Goal: Task Accomplishment & Management: Use online tool/utility

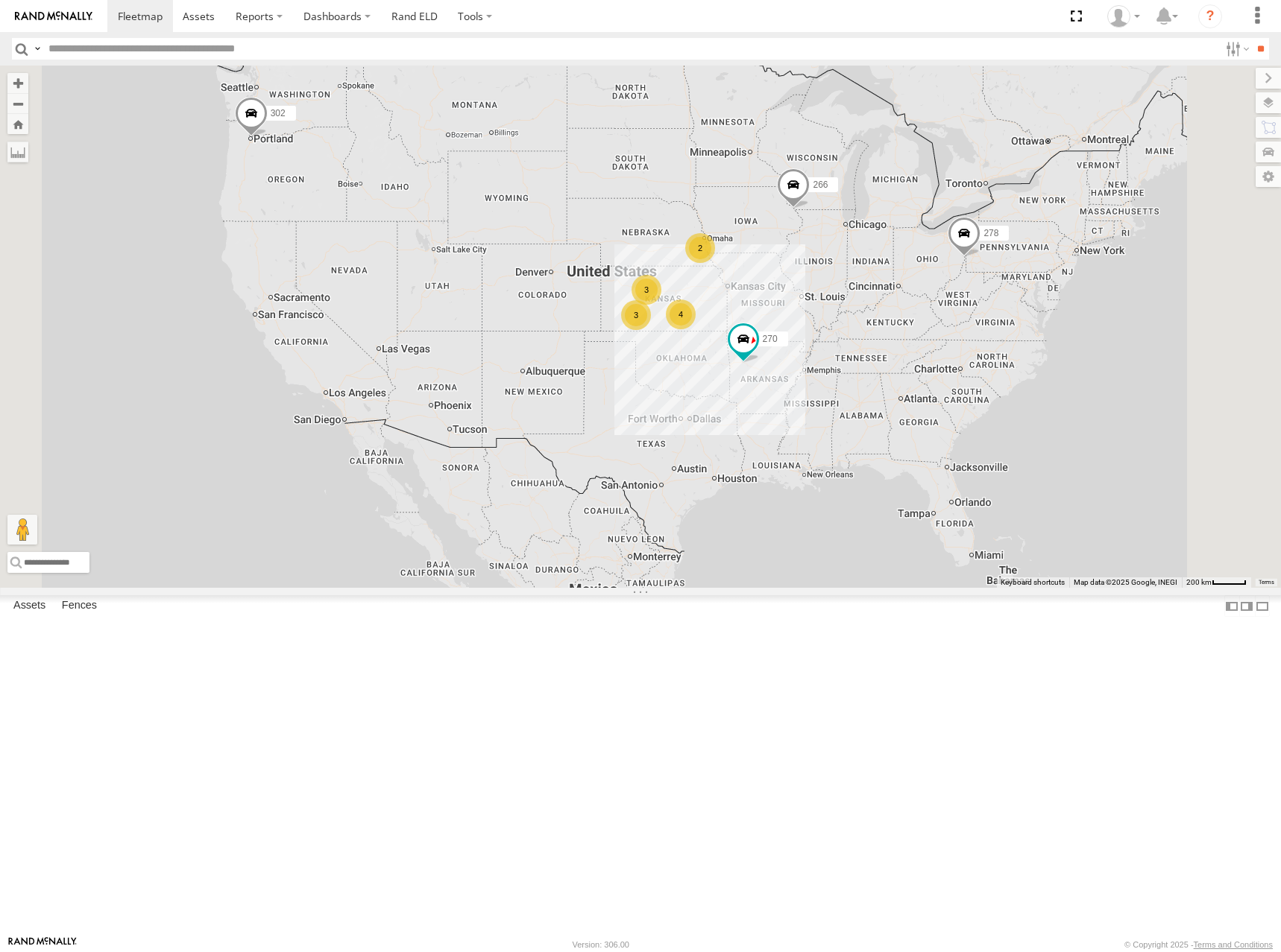
drag, startPoint x: 847, startPoint y: 543, endPoint x: 791, endPoint y: 373, distance: 179.0
click at [791, 373] on div "270 302 266 278 4 3 3 2" at bounding box center [640, 326] width 1281 height 522
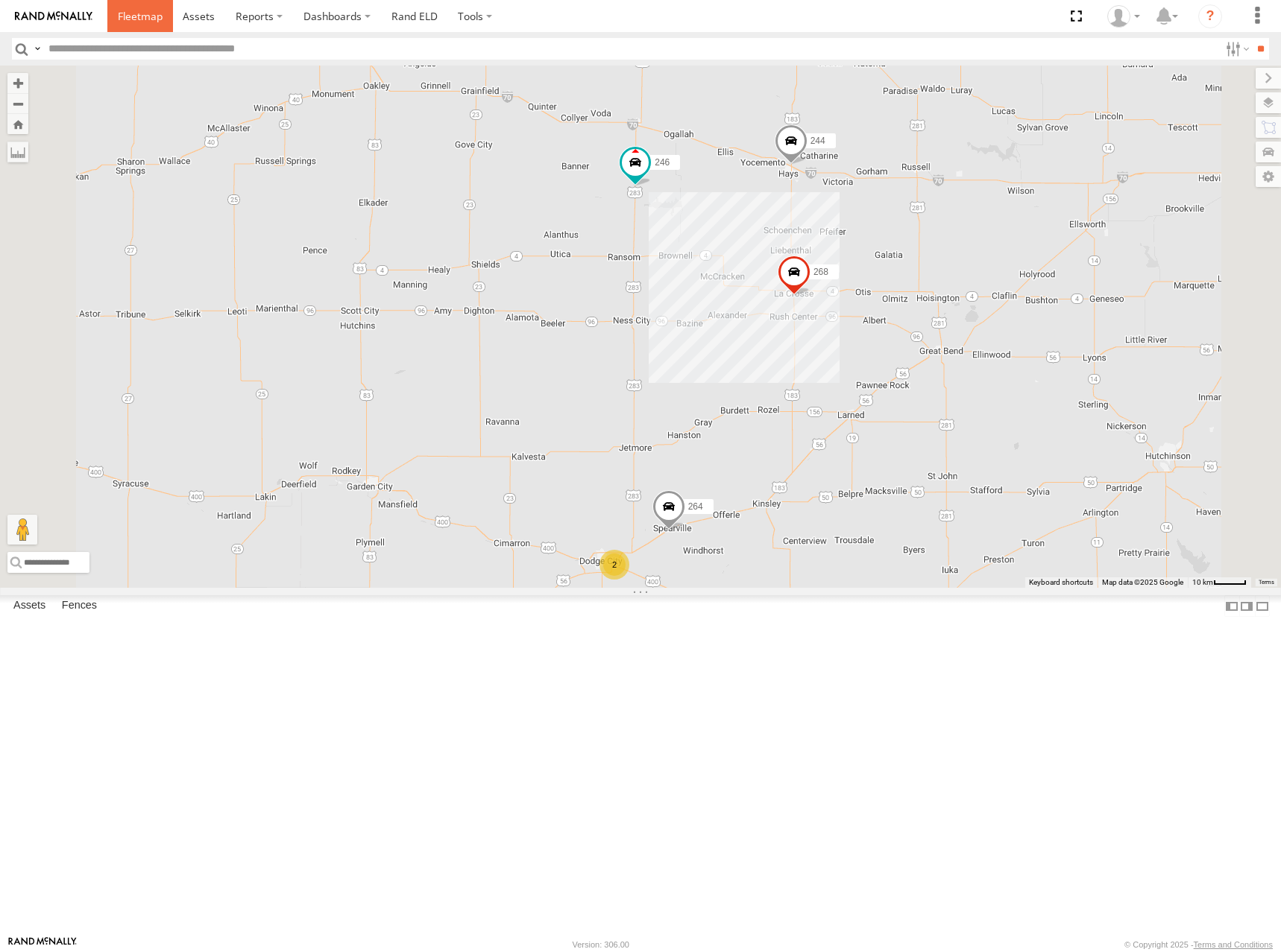
click at [144, 25] on link at bounding box center [139, 16] width 65 height 32
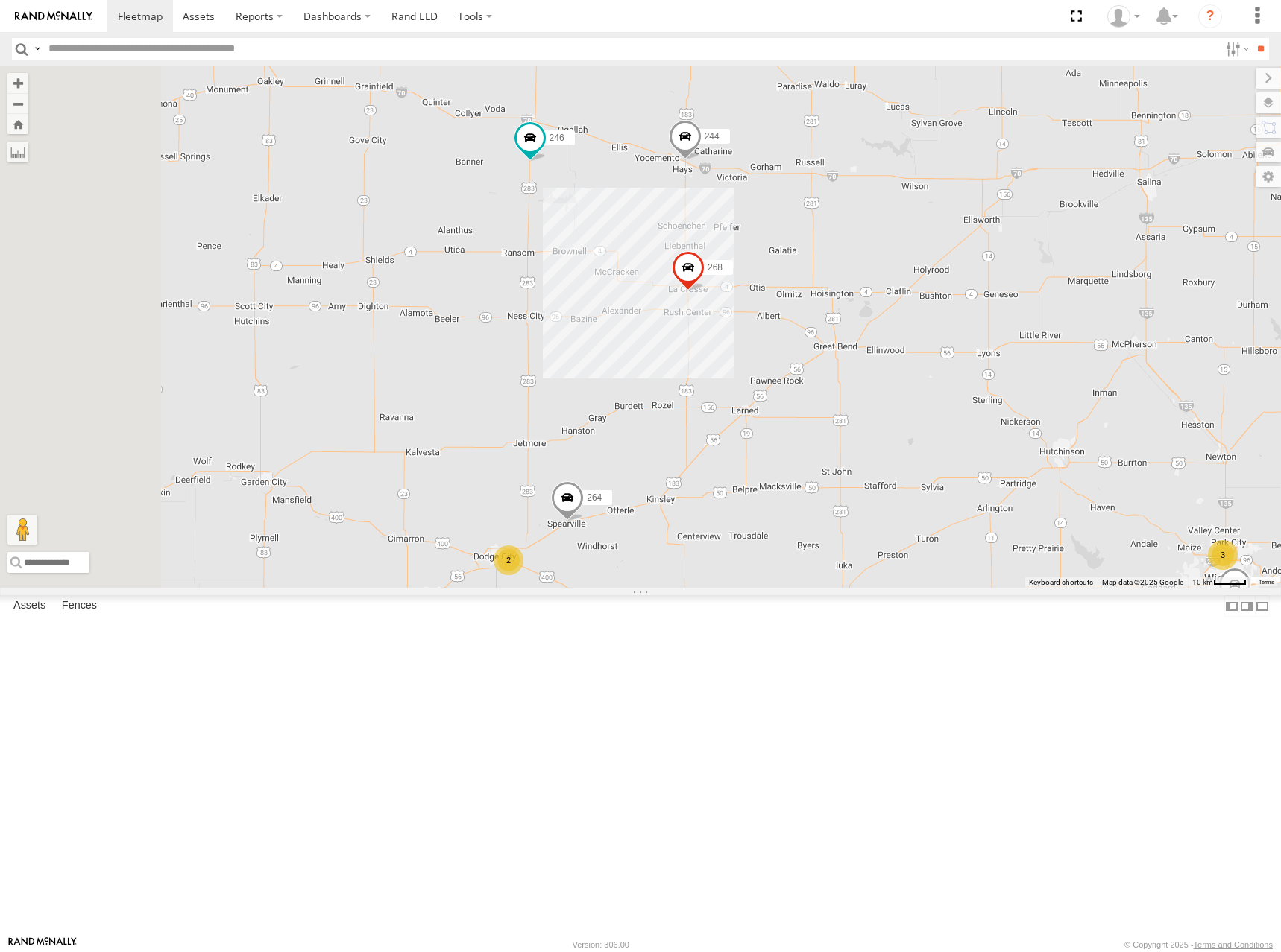
drag, startPoint x: 511, startPoint y: 642, endPoint x: 734, endPoint y: 603, distance: 226.4
click at [733, 588] on div "302 278 270 266 244 246 268 294 260 3 2 264" at bounding box center [640, 326] width 1281 height 522
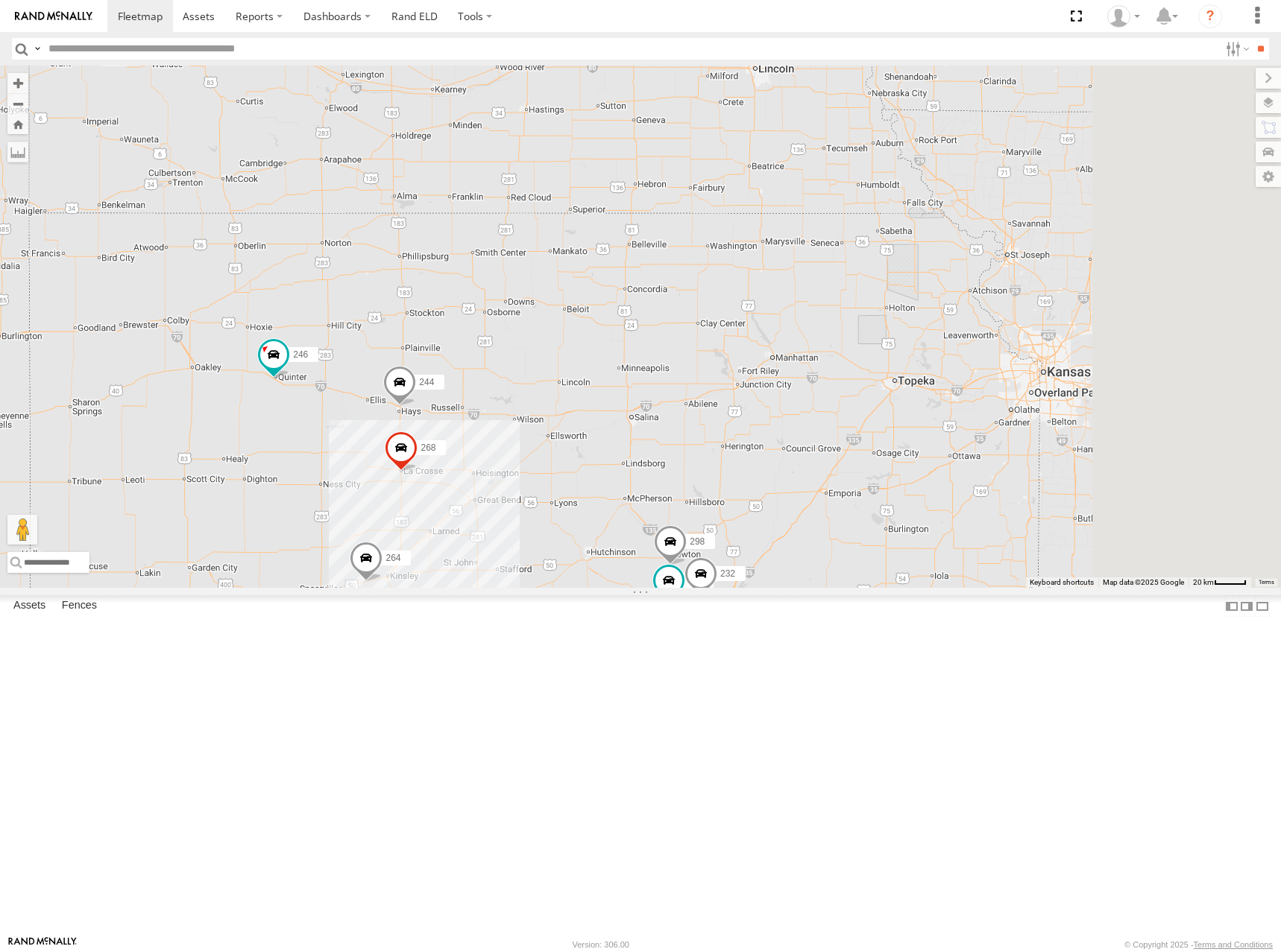
drag, startPoint x: 1101, startPoint y: 319, endPoint x: 655, endPoint y: 504, distance: 482.8
click at [655, 504] on div "244 246 298 296 268 264 294 300 2 232" at bounding box center [640, 326] width 1281 height 522
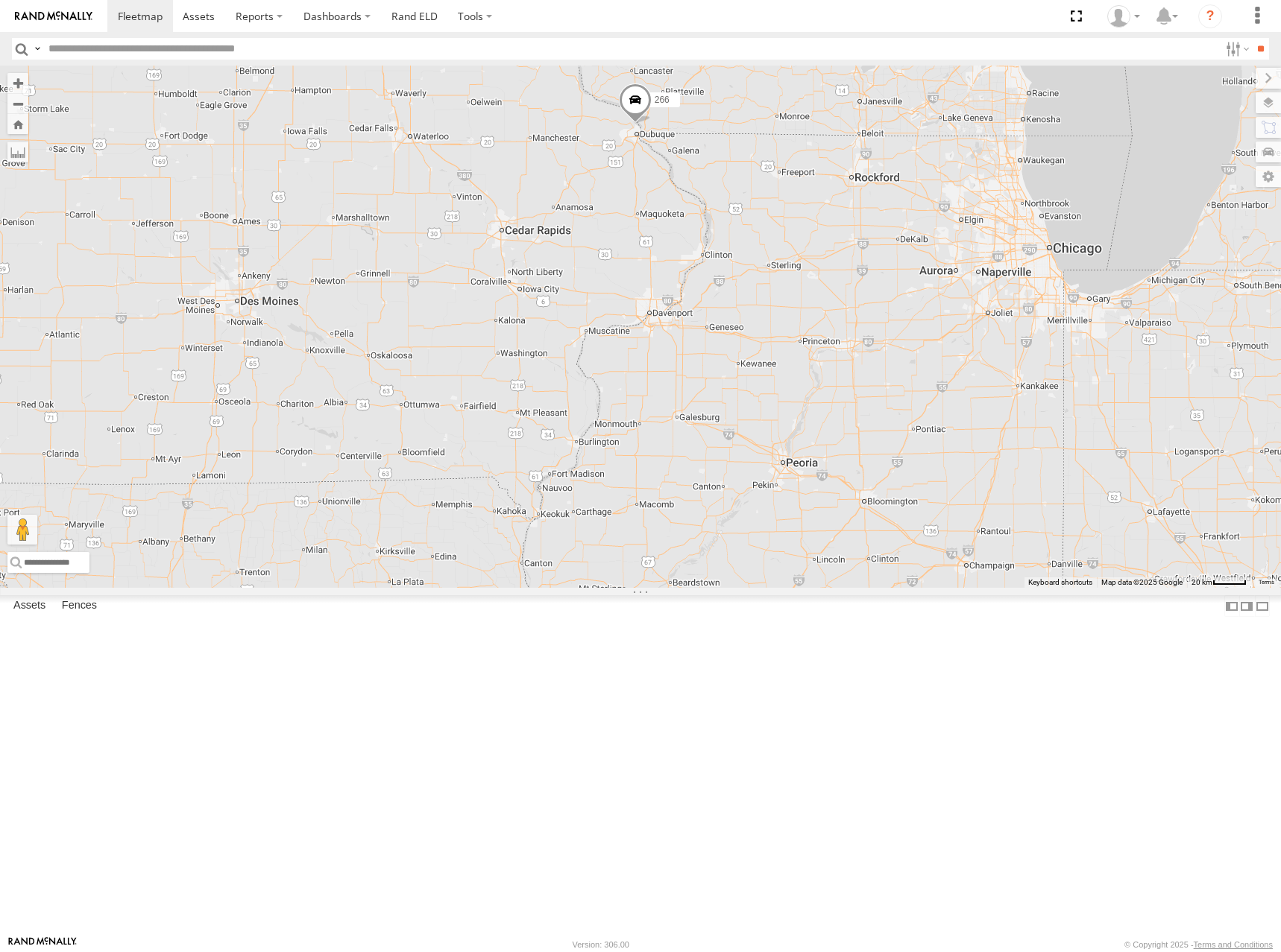
drag, startPoint x: 603, startPoint y: 466, endPoint x: 1006, endPoint y: 362, distance: 416.2
click at [1006, 362] on div "244 246 298 296 268 264 294 300 2 232 266" at bounding box center [640, 326] width 1281 height 522
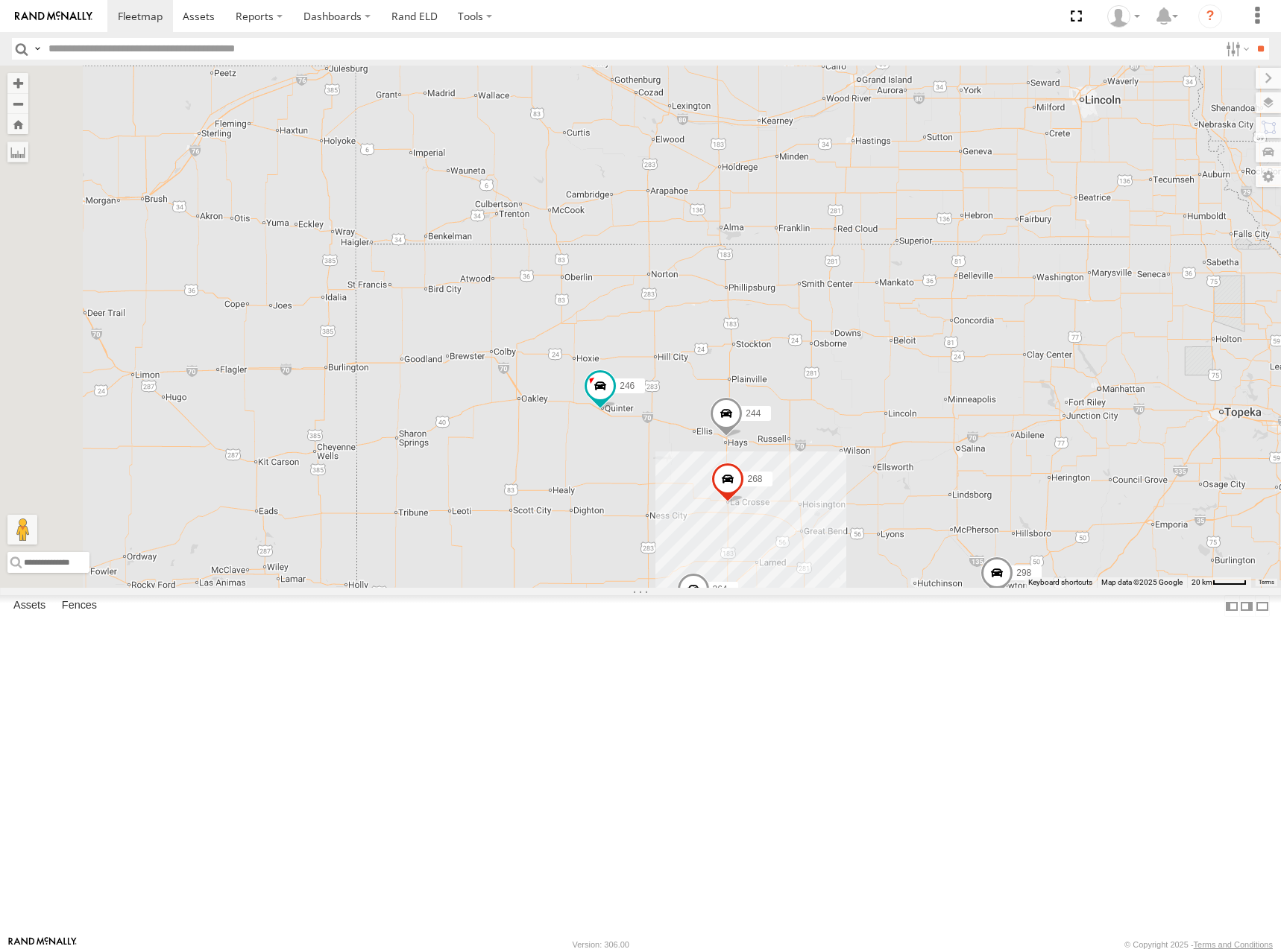
drag, startPoint x: 892, startPoint y: 427, endPoint x: 803, endPoint y: 448, distance: 91.4
click at [803, 448] on div "244 246 298 296 268 264 294 300 2 232 266" at bounding box center [640, 326] width 1281 height 522
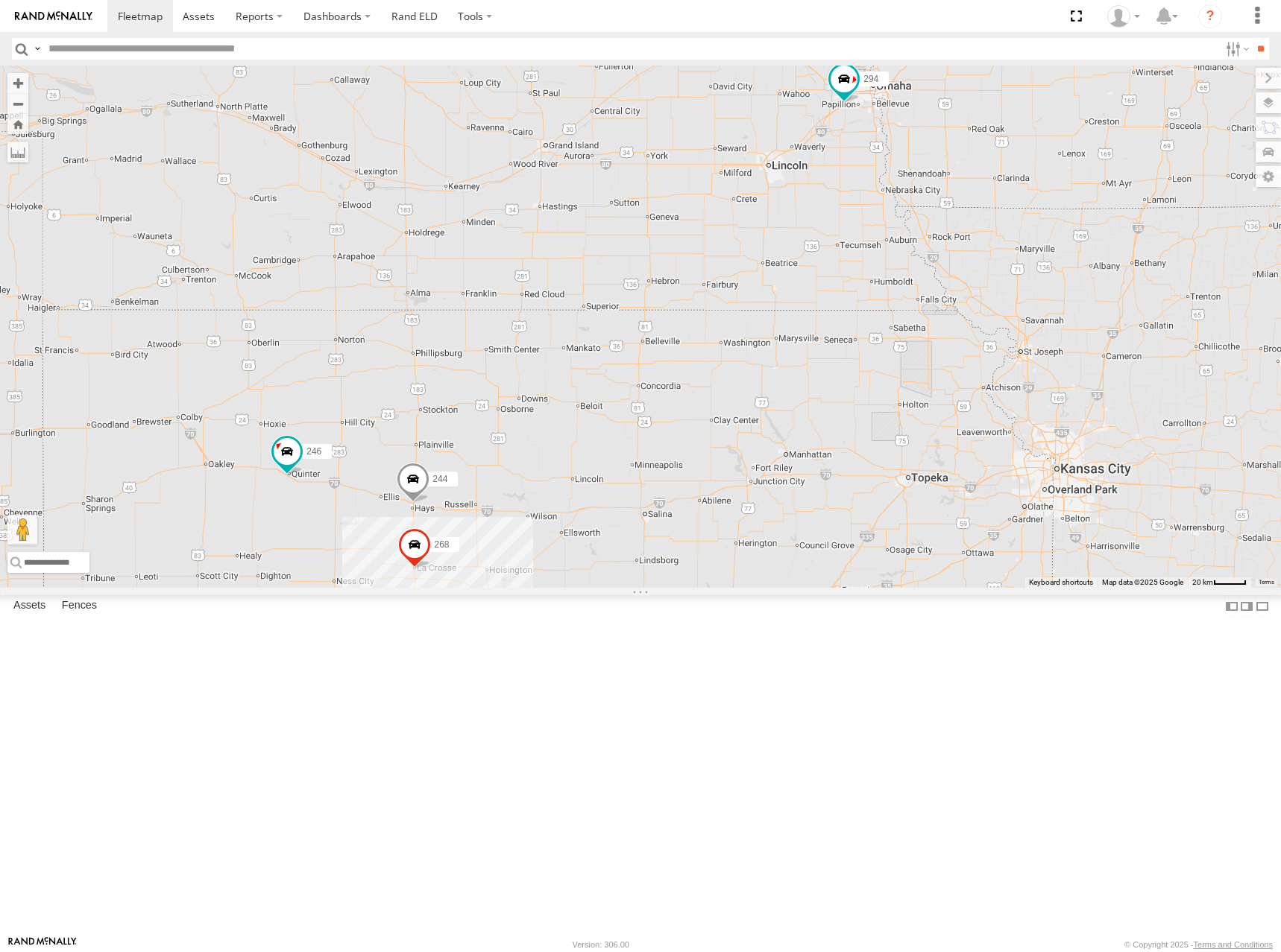
drag, startPoint x: 946, startPoint y: 432, endPoint x: 733, endPoint y: 474, distance: 217.1
click at [733, 474] on div "244 246 298 296 268 264 294 300 2 232 266" at bounding box center [640, 326] width 1281 height 522
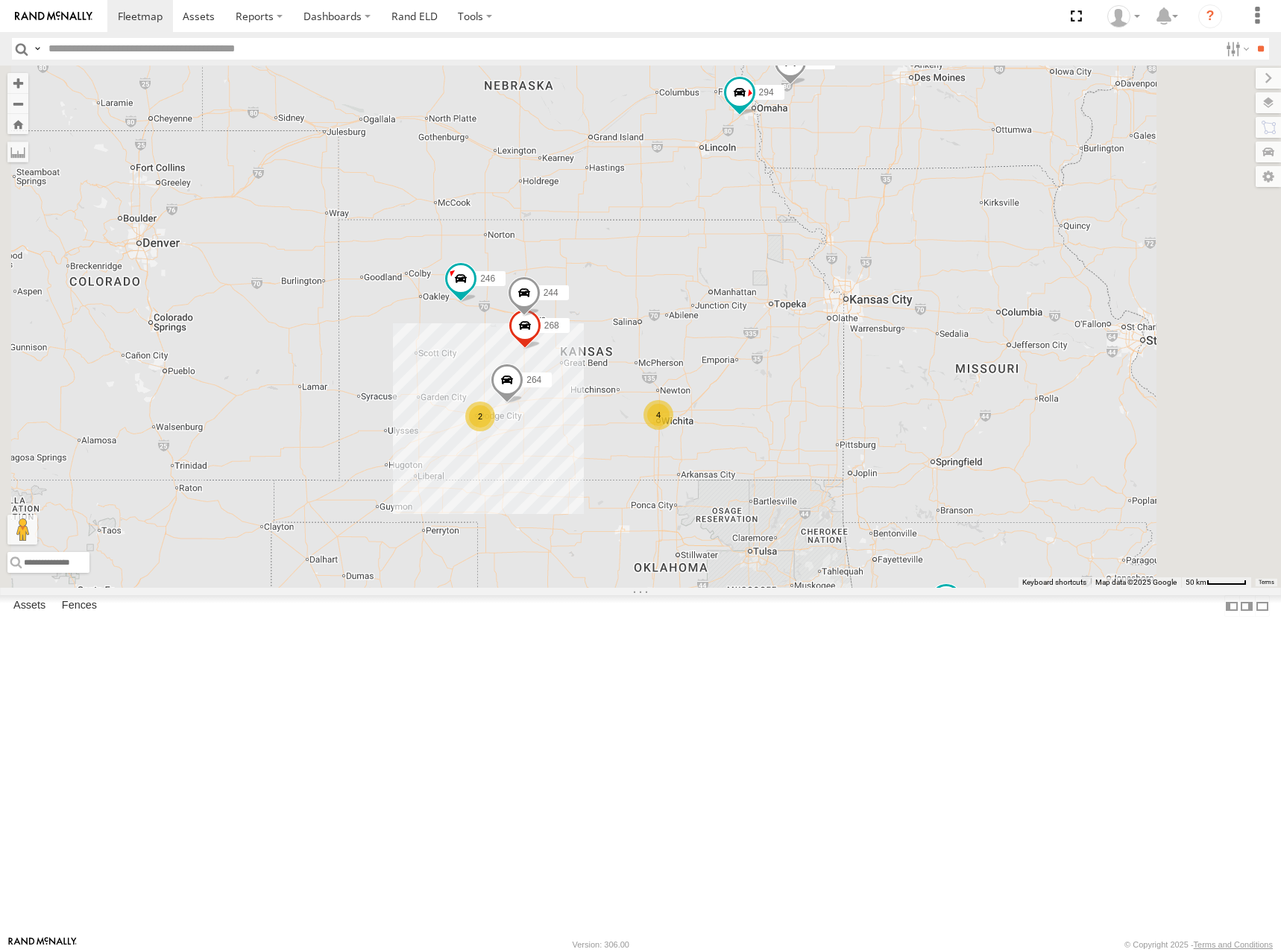
drag, startPoint x: 843, startPoint y: 474, endPoint x: 840, endPoint y: 394, distance: 80.1
click at [840, 394] on div "244 246 268 264 294 266 260 4 270 2" at bounding box center [640, 326] width 1281 height 522
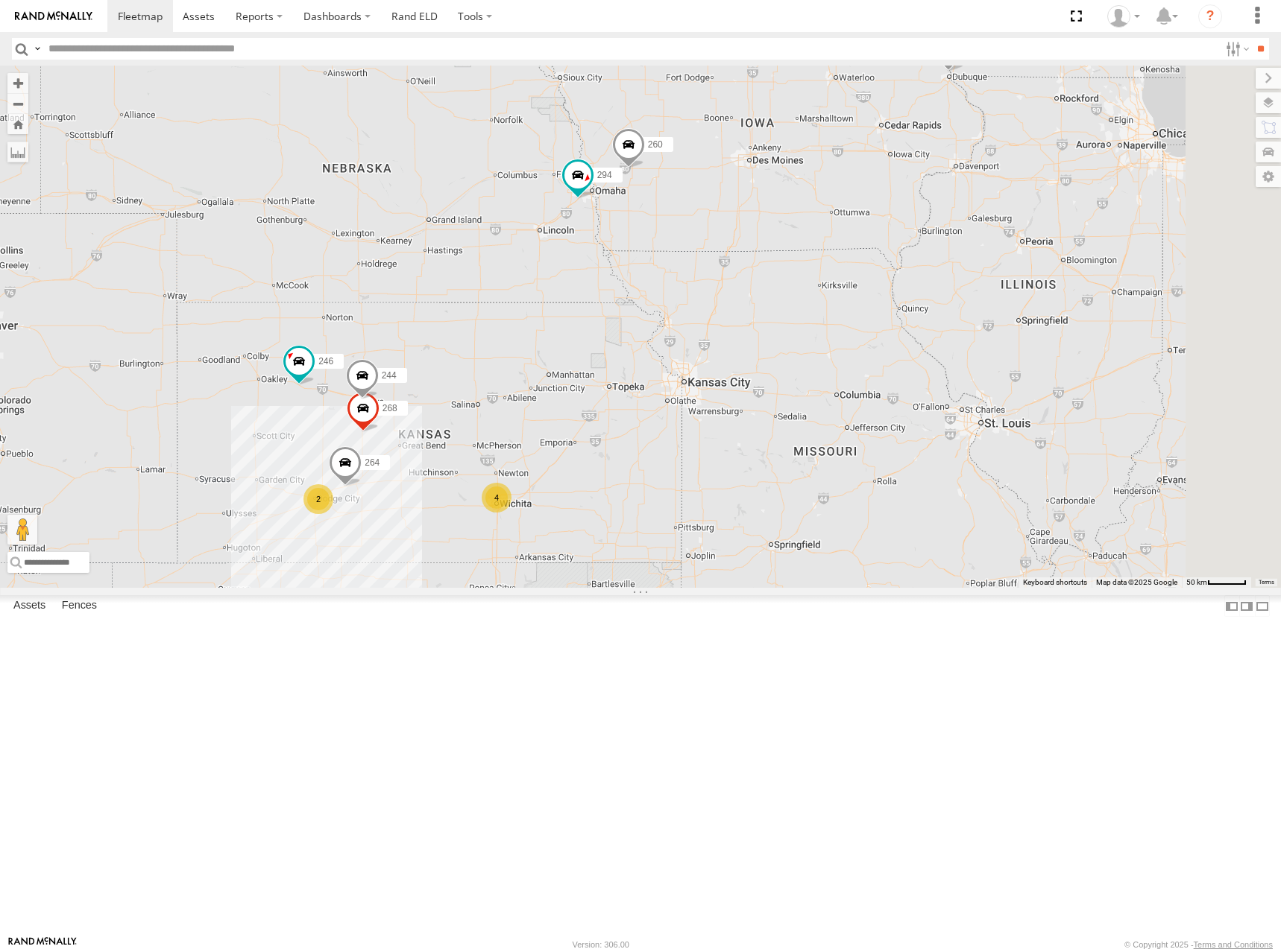
drag, startPoint x: 1110, startPoint y: 345, endPoint x: 974, endPoint y: 406, distance: 149.1
click at [977, 410] on div "244 246 268 264 294 266 260 4 270 2" at bounding box center [640, 326] width 1281 height 522
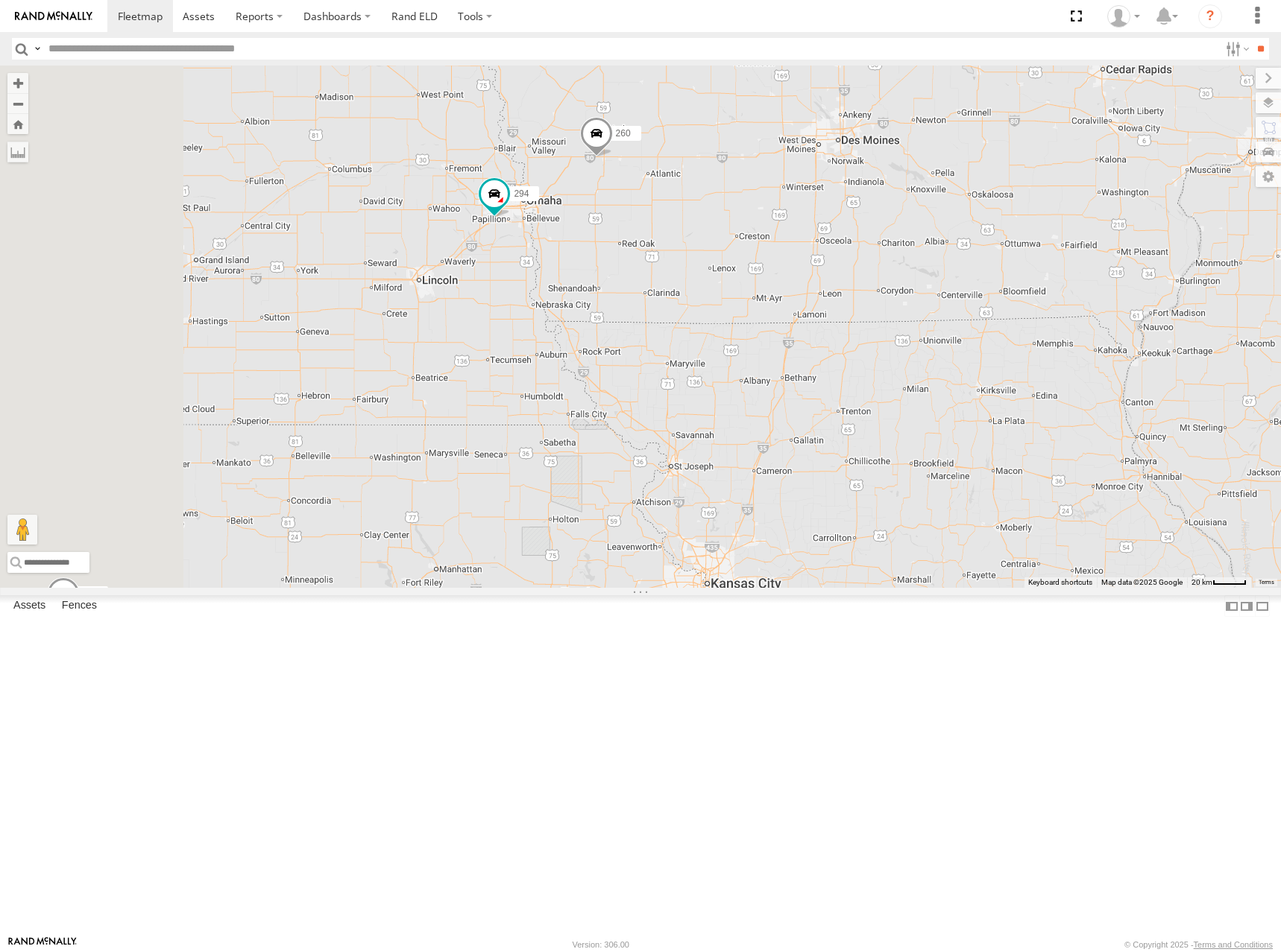
drag, startPoint x: 825, startPoint y: 385, endPoint x: 911, endPoint y: 380, distance: 86.1
click at [911, 380] on div "244 246 270 268 264 266 294 260" at bounding box center [640, 326] width 1281 height 522
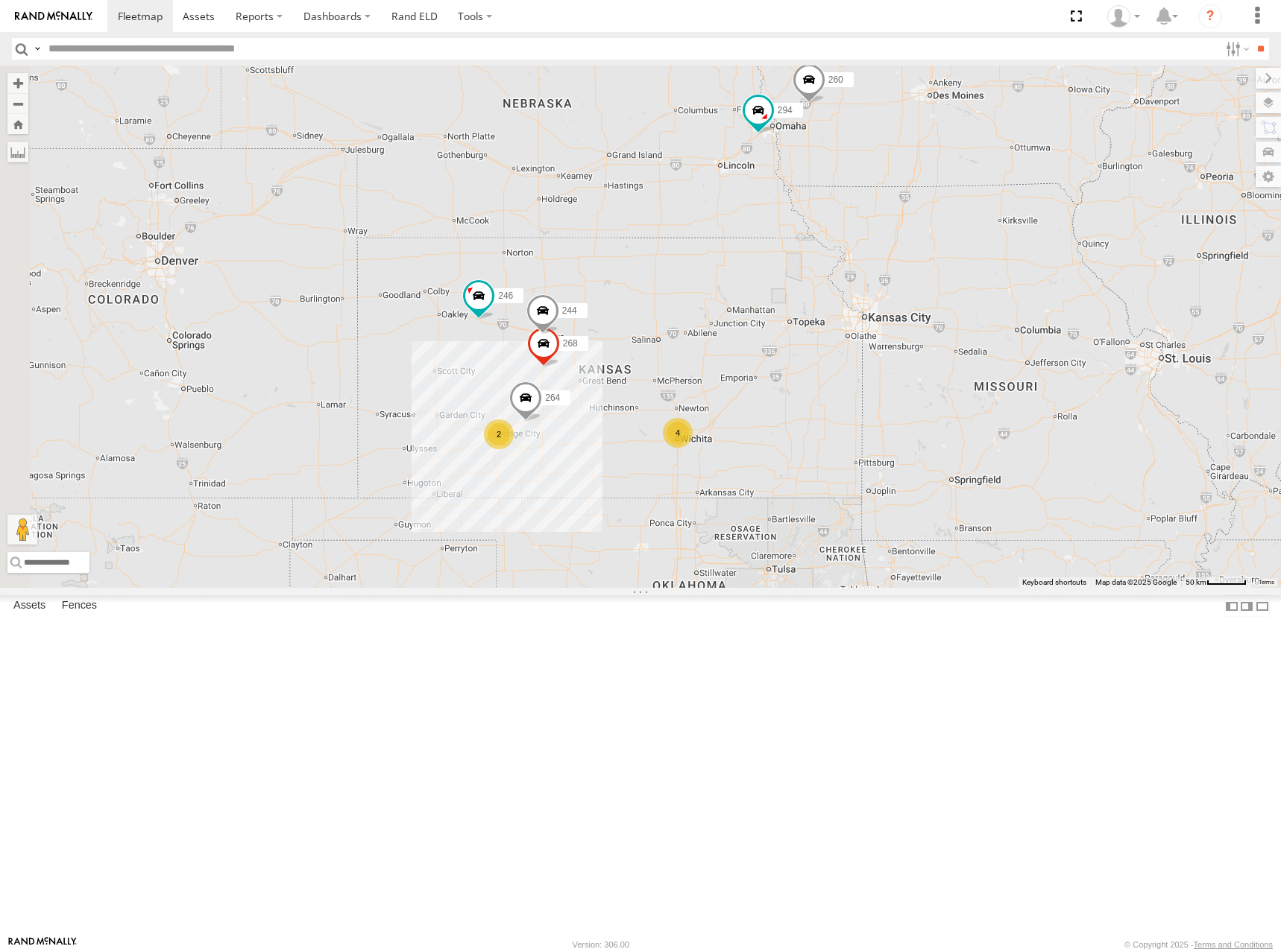
drag, startPoint x: 813, startPoint y: 451, endPoint x: 968, endPoint y: 371, distance: 174.4
click at [968, 371] on div "244 246 270 268 264 266 294 260 4 2" at bounding box center [640, 326] width 1281 height 522
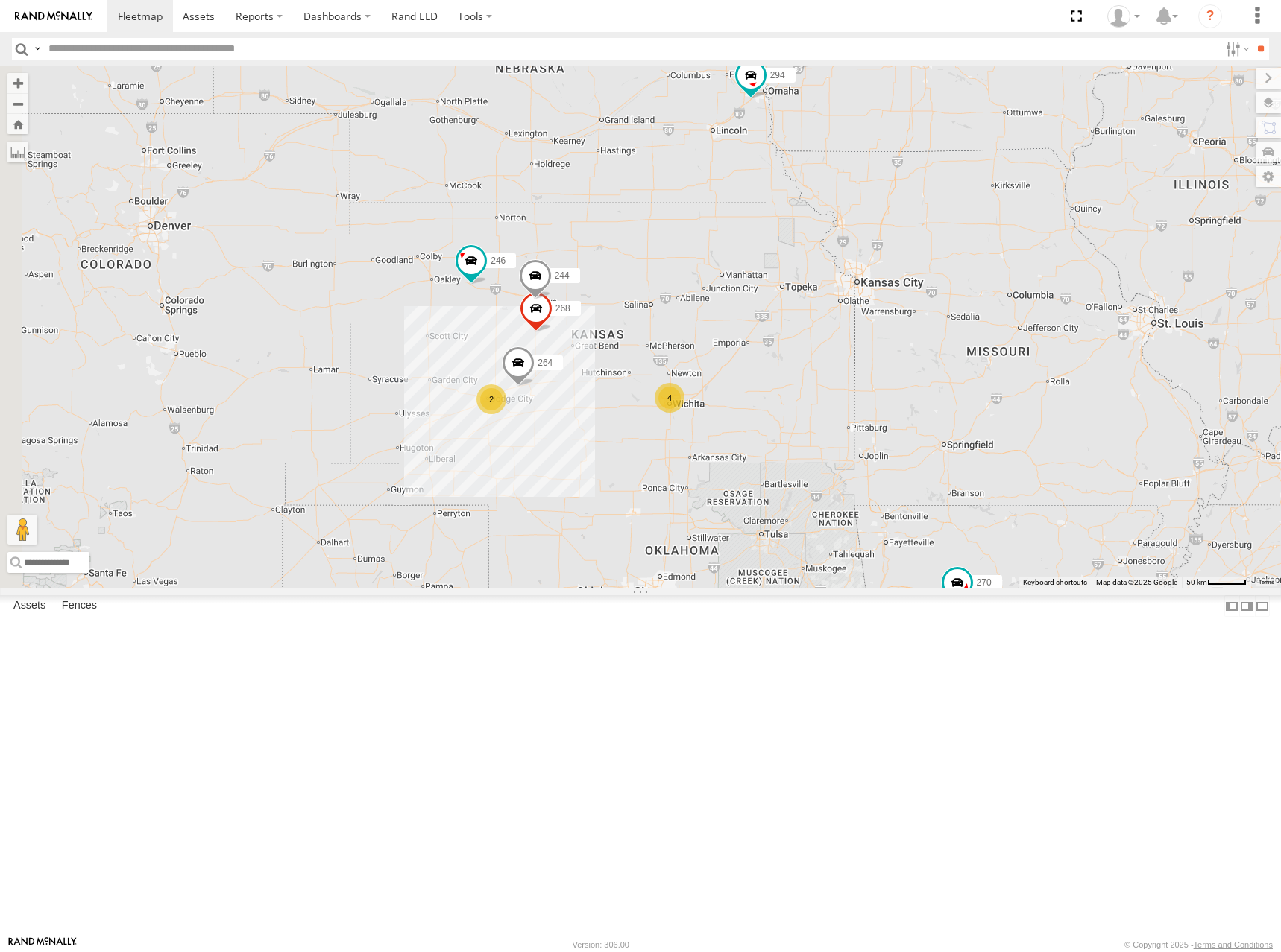
drag, startPoint x: 784, startPoint y: 407, endPoint x: 865, endPoint y: 384, distance: 84.2
click at [865, 384] on div "244 246 270 268 264 266 294 260 4 2" at bounding box center [640, 326] width 1281 height 522
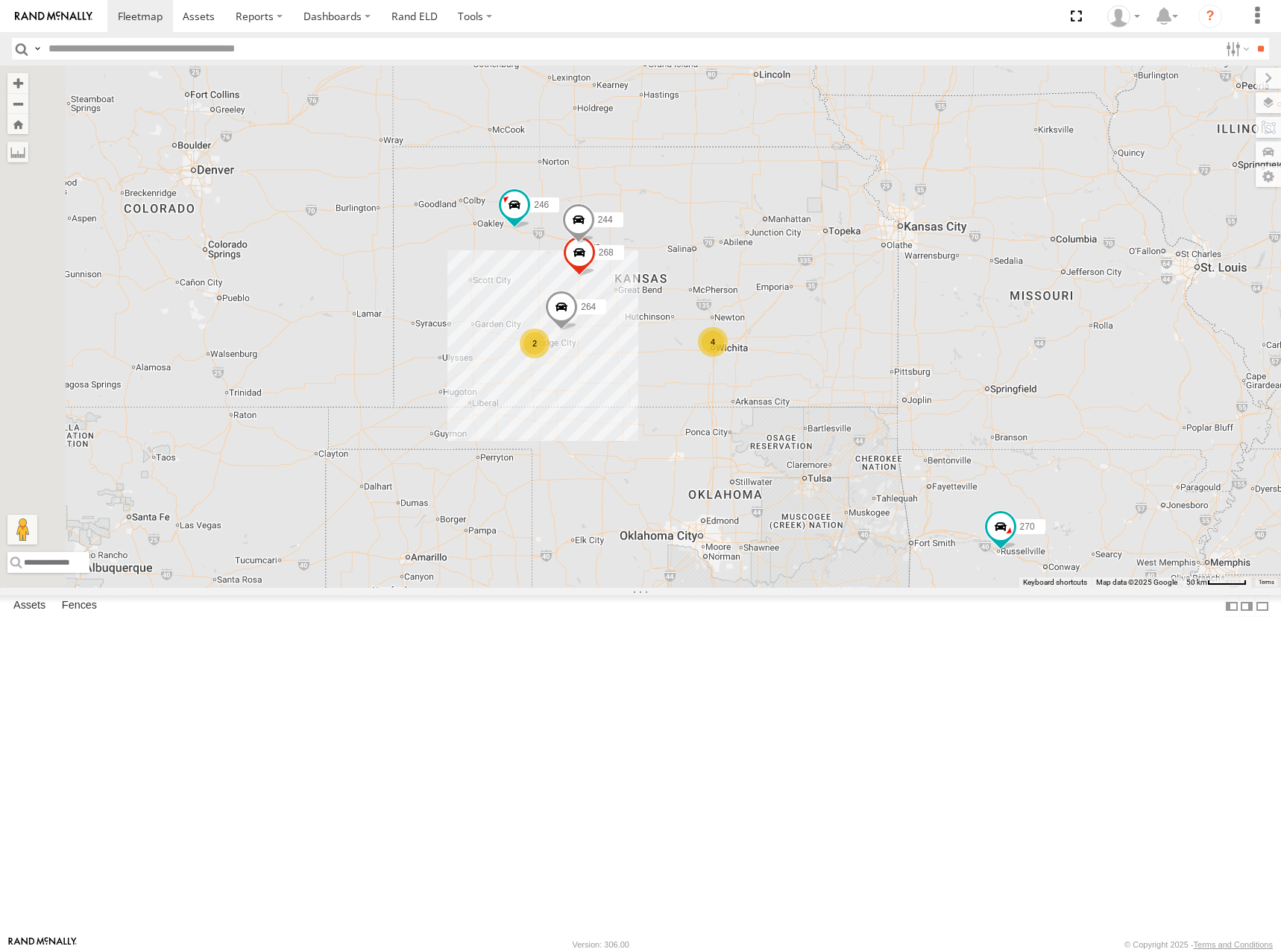
drag, startPoint x: 839, startPoint y: 397, endPoint x: 895, endPoint y: 336, distance: 82.8
click at [895, 336] on div "244 246 270 268 264 266 294 260 4 2" at bounding box center [640, 326] width 1281 height 522
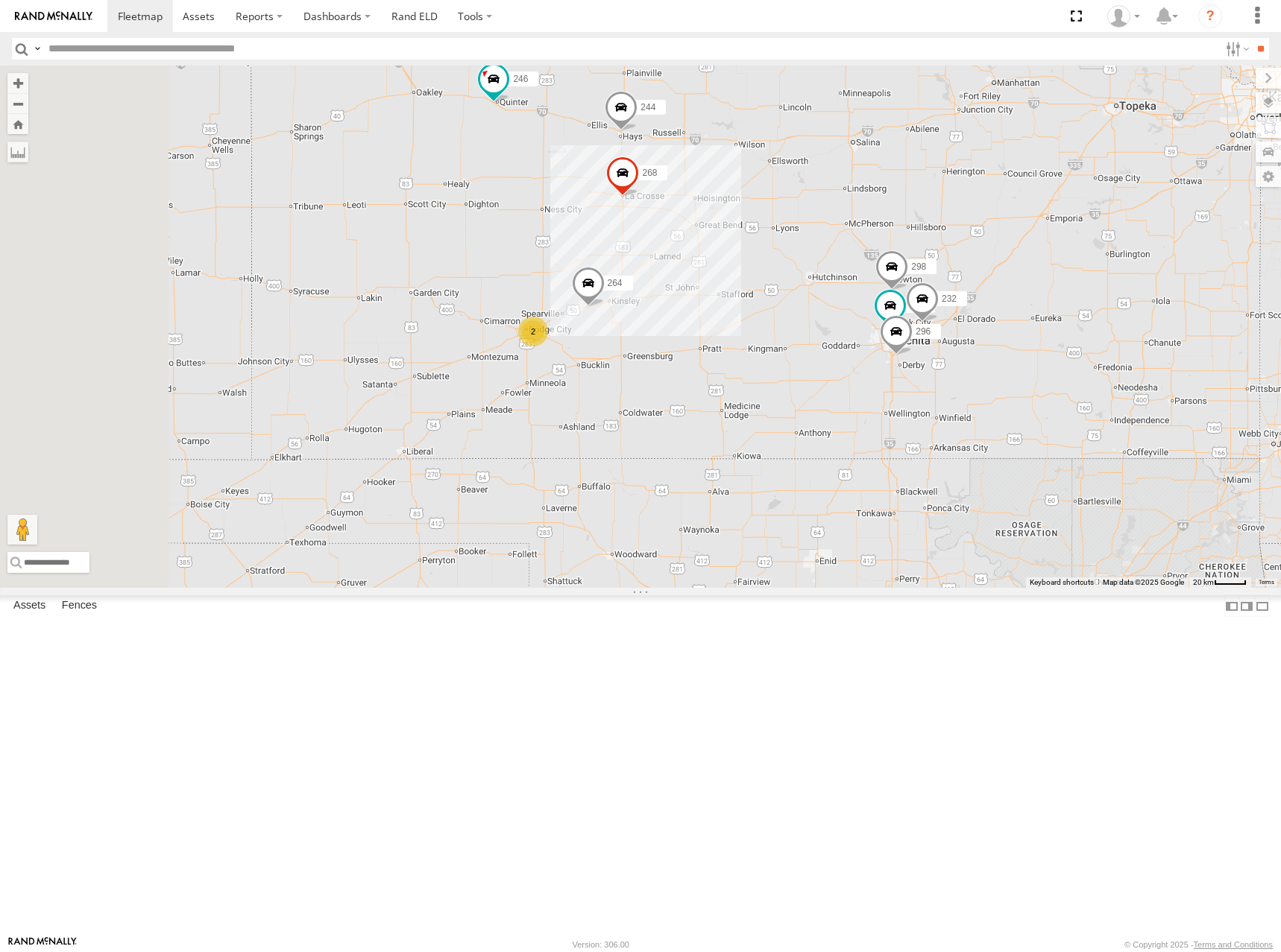
drag, startPoint x: 885, startPoint y: 400, endPoint x: 984, endPoint y: 373, distance: 102.6
click at [981, 375] on div "244 246 270 268 264 266 294 260 300 298 232 296 2" at bounding box center [640, 326] width 1281 height 522
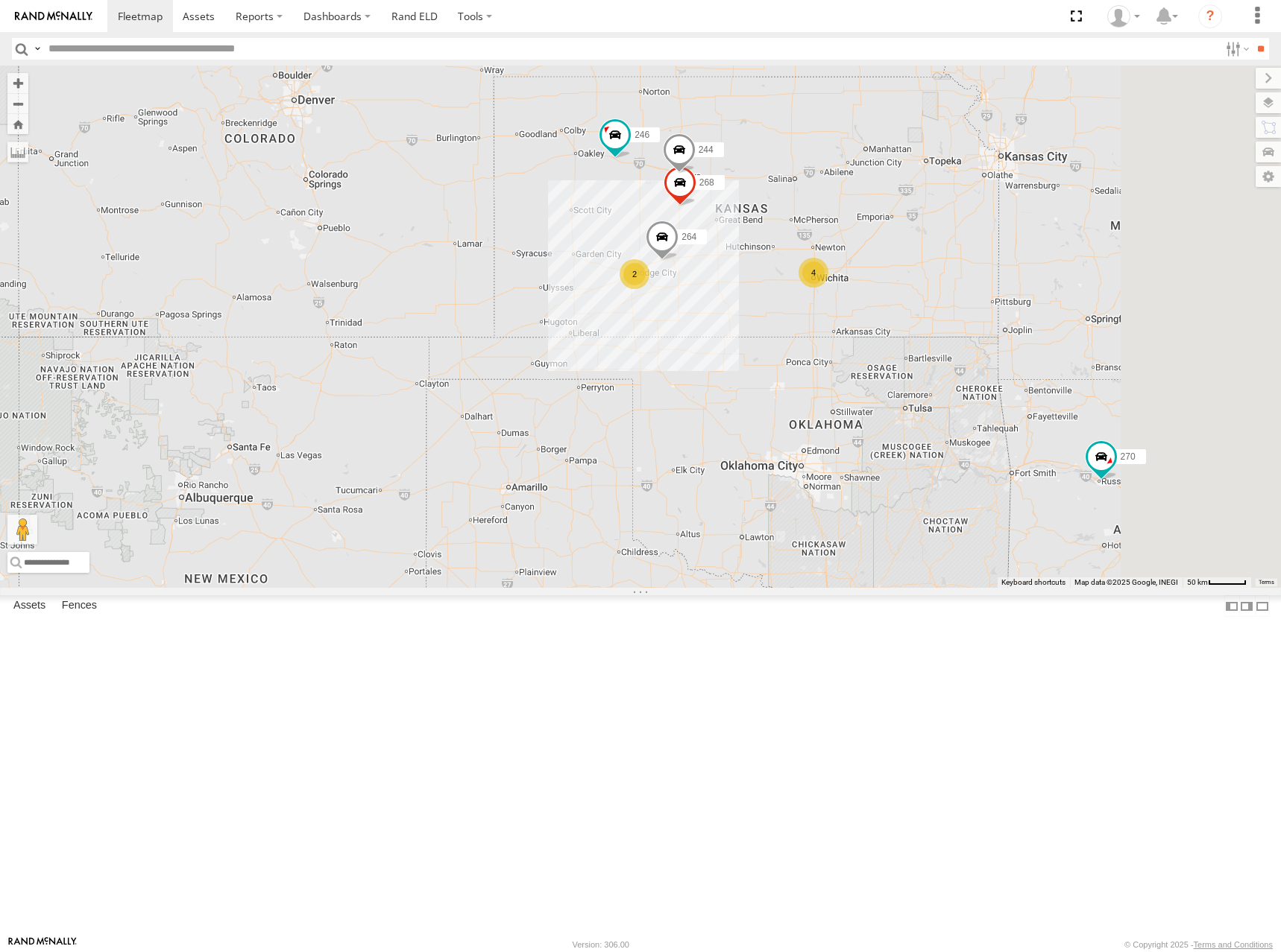
drag, startPoint x: 1032, startPoint y: 346, endPoint x: 992, endPoint y: 356, distance: 41.2
click at [992, 356] on div "244 246 270 268 264 266 294 260 4 2" at bounding box center [640, 326] width 1281 height 522
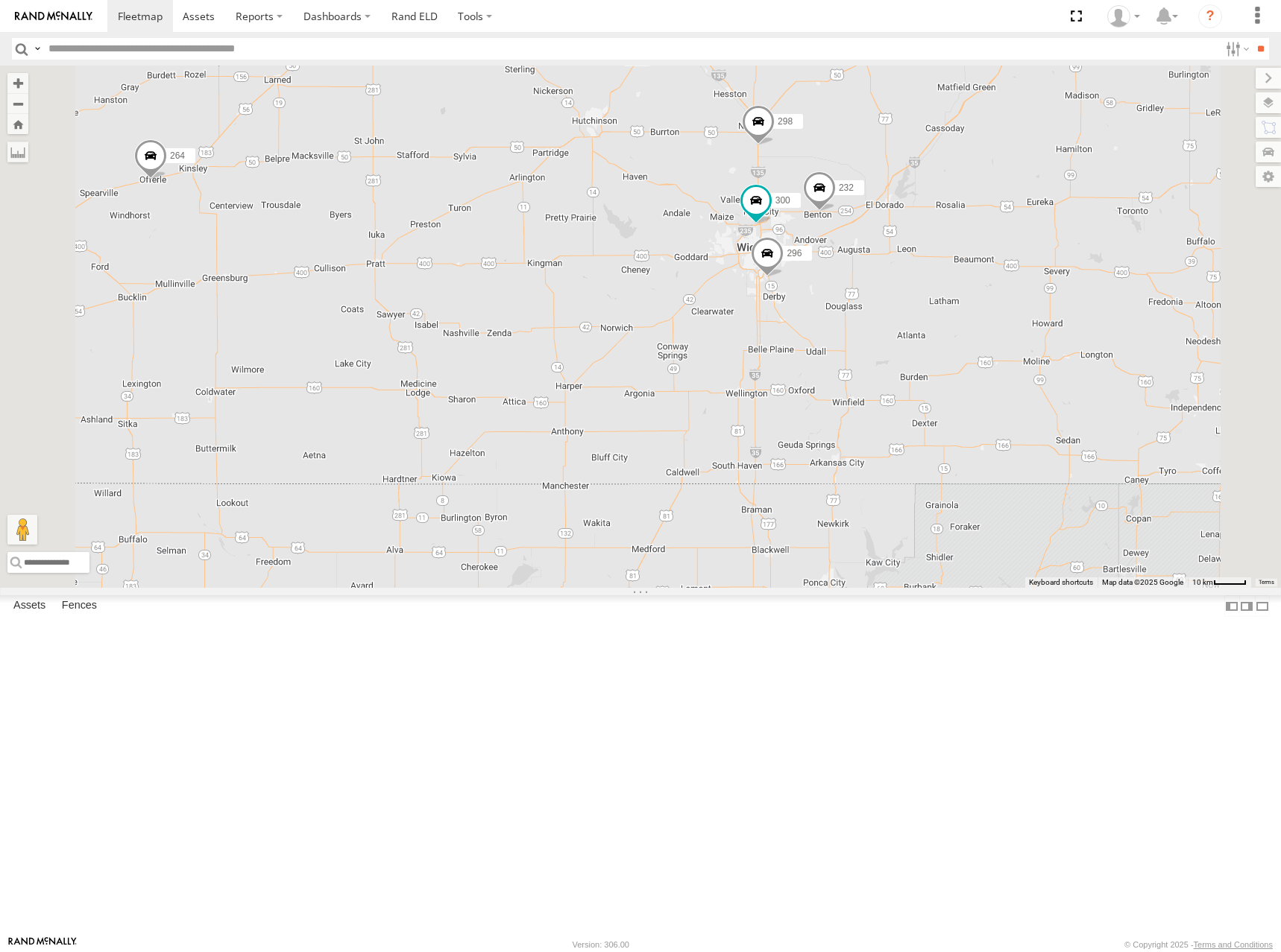
drag, startPoint x: 995, startPoint y: 391, endPoint x: 1017, endPoint y: 348, distance: 48.3
click at [835, 210] on span at bounding box center [820, 190] width 33 height 40
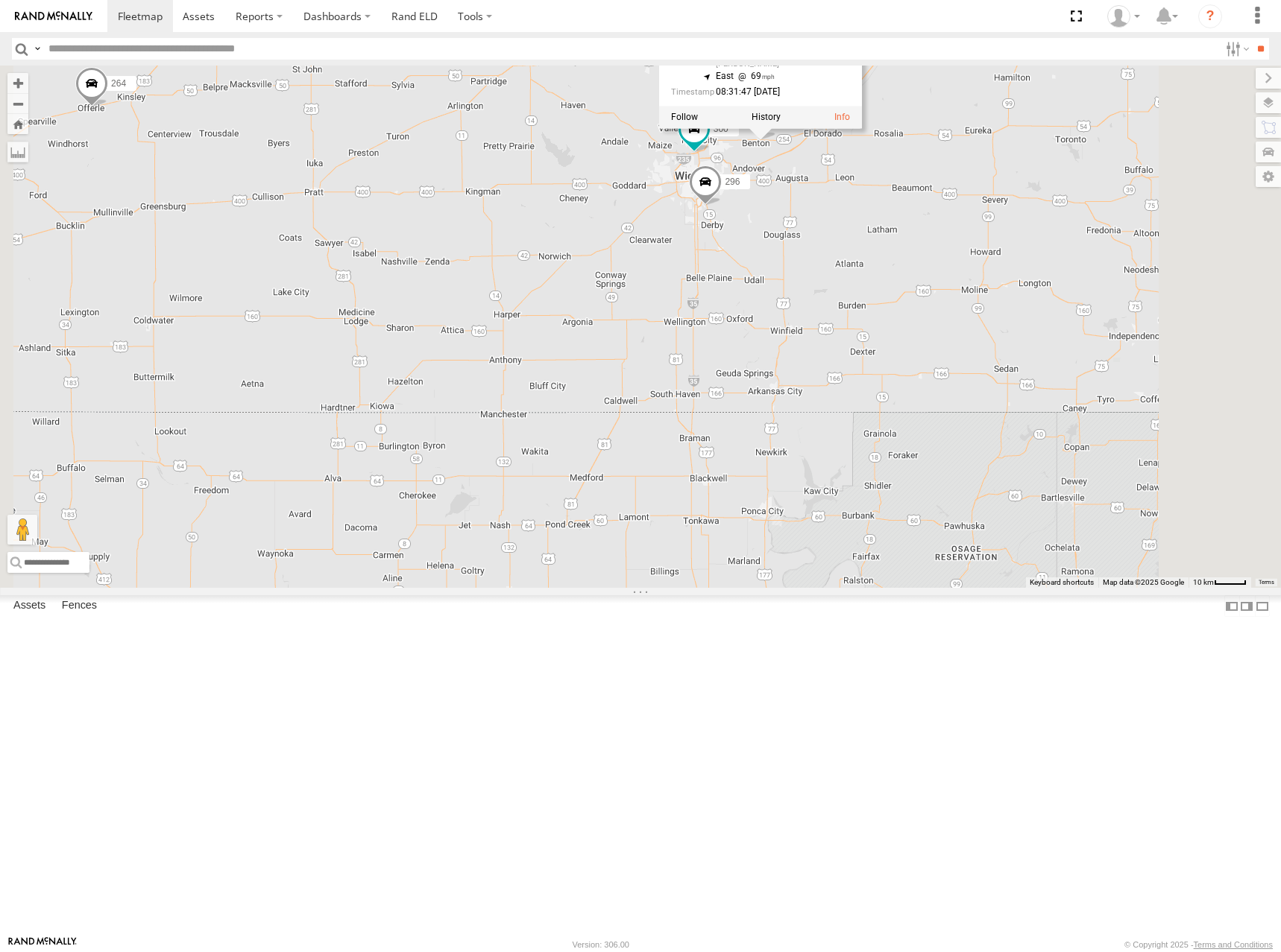
click at [1116, 337] on div "244 246 270 268 264 266 294 260 300 298 232 296 232 All Assets SW State Road 25…" at bounding box center [640, 326] width 1281 height 522
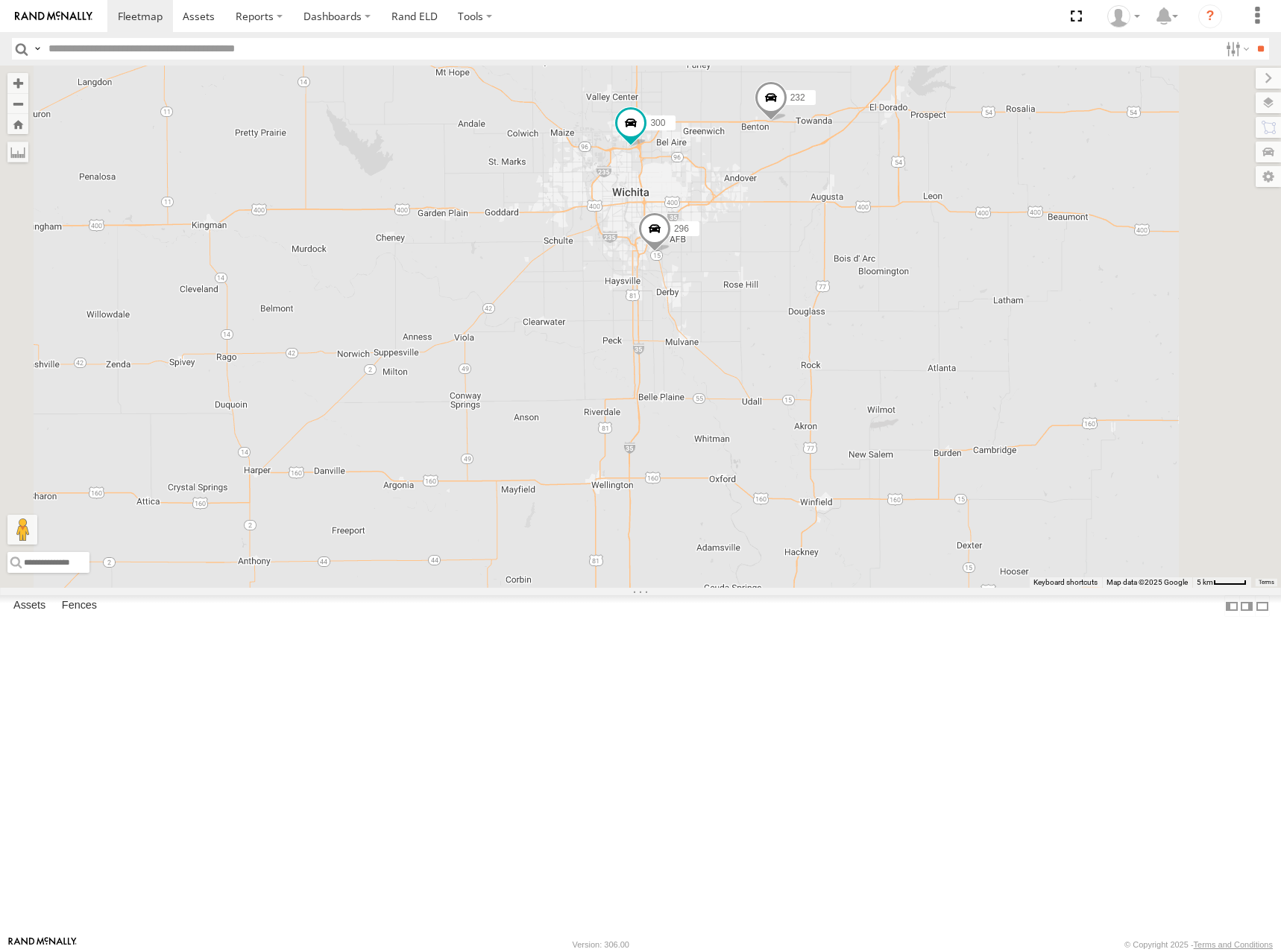
drag, startPoint x: 717, startPoint y: 416, endPoint x: 1028, endPoint y: 384, distance: 312.6
click at [1025, 384] on div "244 246 270 268 264 266 294 260 300 298 232 296" at bounding box center [640, 326] width 1281 height 522
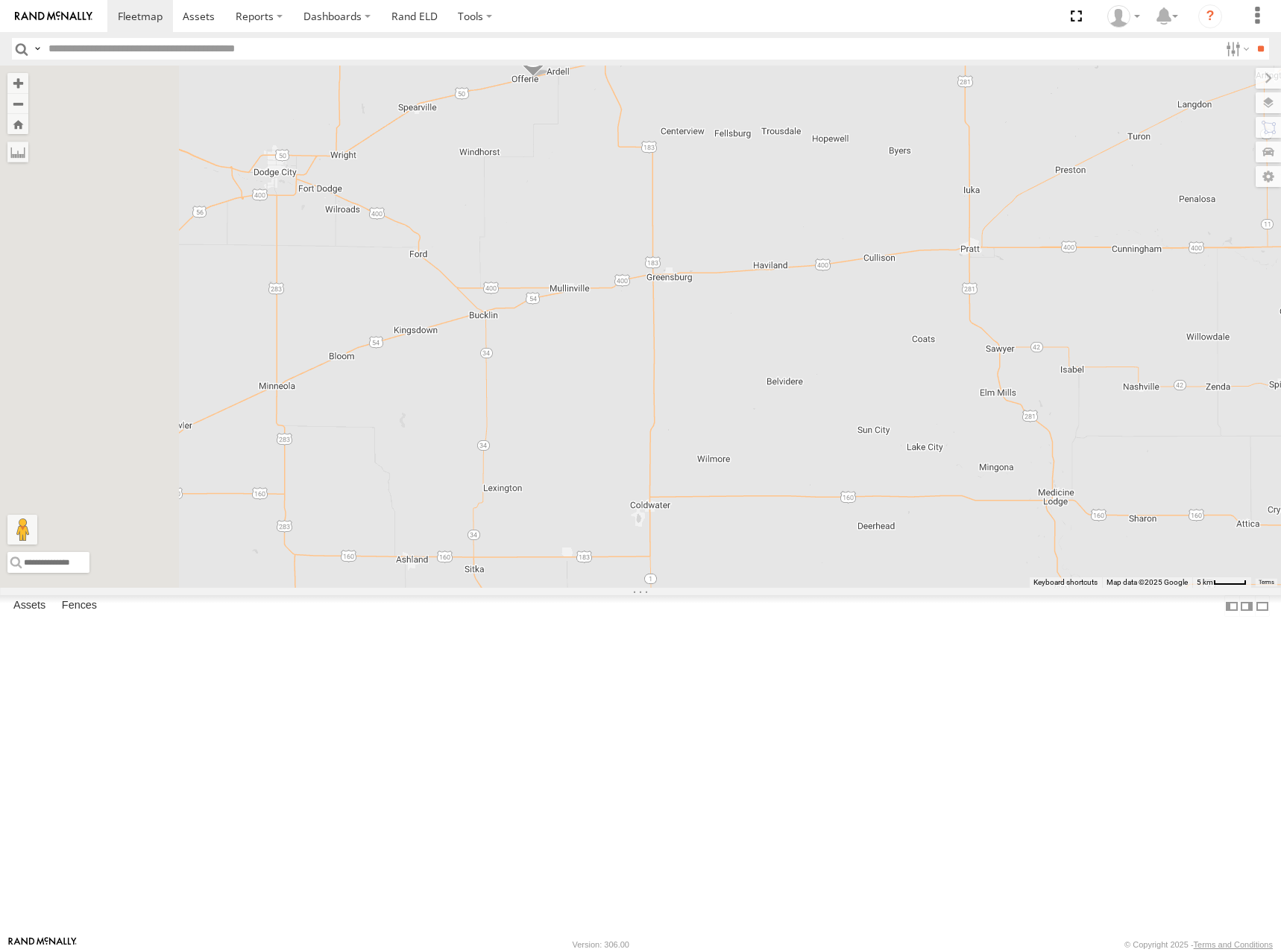
drag, startPoint x: 721, startPoint y: 388, endPoint x: 832, endPoint y: 514, distance: 167.9
click at [832, 514] on div "244 246 270 268 264 266 294 260 300 298 232 296" at bounding box center [640, 326] width 1281 height 522
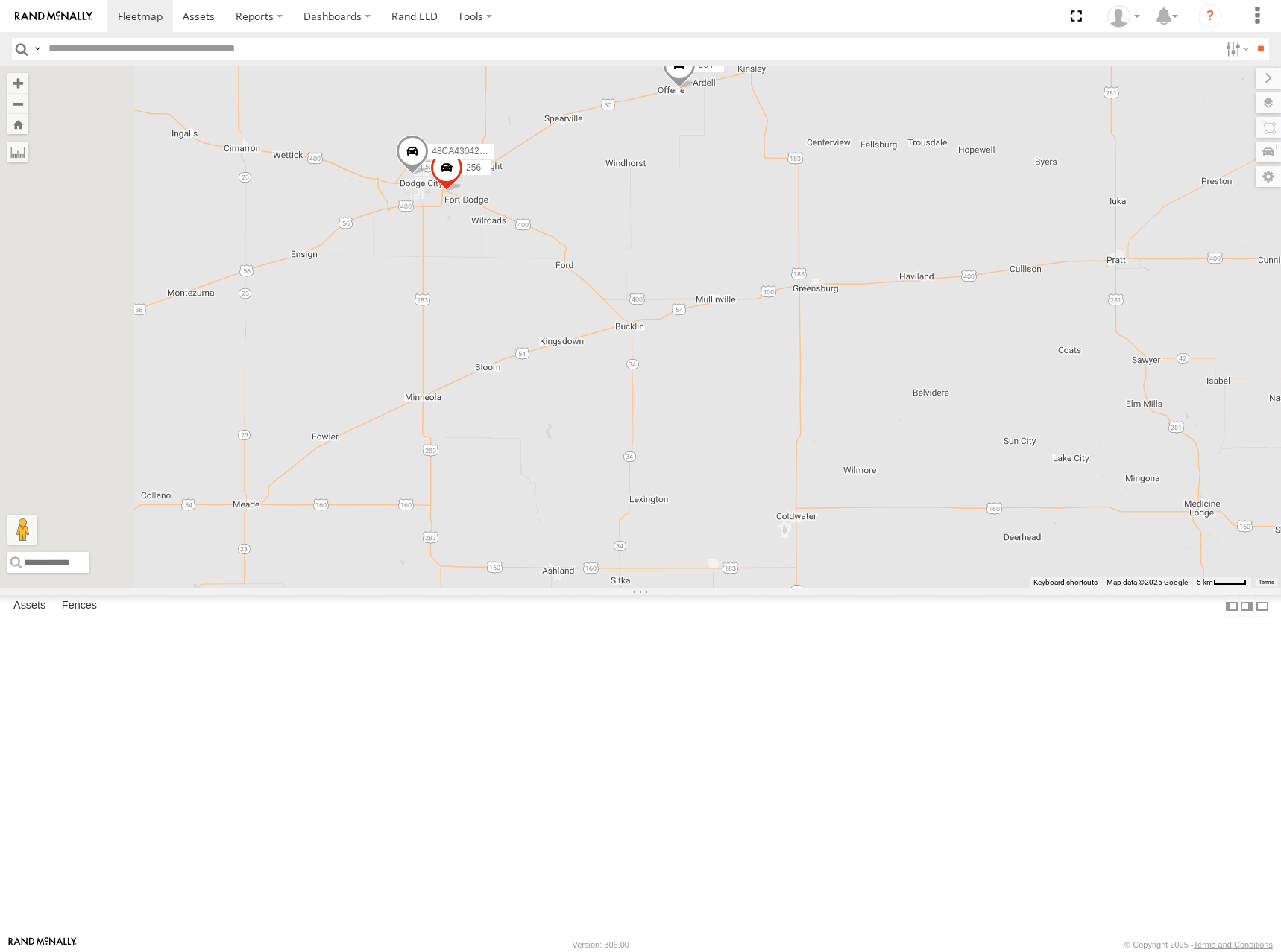
drag, startPoint x: 733, startPoint y: 479, endPoint x: 837, endPoint y: 510, distance: 108.5
click at [837, 510] on div "244 246 270 268 264 266 294 260 300 298 232 296 256 48CA43042B68" at bounding box center [640, 326] width 1281 height 522
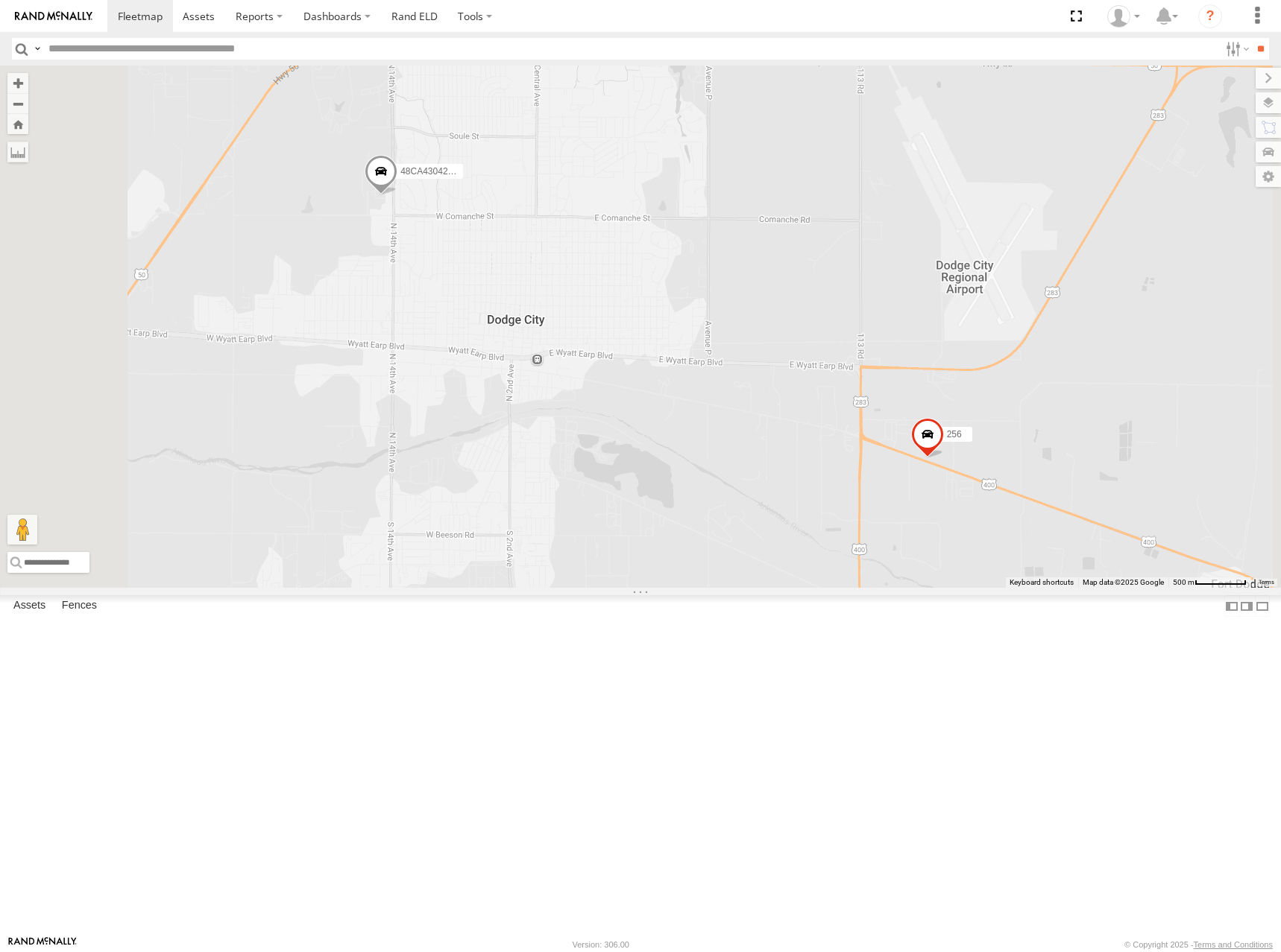
drag, startPoint x: 715, startPoint y: 339, endPoint x: 826, endPoint y: 324, distance: 112.0
click at [826, 324] on div "244 246 270 268 264 266 294 260 300 298 232 296 256 48CA43042B68" at bounding box center [640, 326] width 1281 height 522
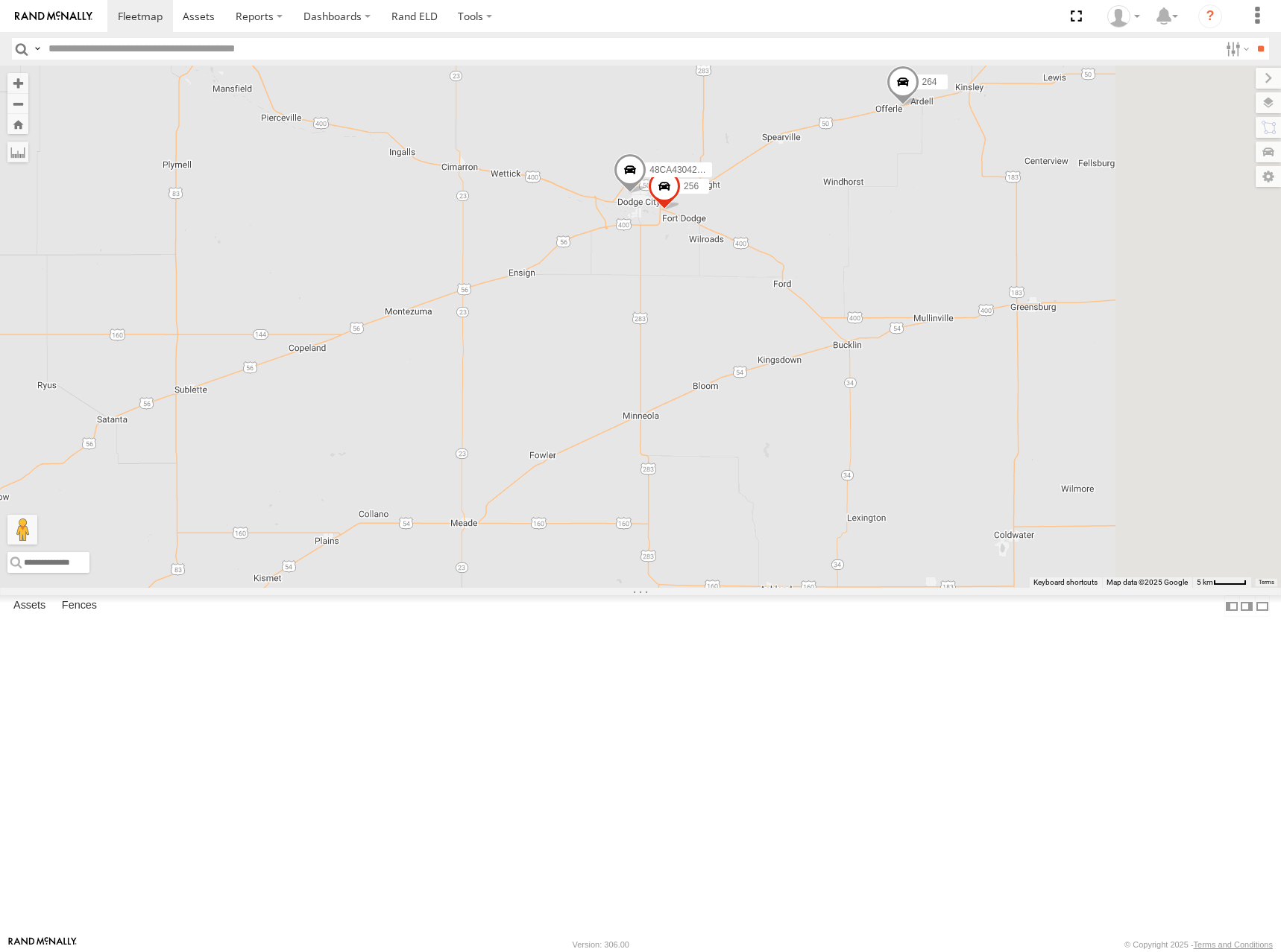
drag, startPoint x: 1012, startPoint y: 289, endPoint x: 987, endPoint y: 309, distance: 32.0
click at [987, 309] on div "244 246 270 268 264 266 294 260 300 298 232 296 256 48CA43042B68" at bounding box center [640, 326] width 1281 height 522
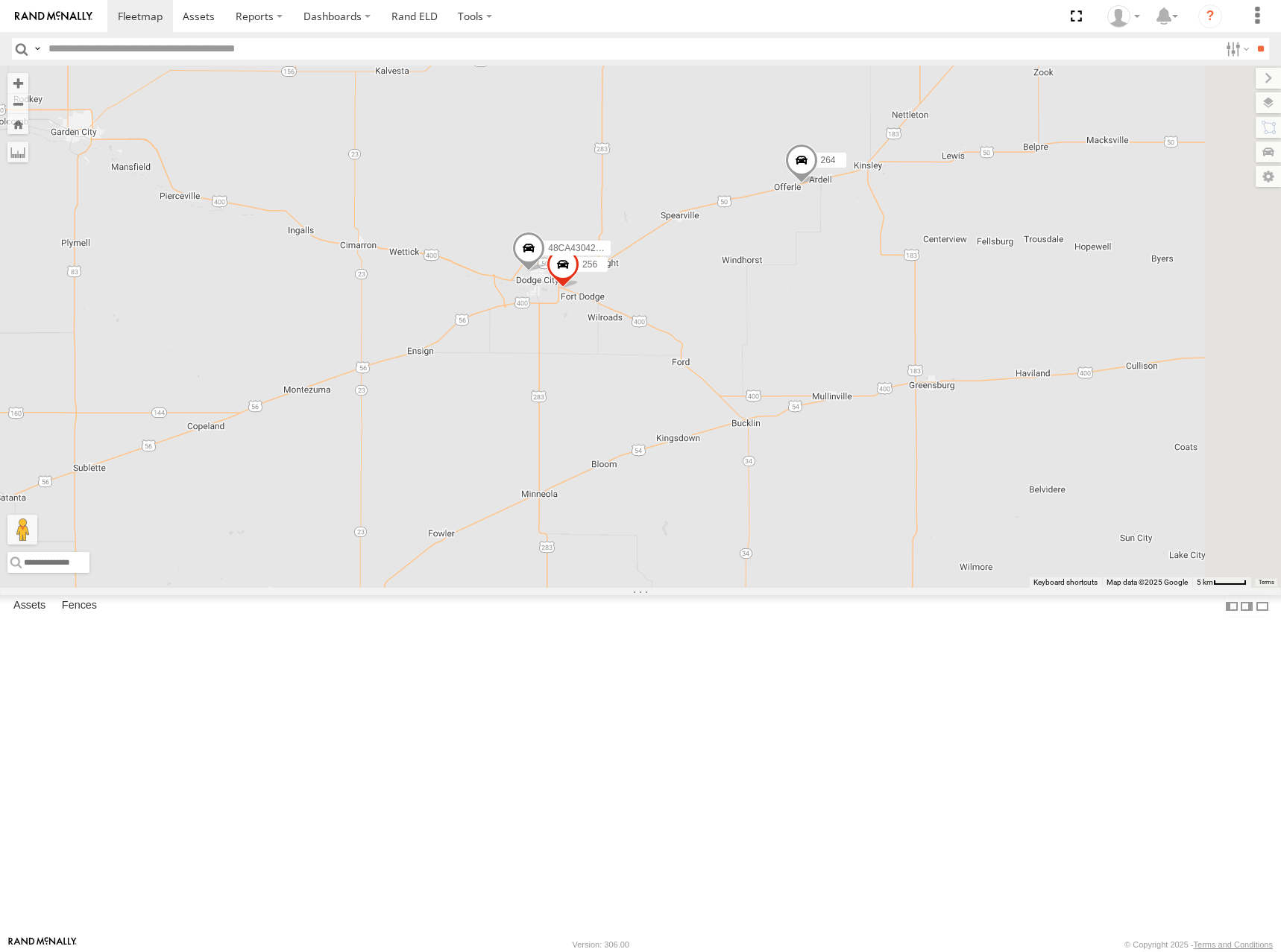
drag, startPoint x: 990, startPoint y: 223, endPoint x: 885, endPoint y: 302, distance: 131.4
click at [885, 302] on div "244 246 270 268 264 266 294 260 300 298 232 296 256 48CA43042B68" at bounding box center [640, 326] width 1281 height 522
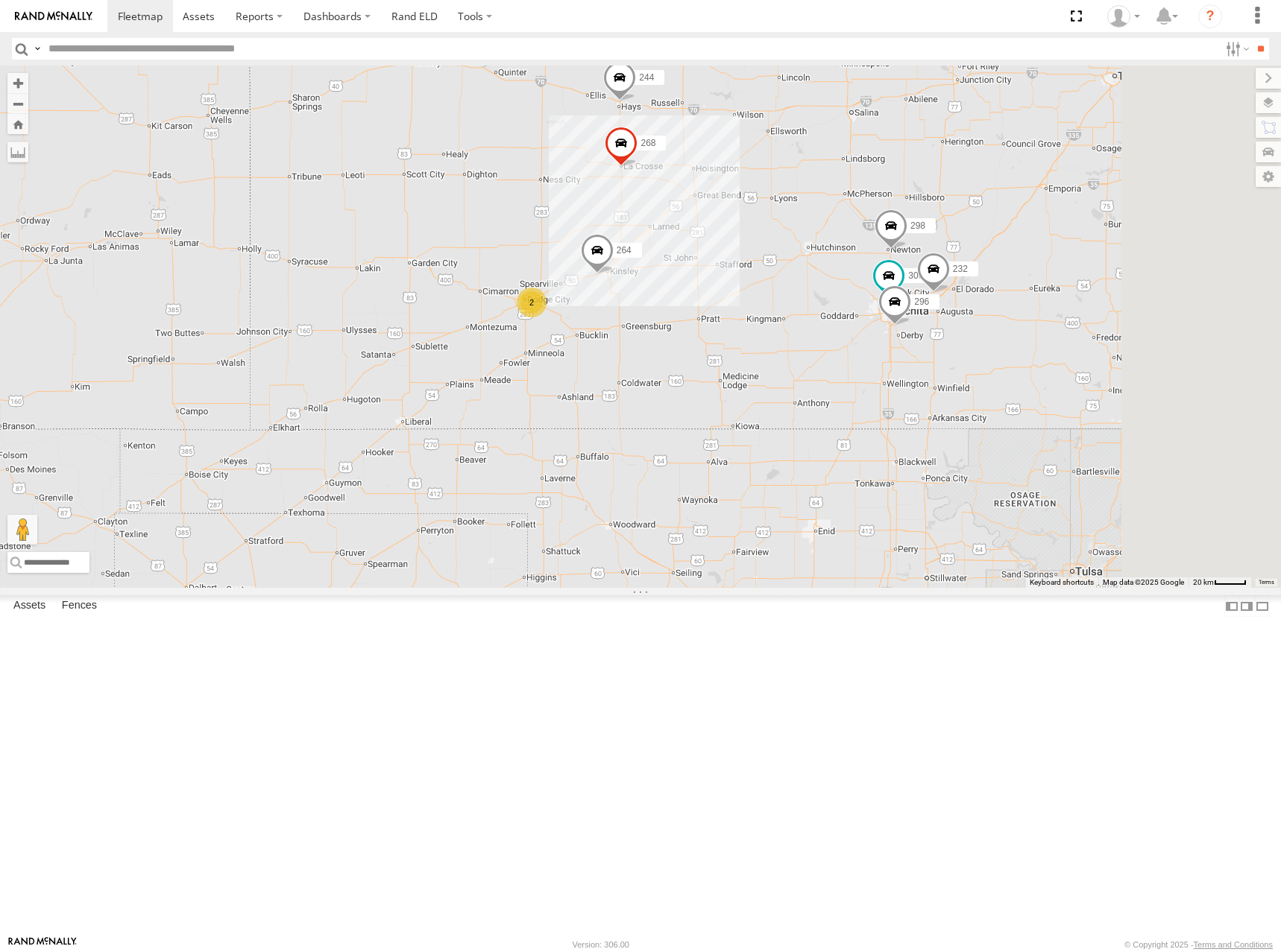
drag, startPoint x: 1053, startPoint y: 268, endPoint x: 966, endPoint y: 364, distance: 129.6
click at [966, 364] on div "244 246 270 268 264 266 294 260 300 298 232 296 2" at bounding box center [640, 326] width 1281 height 522
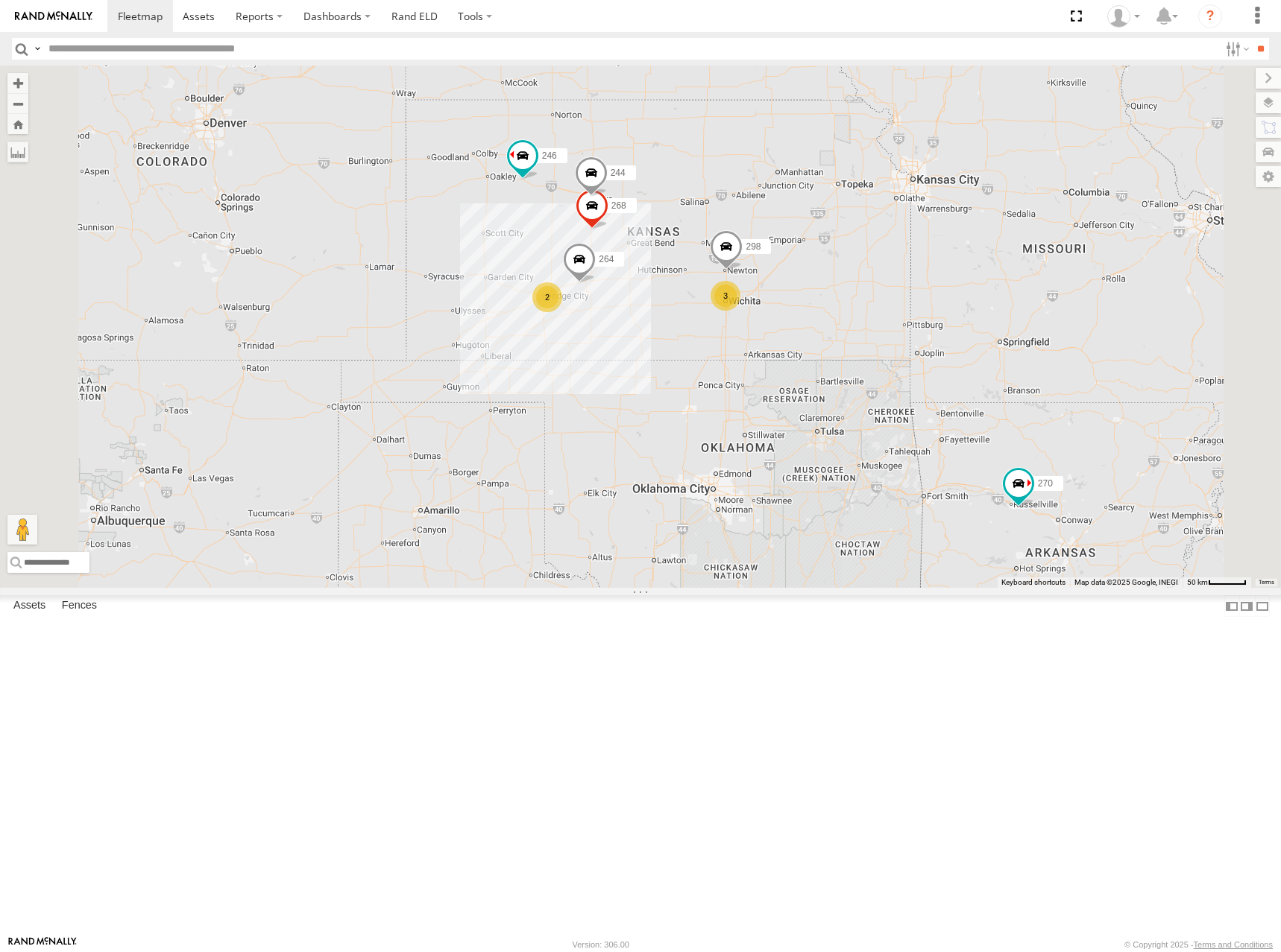
drag, startPoint x: 1002, startPoint y: 320, endPoint x: 894, endPoint y: 359, distance: 114.8
click at [894, 359] on div "244 246 270 268 264 266 294 260 298 3 2" at bounding box center [640, 326] width 1281 height 522
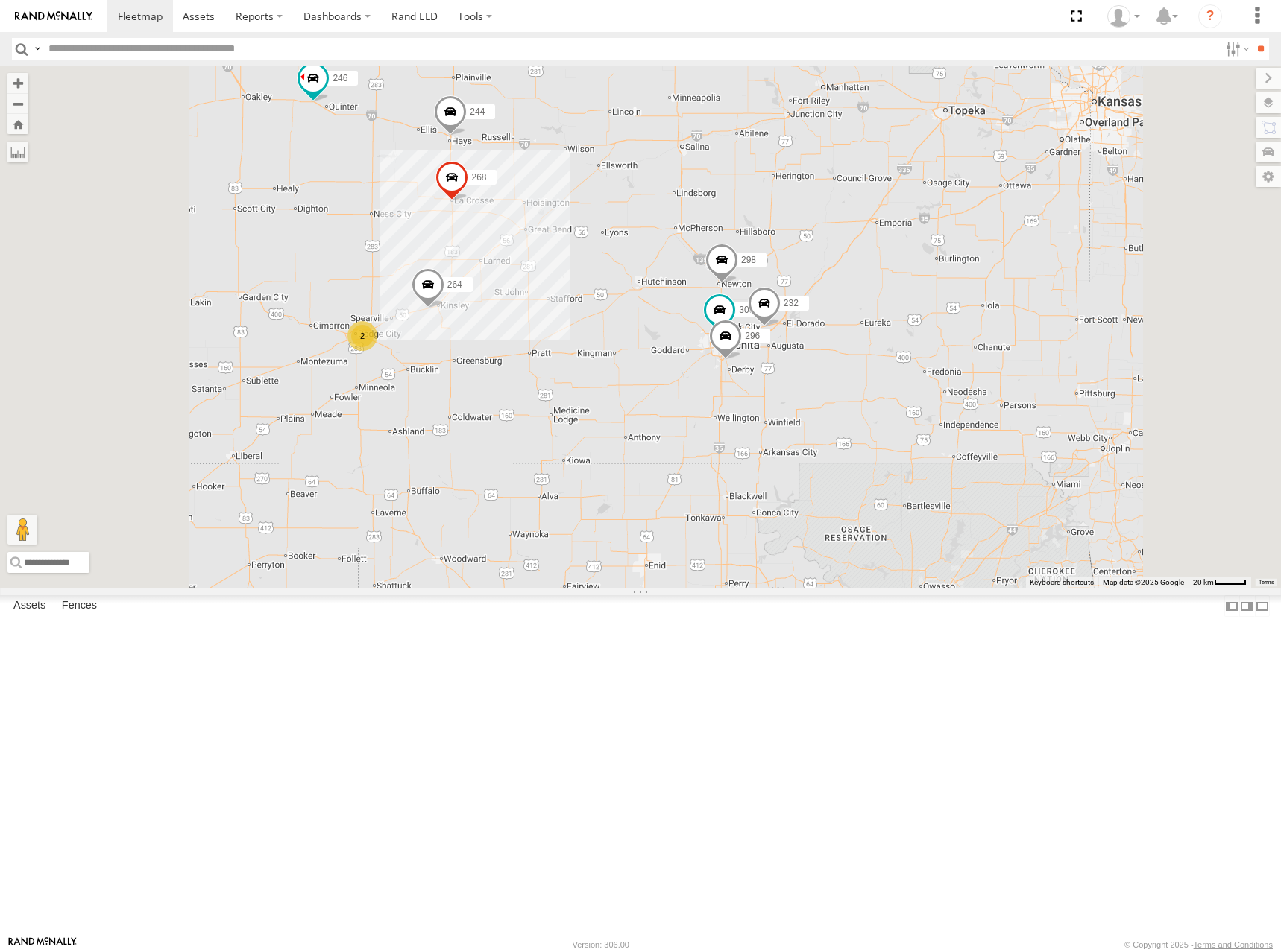
drag, startPoint x: 903, startPoint y: 391, endPoint x: 949, endPoint y: 353, distance: 59.7
click at [949, 353] on div "244 246 270 268 264 266 294 260 298 300 2 232 296" at bounding box center [640, 326] width 1281 height 522
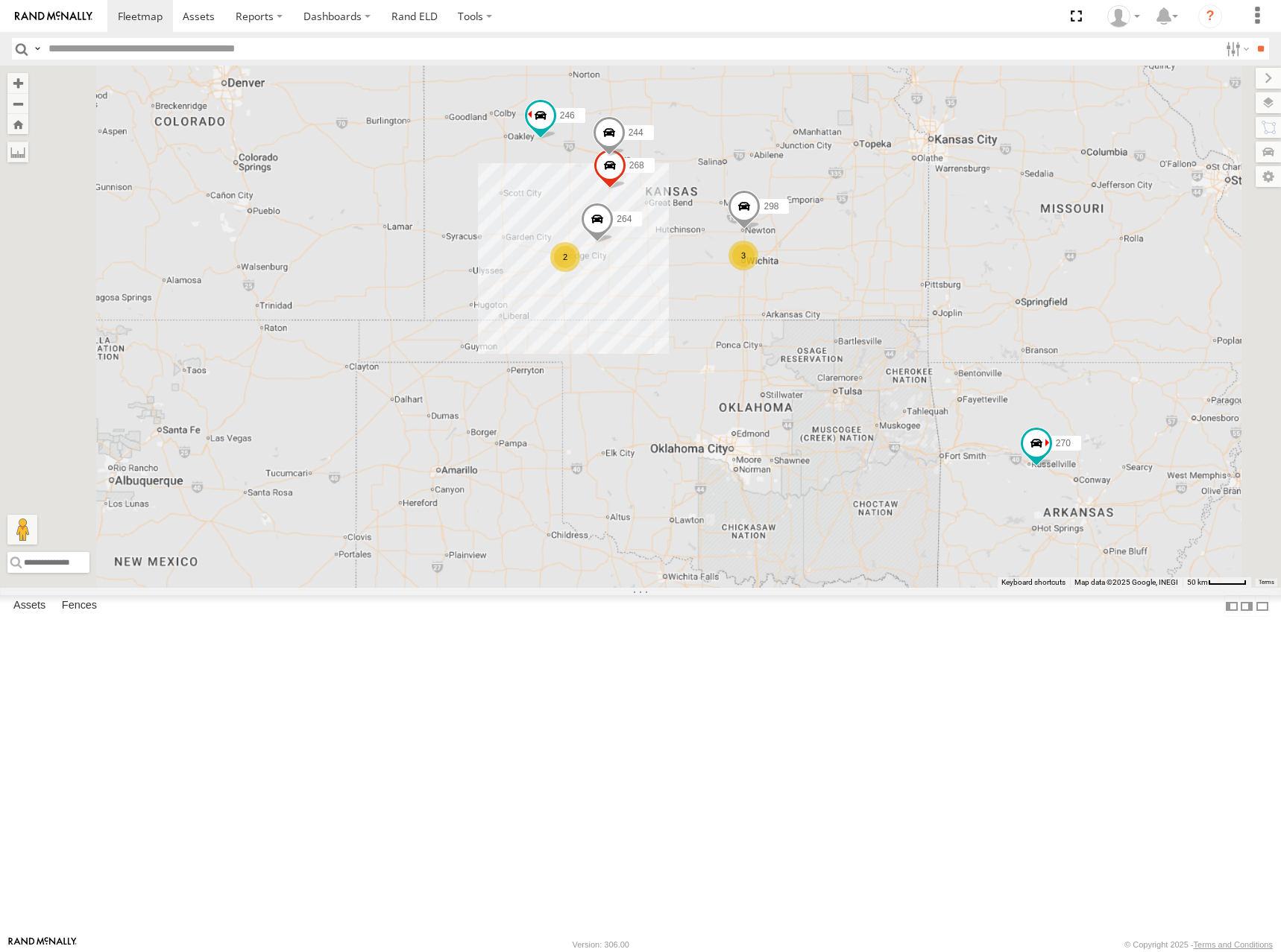
drag, startPoint x: 917, startPoint y: 328, endPoint x: 920, endPoint y: 339, distance: 11.4
click at [920, 339] on div "244 246 270 268 264 266 294 260 298 3 2" at bounding box center [640, 326] width 1281 height 522
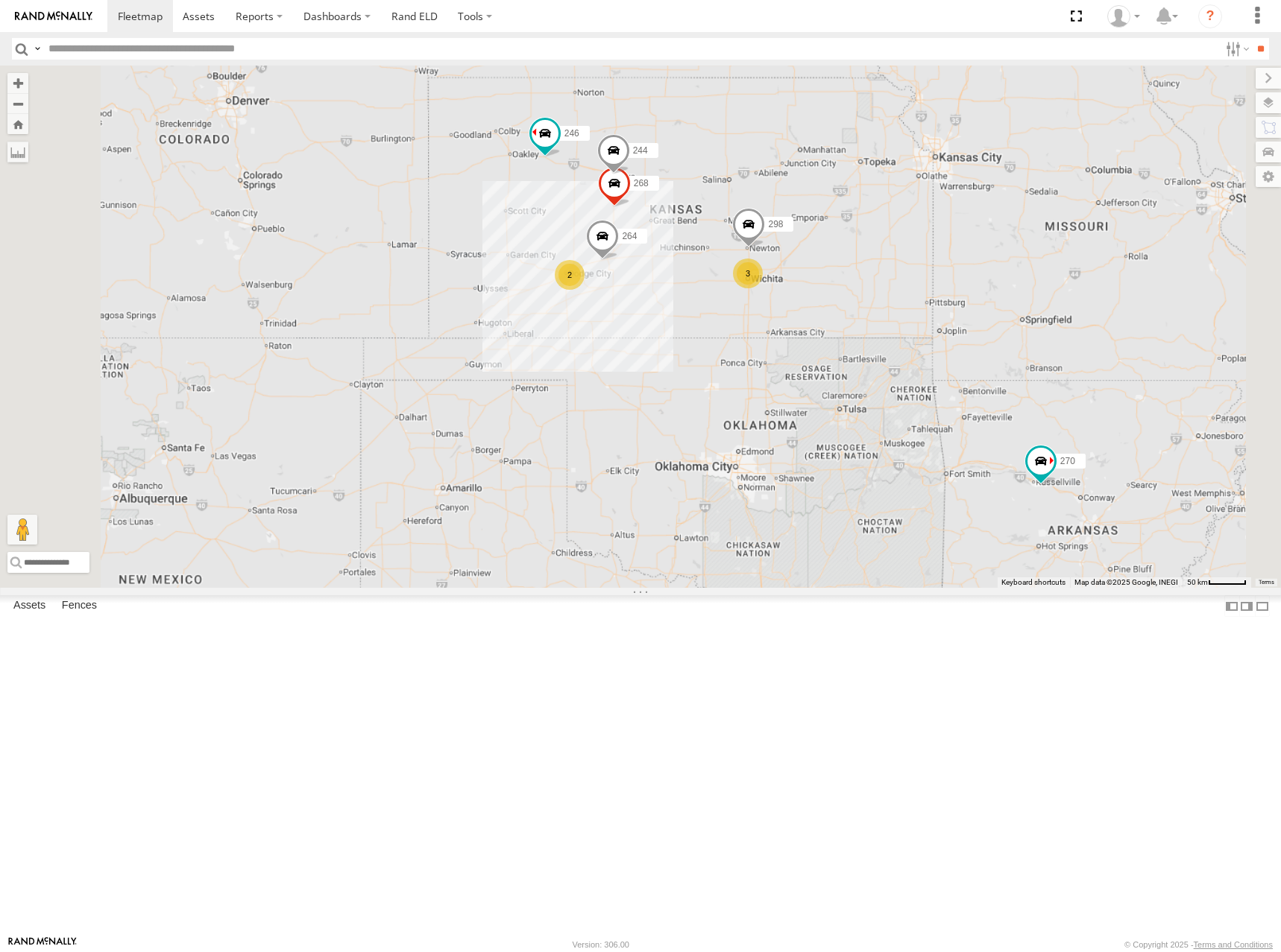
drag, startPoint x: 912, startPoint y: 301, endPoint x: 913, endPoint y: 315, distance: 14.0
click at [913, 315] on div "244 246 270 268 264 266 294 260 298 3 2" at bounding box center [640, 326] width 1281 height 522
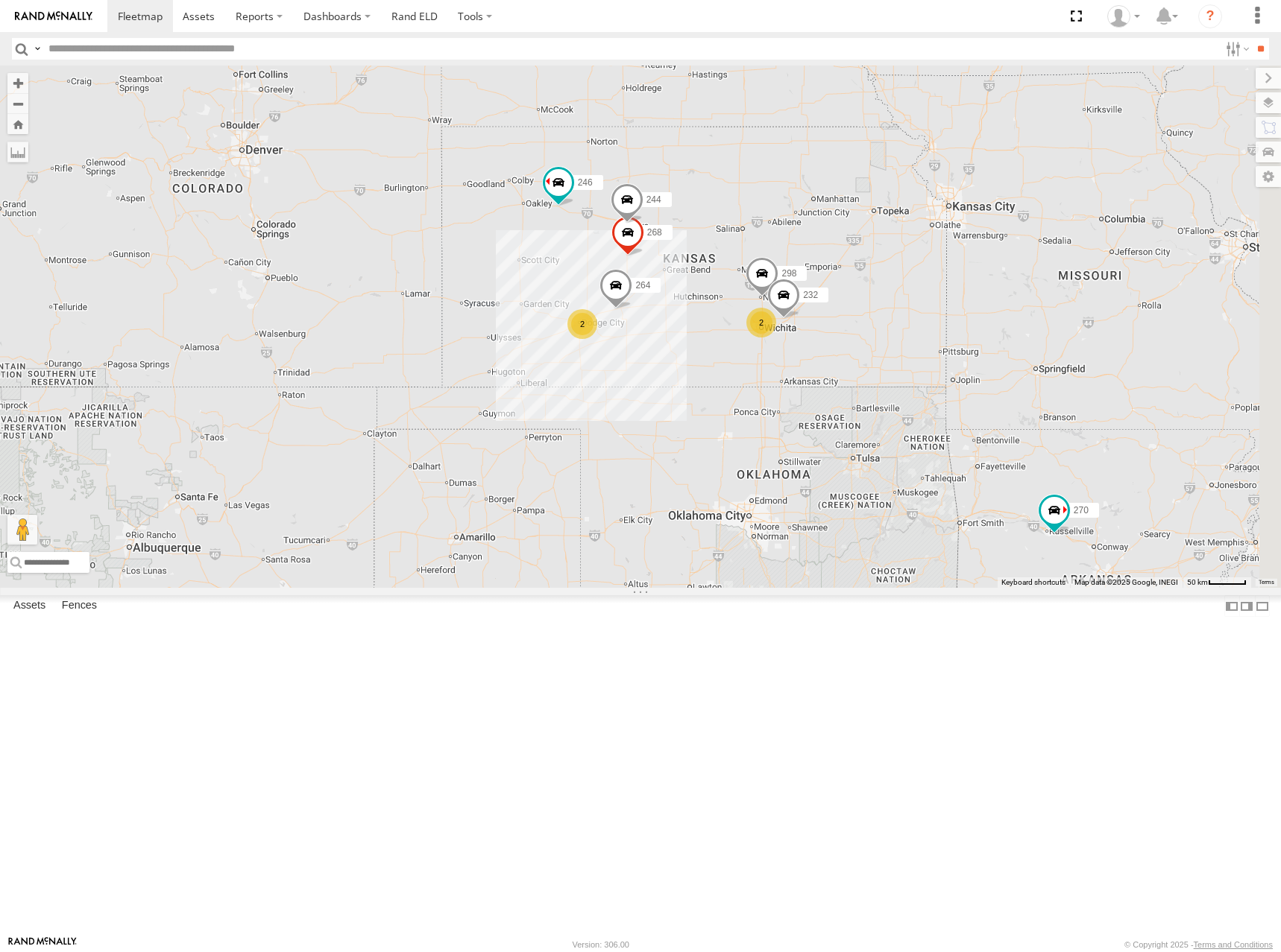
drag, startPoint x: 1107, startPoint y: 312, endPoint x: 1015, endPoint y: 364, distance: 105.7
click at [1015, 364] on div "244 246 270 268 264 266 294 260 298 2 2 232" at bounding box center [640, 326] width 1281 height 522
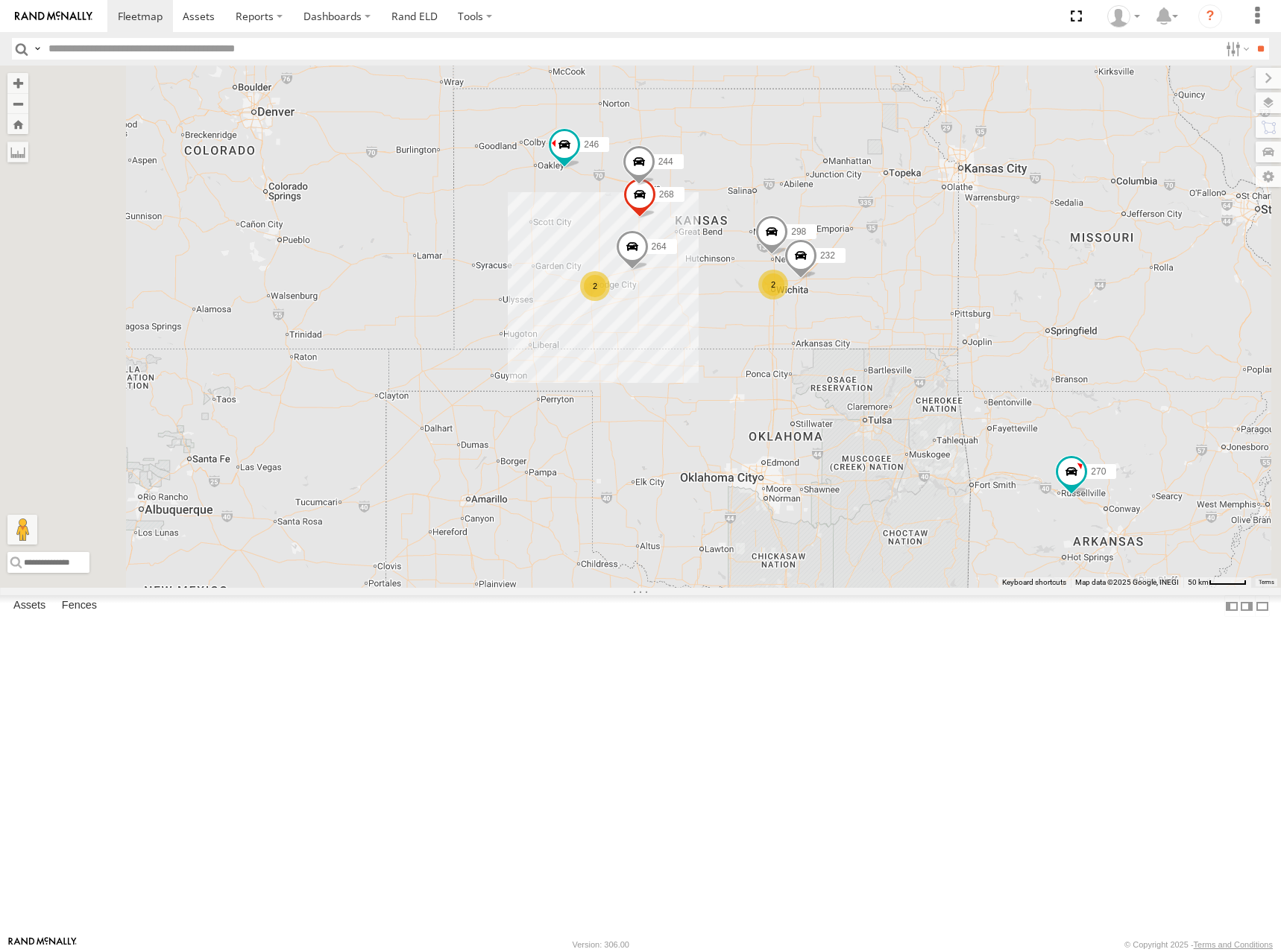
drag, startPoint x: 937, startPoint y: 198, endPoint x: 896, endPoint y: 322, distance: 130.6
click at [896, 322] on div "244 246 298 270 232 268 264 294 260 2 2" at bounding box center [640, 326] width 1281 height 522
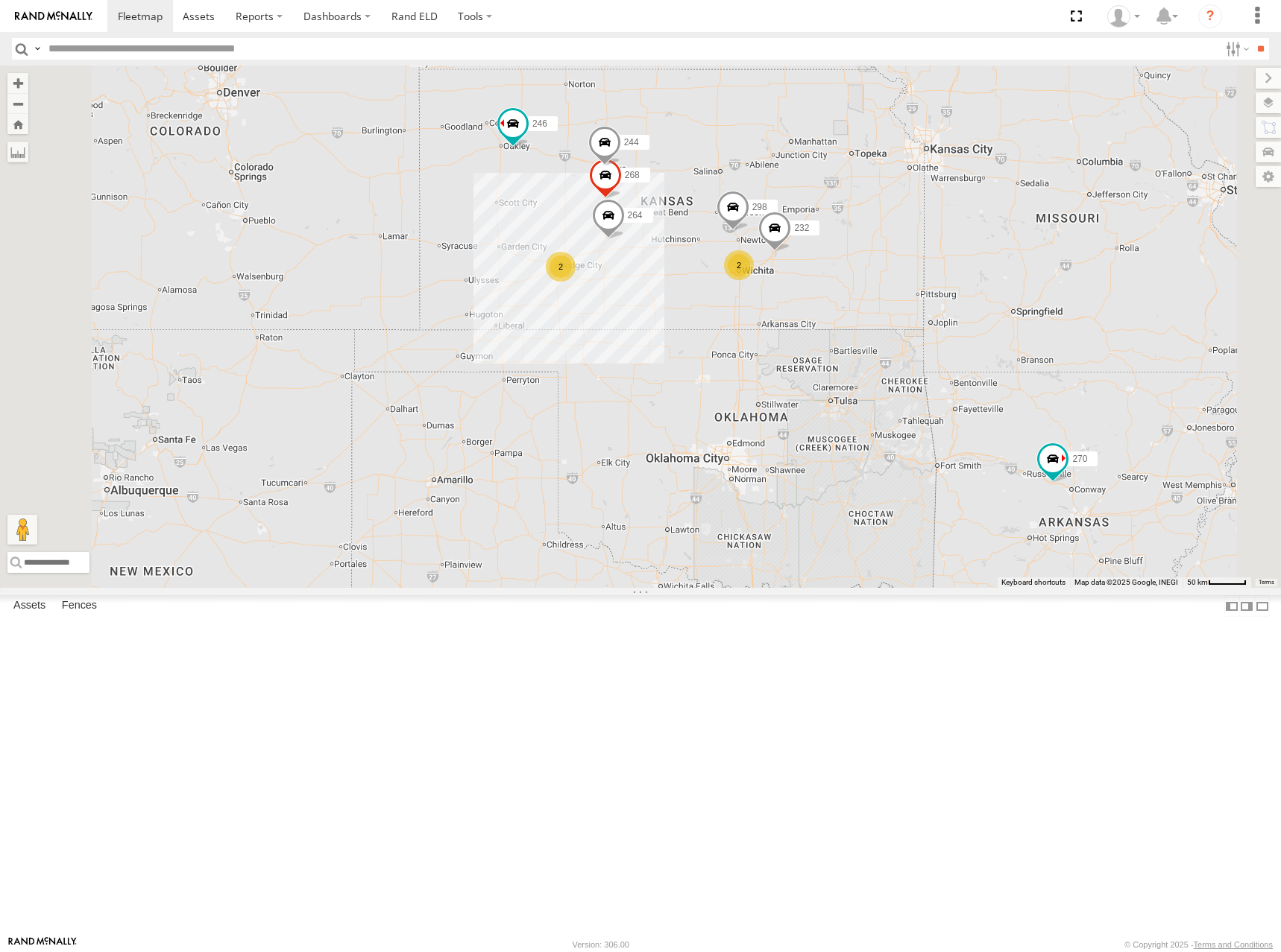
drag, startPoint x: 1035, startPoint y: 371, endPoint x: 996, endPoint y: 337, distance: 51.7
click at [996, 337] on div "244 246 298 270 232 268 264 294 260 2 2" at bounding box center [640, 326] width 1281 height 522
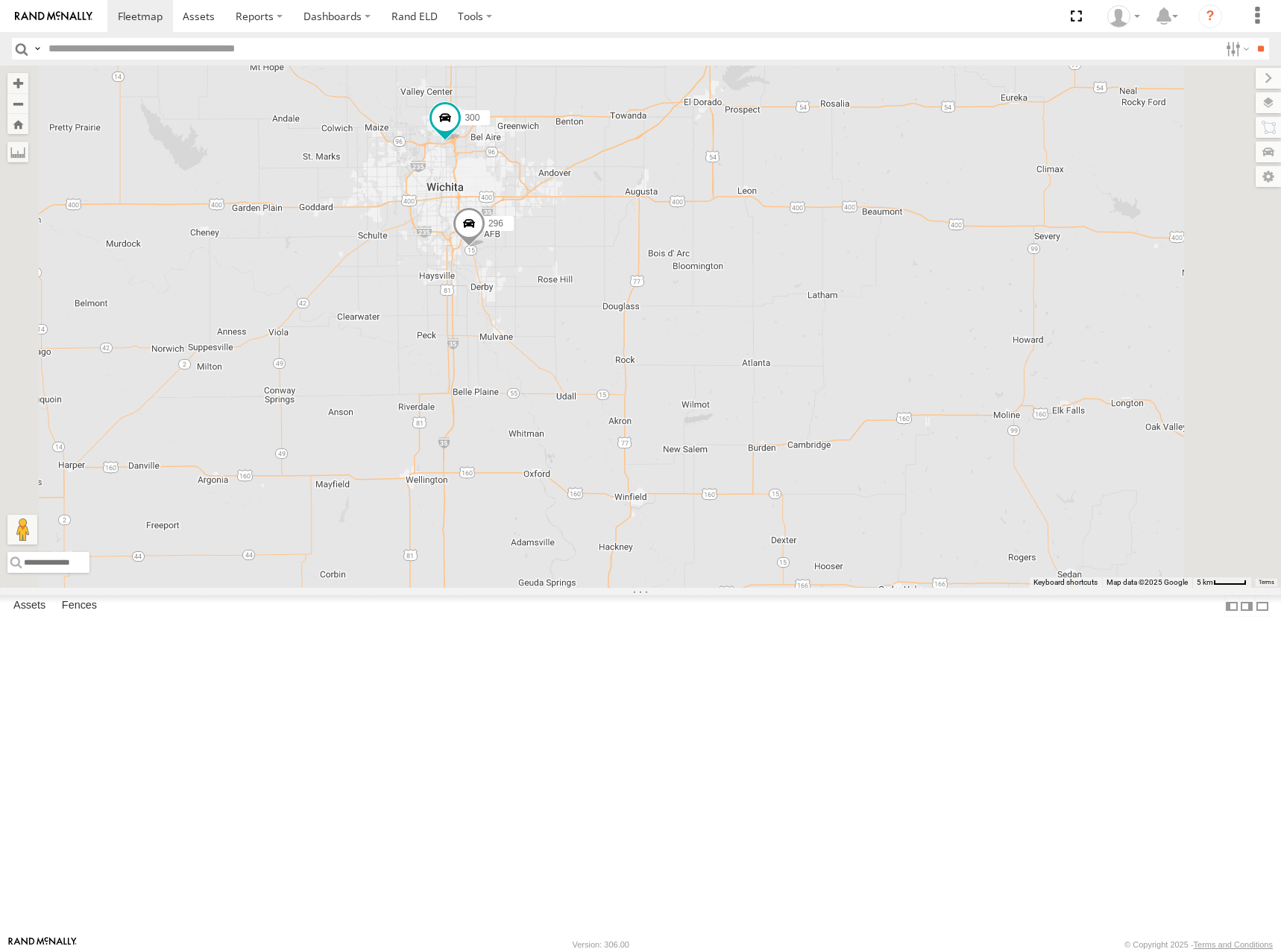
drag, startPoint x: 803, startPoint y: 297, endPoint x: 881, endPoint y: 309, distance: 78.9
click at [881, 309] on div "244 246 298 270 232 268 264 294 260 300 296" at bounding box center [640, 326] width 1281 height 522
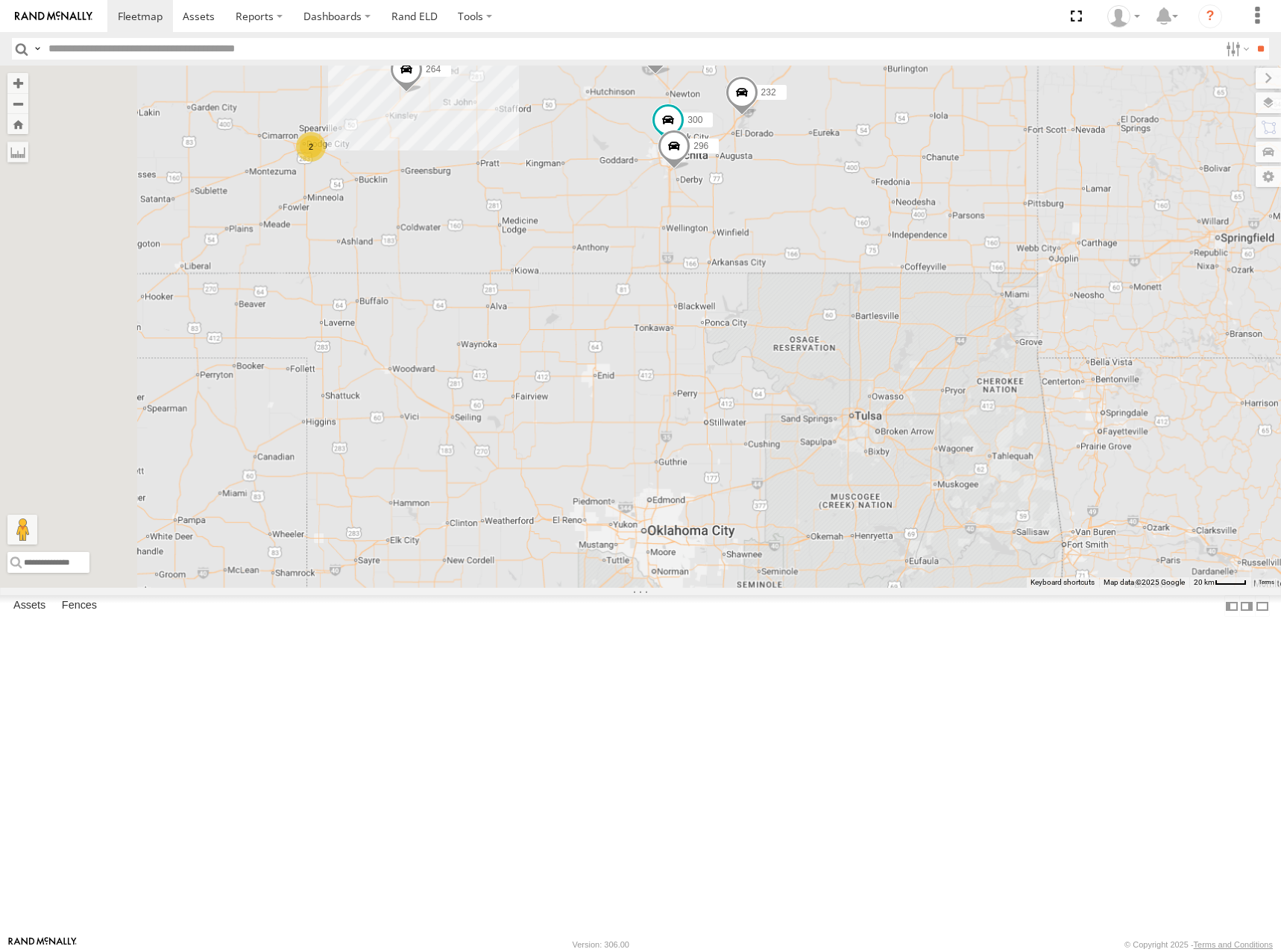
drag, startPoint x: 863, startPoint y: 300, endPoint x: 890, endPoint y: 305, distance: 27.5
click at [890, 305] on div "244 246 298 270 232 268 264 294 260 300 296 2" at bounding box center [640, 326] width 1281 height 522
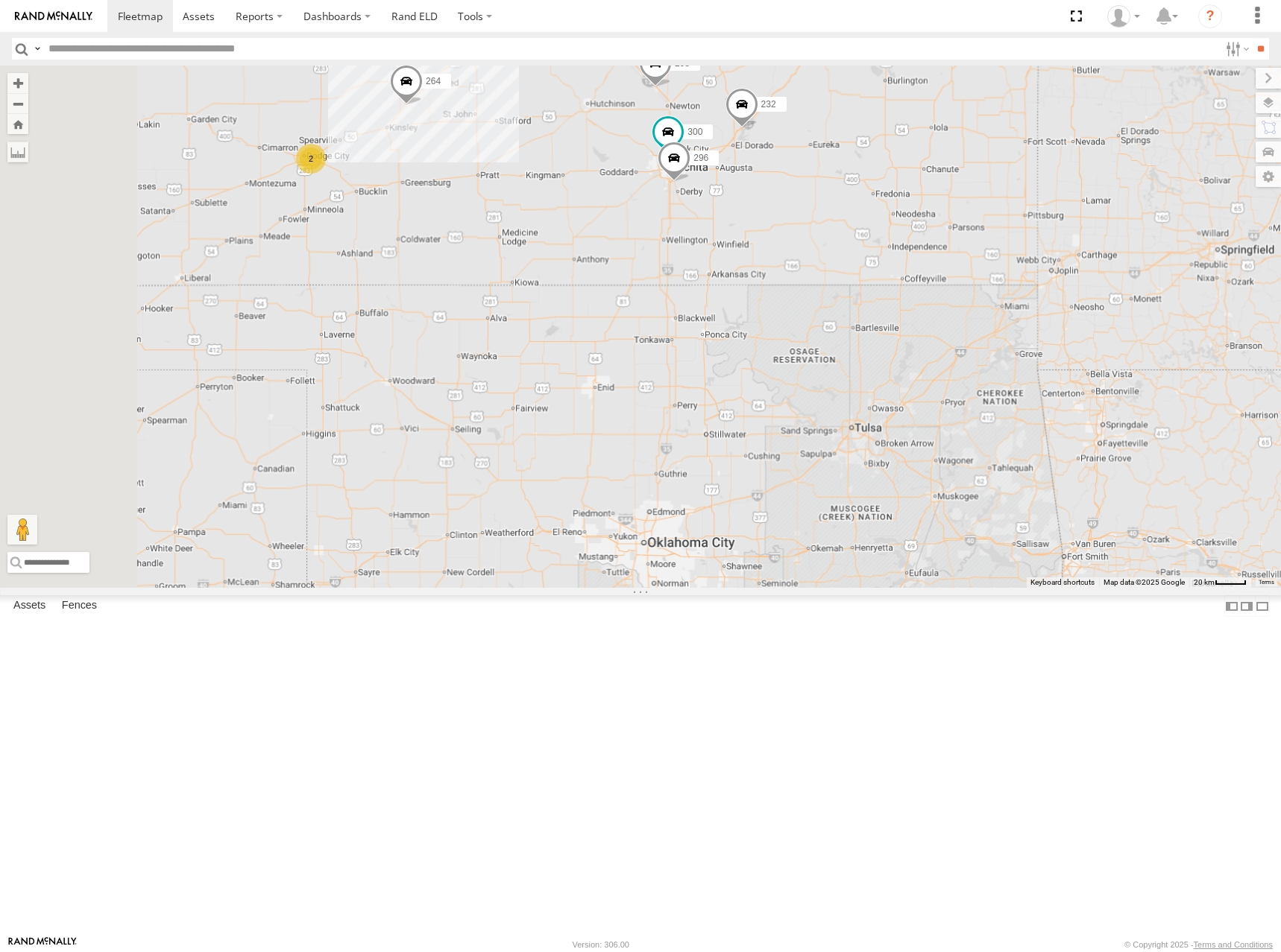
drag, startPoint x: 1028, startPoint y: 289, endPoint x: 1026, endPoint y: 310, distance: 21.1
click at [1026, 310] on div "244 246 298 270 232 268 264 294 260 300 296 2" at bounding box center [640, 326] width 1281 height 522
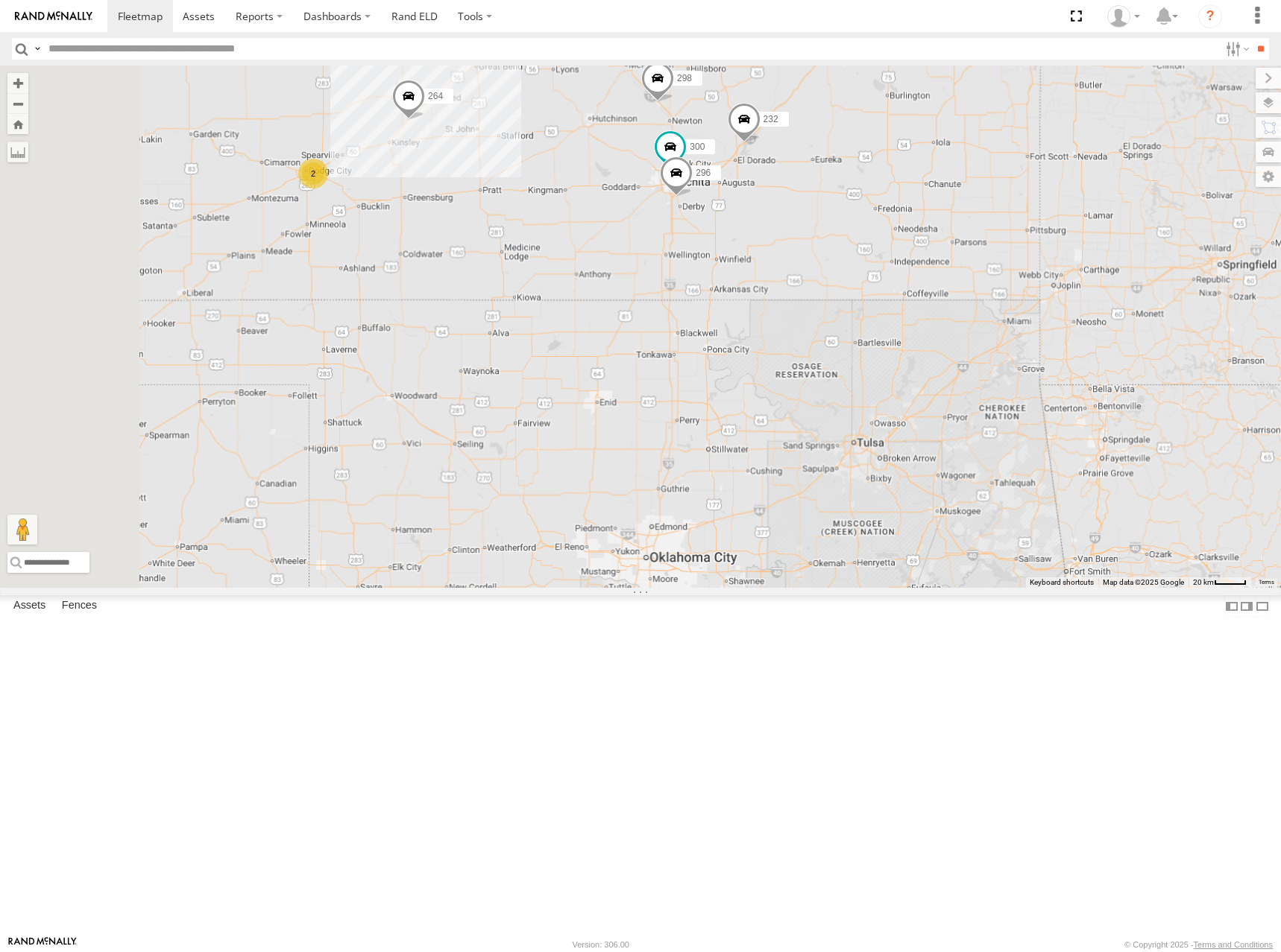
drag, startPoint x: 1014, startPoint y: 221, endPoint x: 1018, endPoint y: 230, distance: 9.8
click at [1018, 230] on div "244 246 298 270 232 268 264 294 260 300 296 2" at bounding box center [640, 326] width 1281 height 522
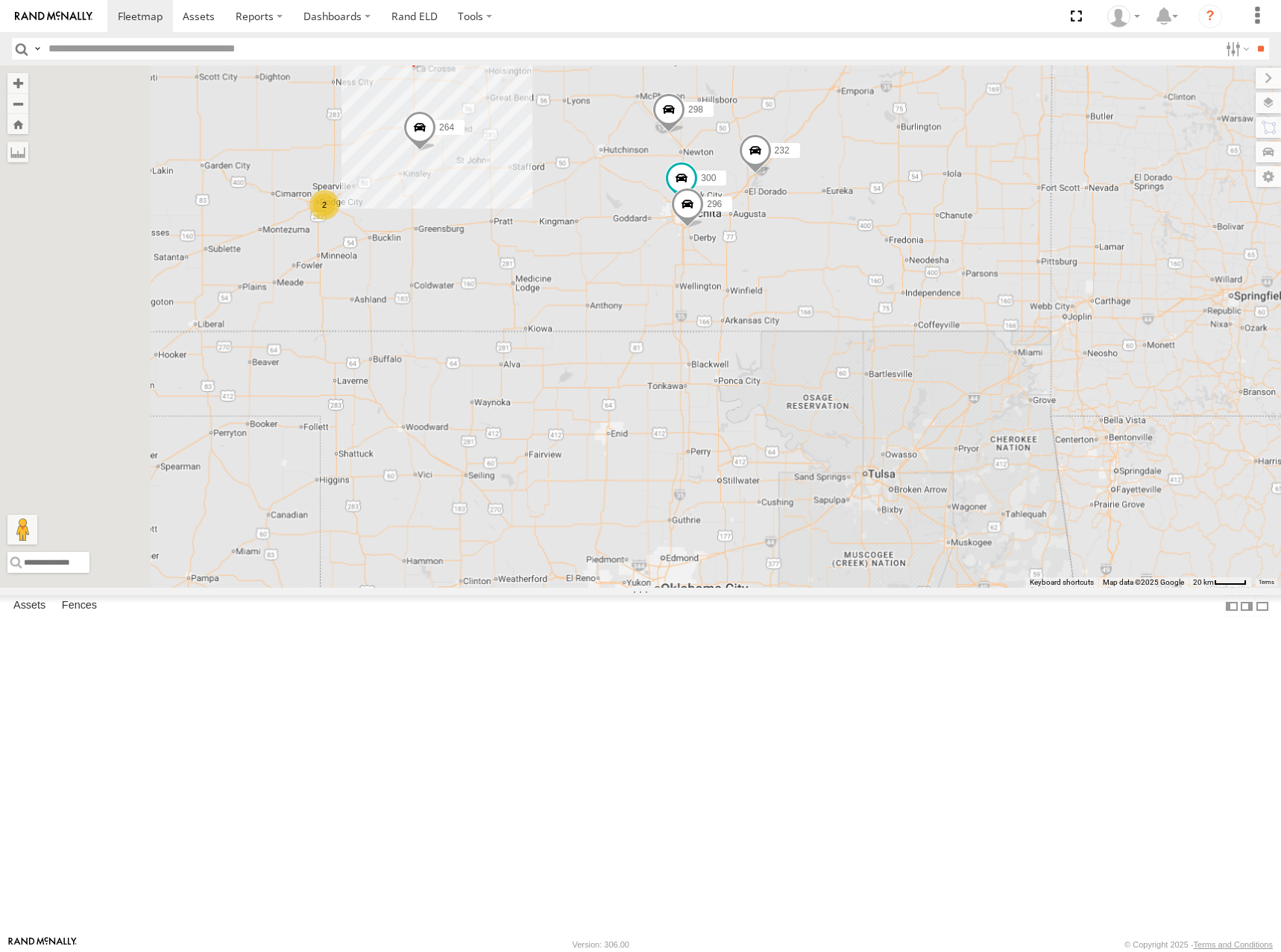
drag, startPoint x: 987, startPoint y: 211, endPoint x: 993, endPoint y: 230, distance: 19.9
click at [993, 230] on div "244 246 298 270 232 268 264 294 260 300 296 2" at bounding box center [640, 326] width 1281 height 522
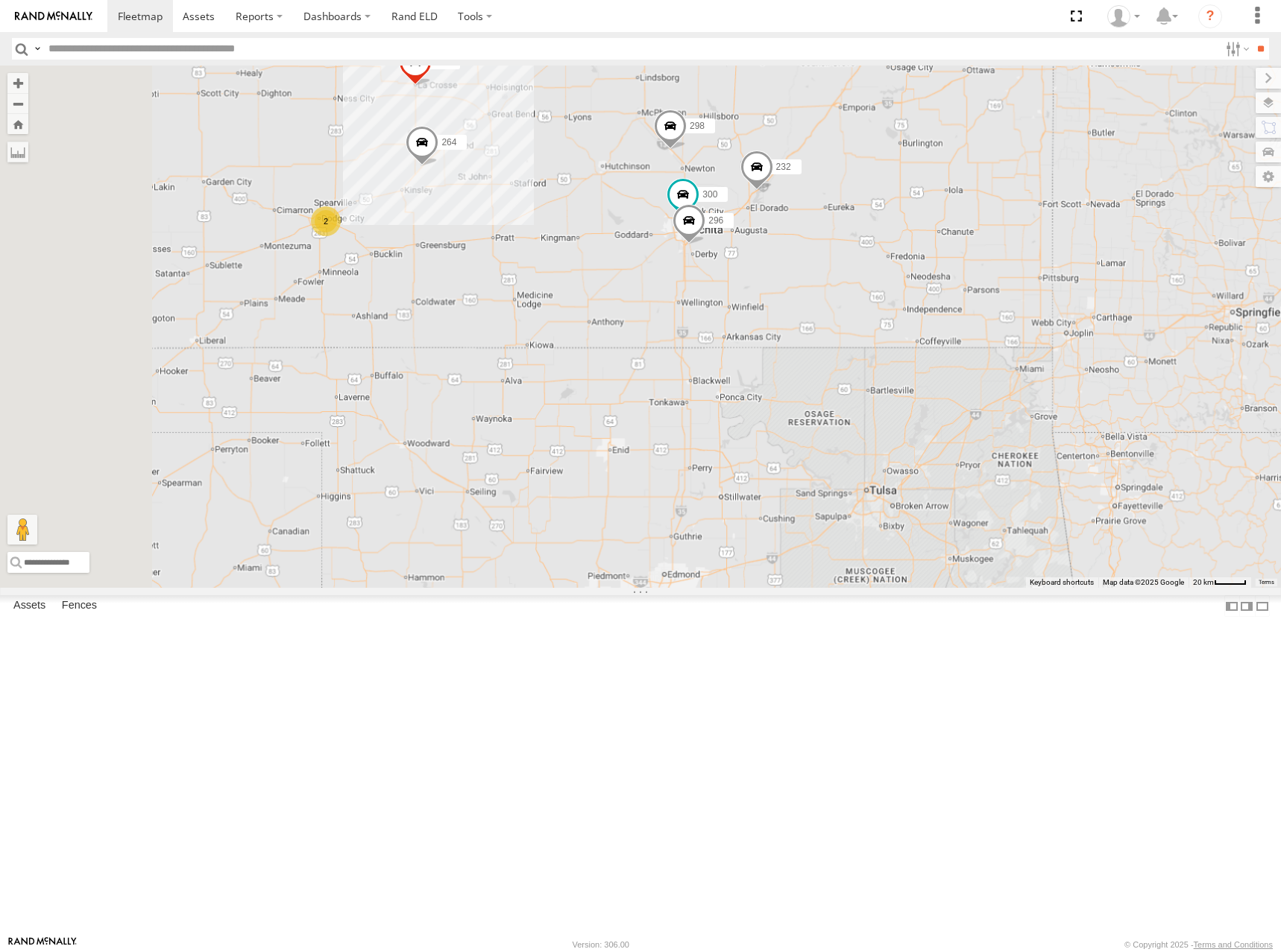
drag, startPoint x: 977, startPoint y: 264, endPoint x: 979, endPoint y: 281, distance: 17.1
click at [979, 281] on div "244 246 298 270 232 268 264 294 260 300 296 2" at bounding box center [640, 326] width 1281 height 522
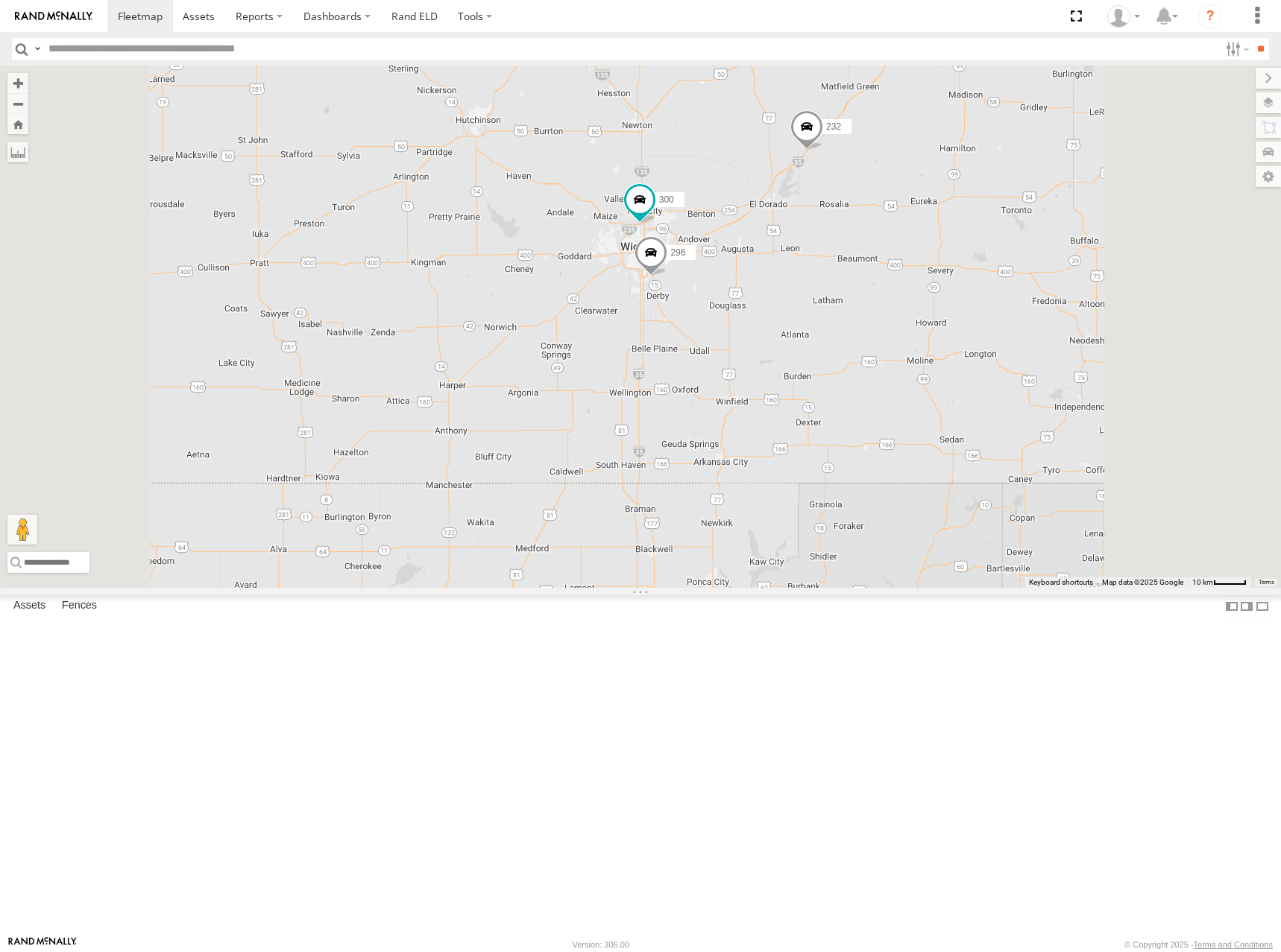
drag, startPoint x: 1029, startPoint y: 222, endPoint x: 938, endPoint y: 417, distance: 215.2
click at [939, 417] on div "300 298 232 296" at bounding box center [640, 326] width 1281 height 522
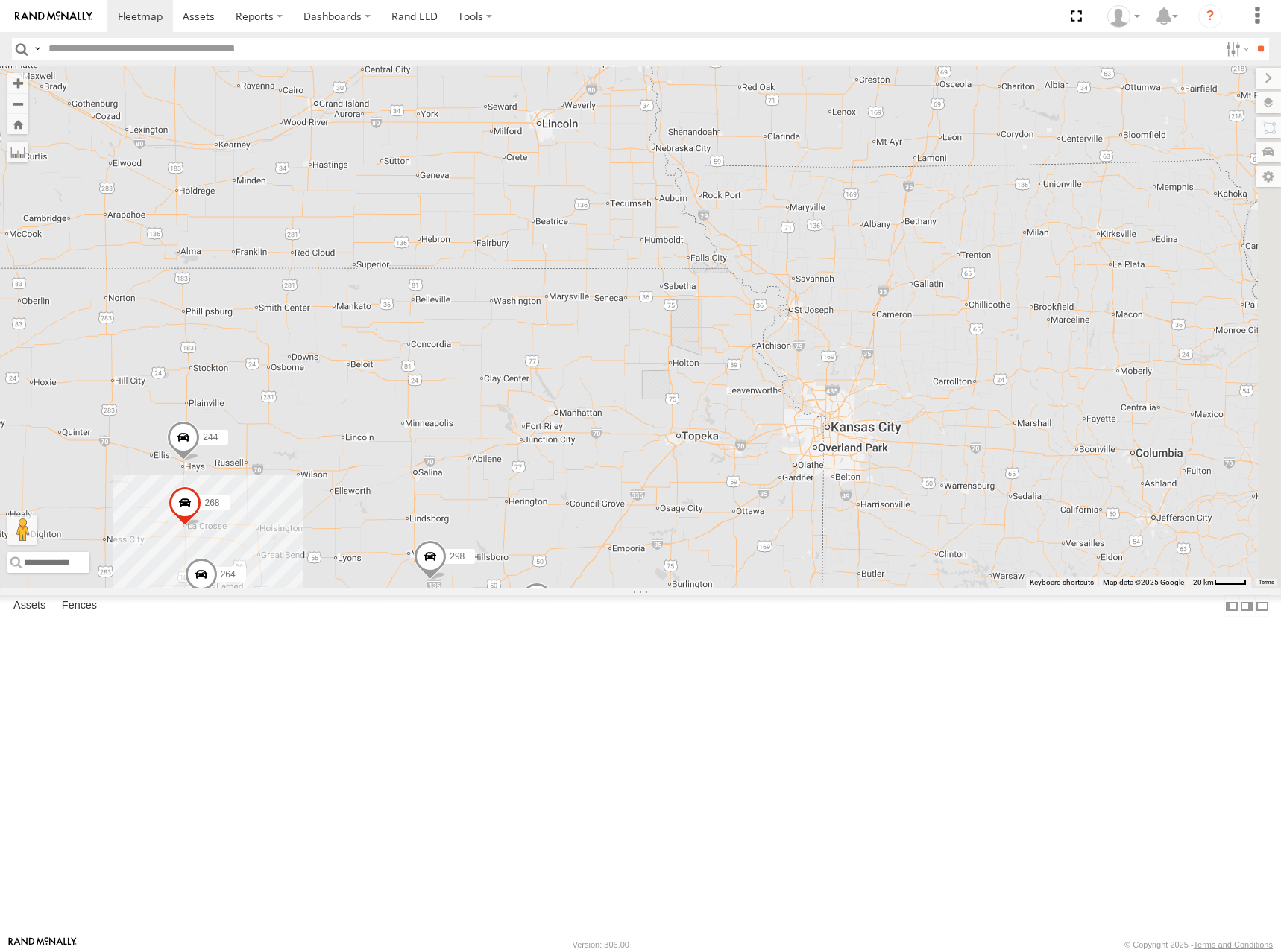
drag, startPoint x: 980, startPoint y: 420, endPoint x: 922, endPoint y: 512, distance: 108.8
click at [922, 512] on div "300 298 232 296 244 2 268 264 294" at bounding box center [640, 326] width 1281 height 522
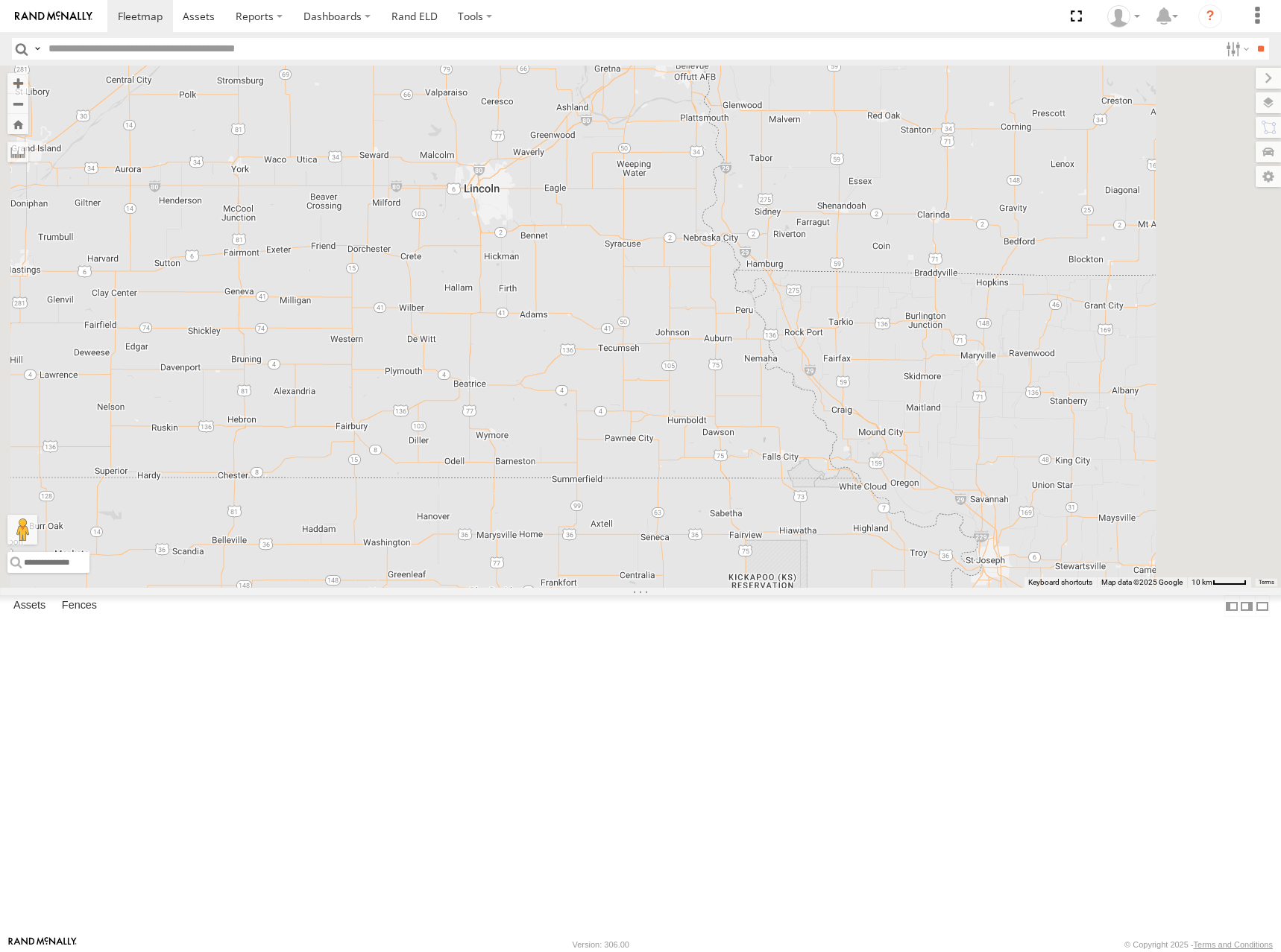
click at [649, 62] on span at bounding box center [633, 42] width 33 height 40
click at [797, 18] on section at bounding box center [692, 16] width 1170 height 32
click at [926, 13] on section at bounding box center [692, 16] width 1170 height 32
click at [1050, 369] on div "300 298 232 296 244 268 264 294 260 294 All Assets S 148th St Omaha 41.16301 , …" at bounding box center [640, 326] width 1281 height 522
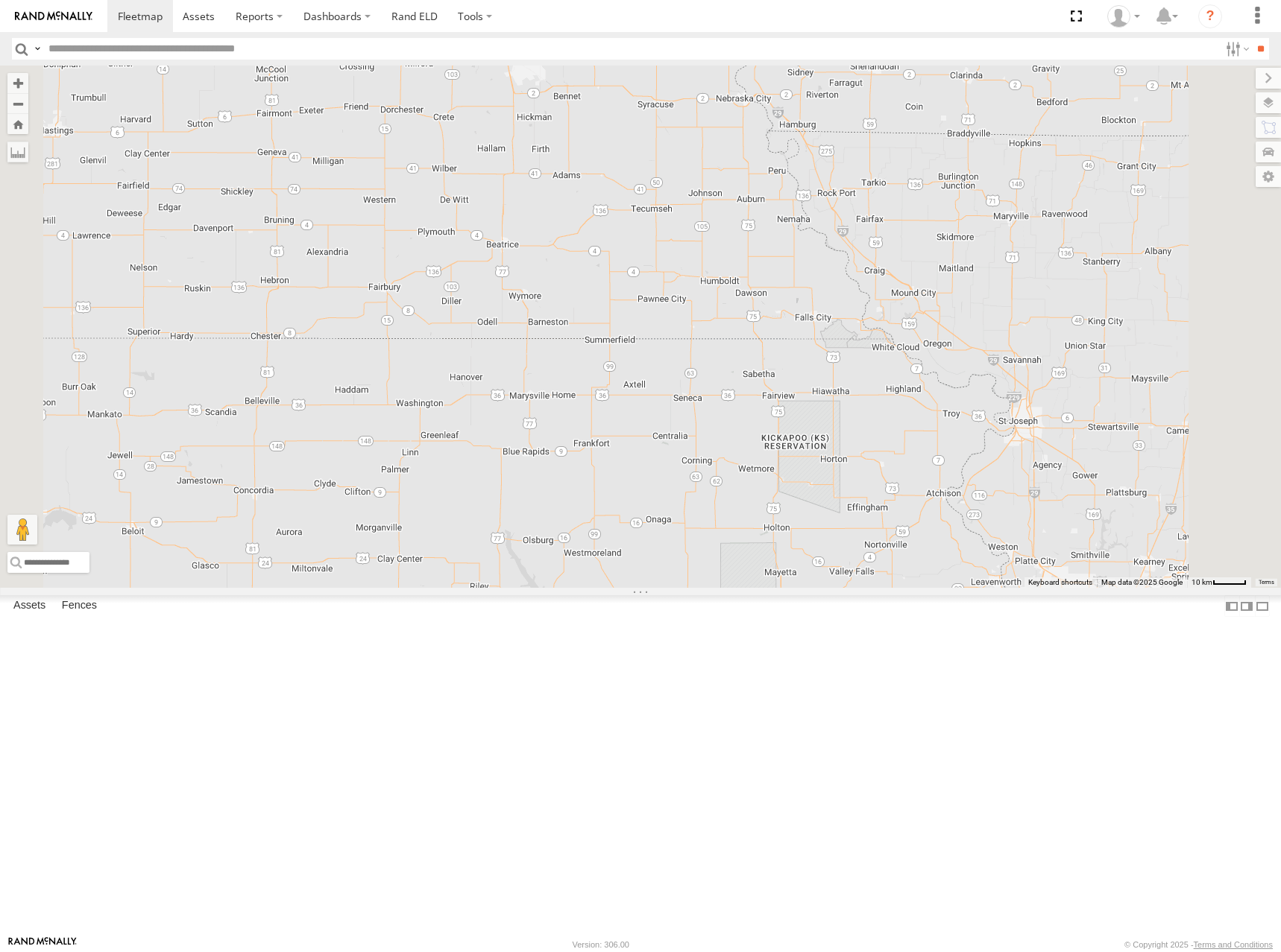
drag, startPoint x: 781, startPoint y: 357, endPoint x: 820, endPoint y: 195, distance: 166.6
click at [820, 195] on div "300 298 232 296 244 268 264 294 260" at bounding box center [640, 326] width 1281 height 522
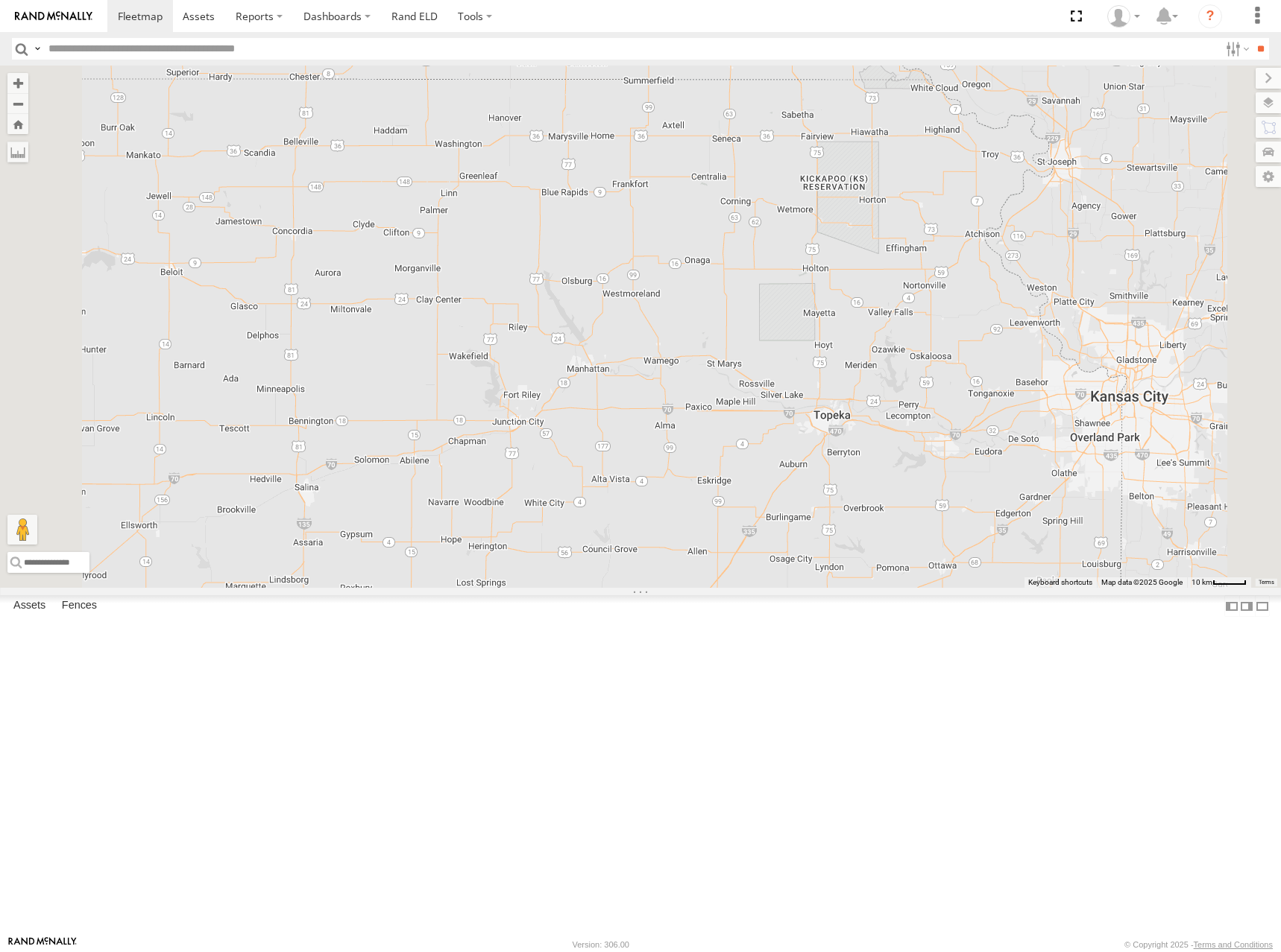
drag, startPoint x: 803, startPoint y: 434, endPoint x: 785, endPoint y: 320, distance: 115.4
click at [786, 324] on div "300 298 232 296 244 268 264 294 260" at bounding box center [640, 326] width 1281 height 522
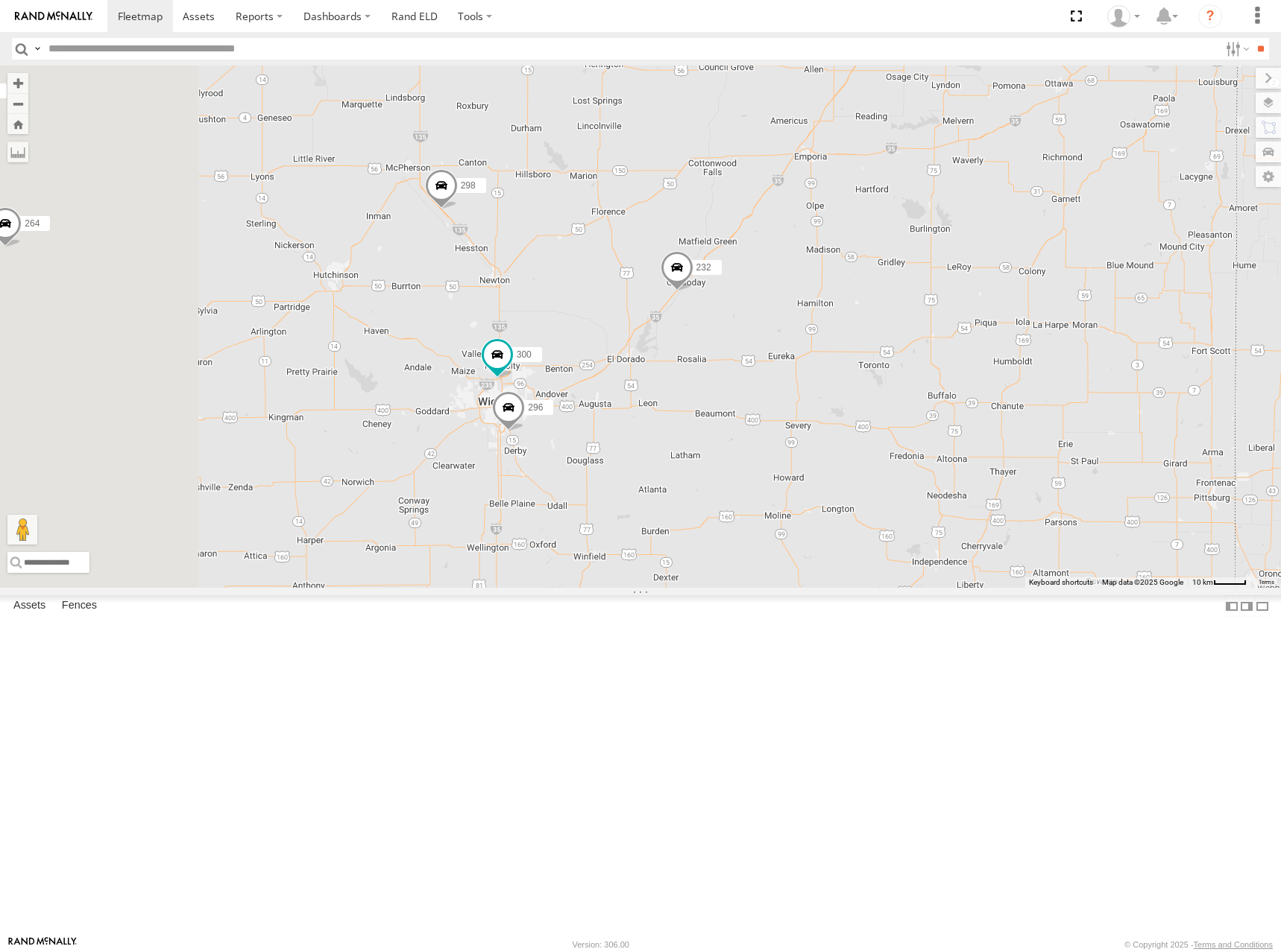
drag, startPoint x: 787, startPoint y: 468, endPoint x: 973, endPoint y: 293, distance: 255.4
click at [973, 293] on div "300 298 232 296 244 268 264 294 260" at bounding box center [640, 326] width 1281 height 522
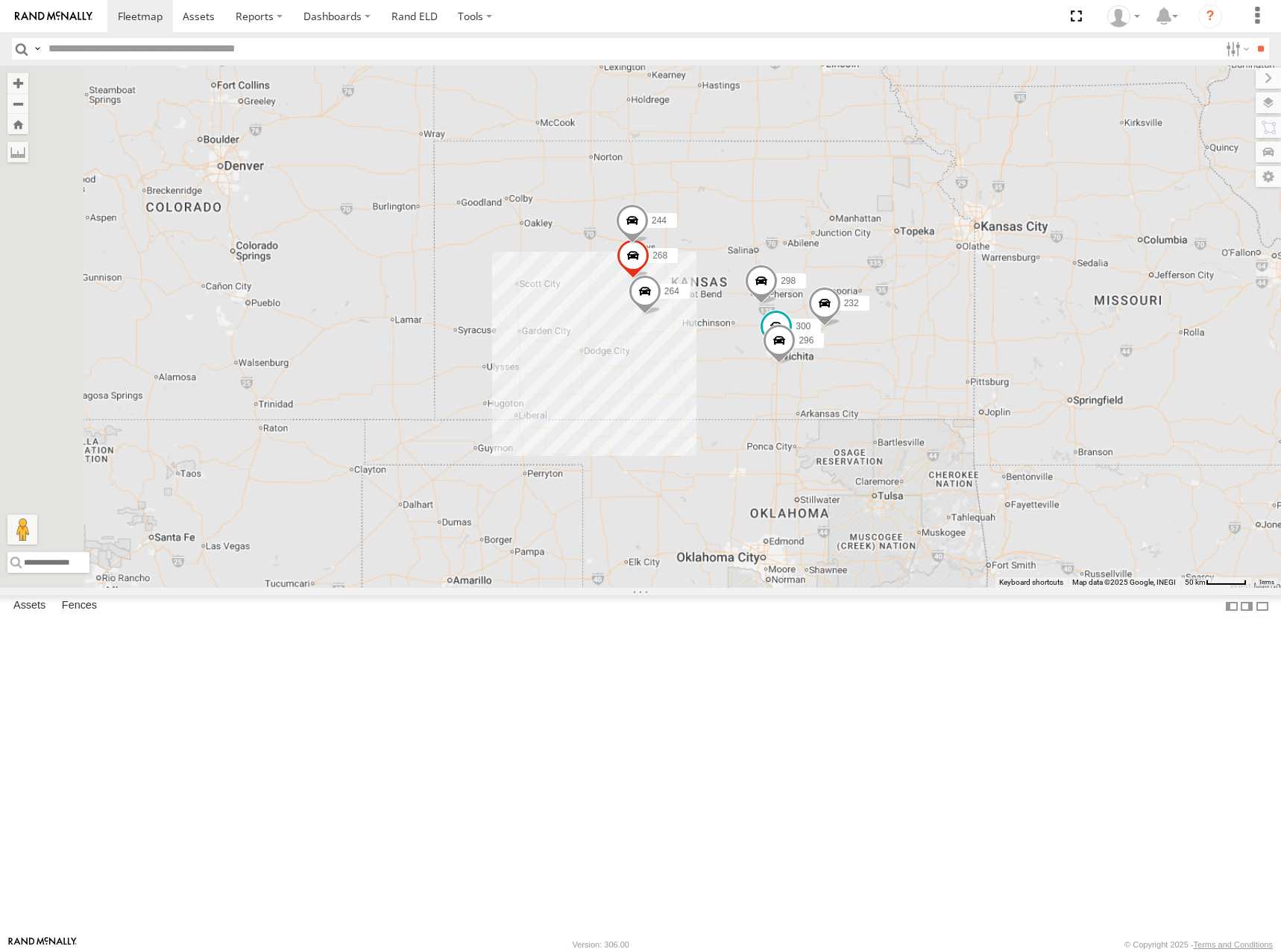
drag, startPoint x: 641, startPoint y: 497, endPoint x: 927, endPoint y: 526, distance: 287.5
click at [927, 526] on div "300 298 232 296 244 268 264 294 260" at bounding box center [640, 326] width 1281 height 522
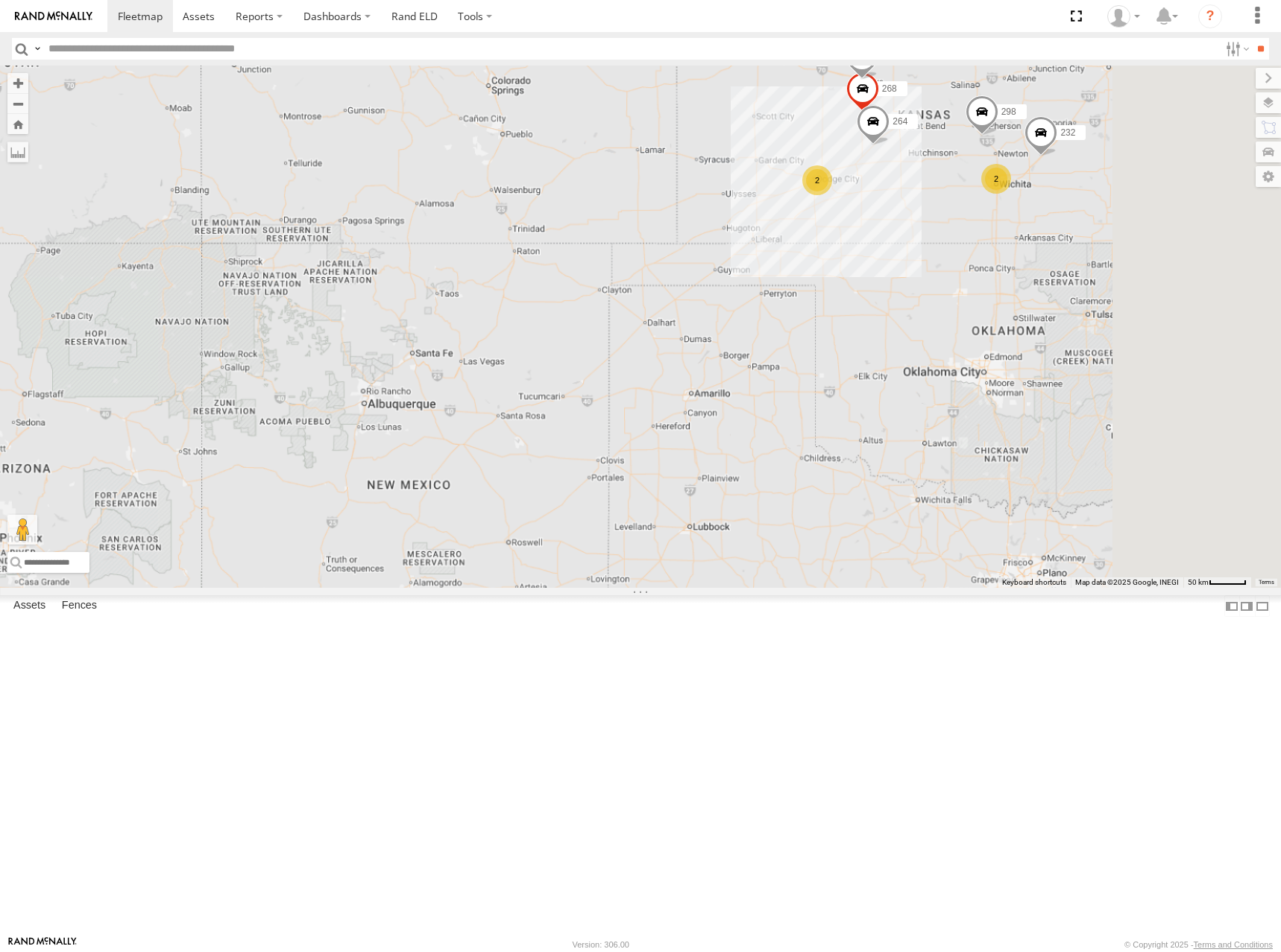
drag, startPoint x: 1022, startPoint y: 270, endPoint x: 823, endPoint y: 348, distance: 213.7
click at [823, 348] on div "298 232 244 268 264 294 260 246 270 2 2" at bounding box center [640, 326] width 1281 height 522
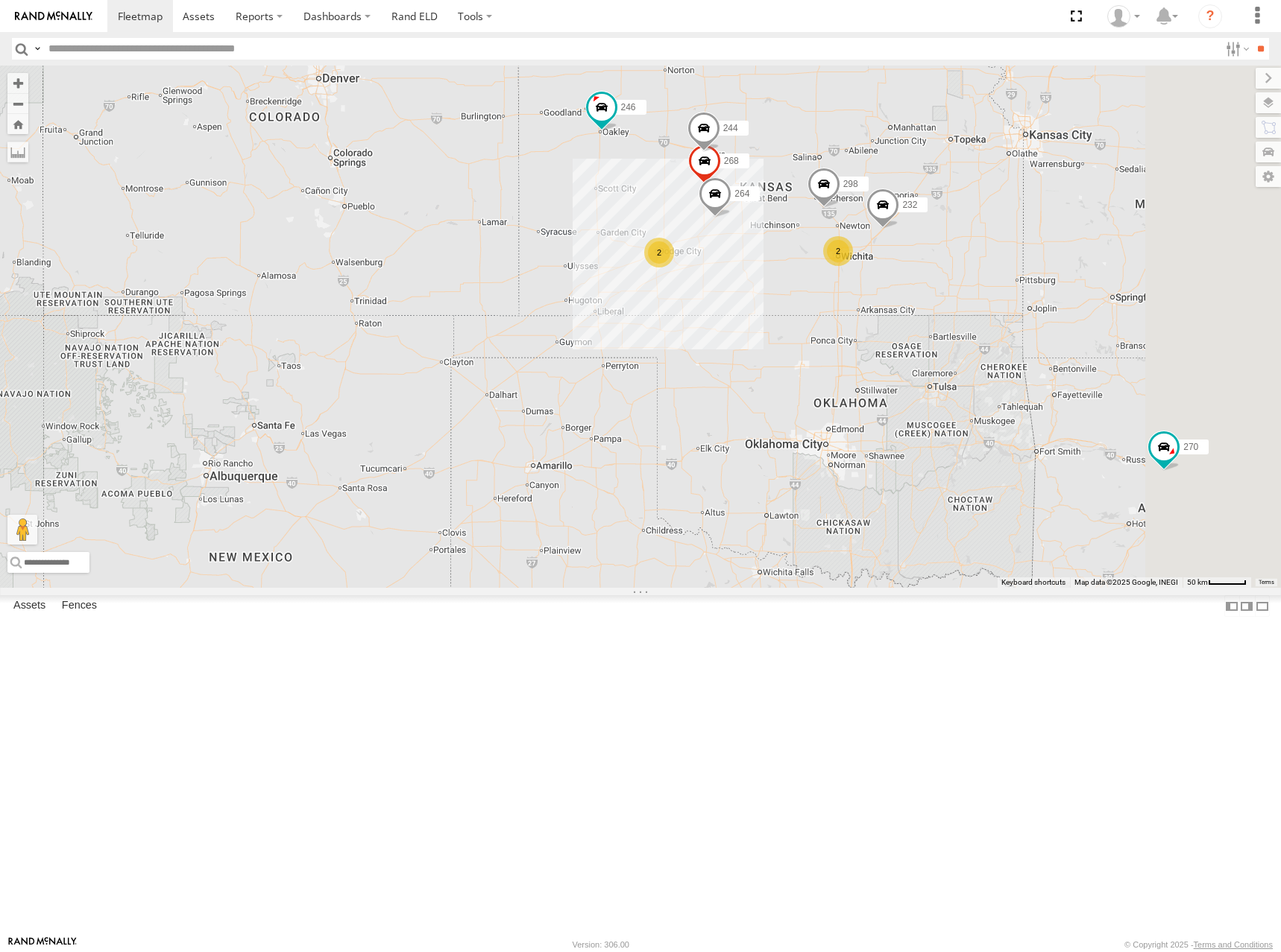
drag, startPoint x: 958, startPoint y: 209, endPoint x: 946, endPoint y: 225, distance: 20.0
click at [946, 225] on div "298 232 244 268 264 294 260 246 270 2 2" at bounding box center [640, 326] width 1281 height 522
click at [1034, 231] on div "298 232 244 268 264 294 260 246 270 2 2" at bounding box center [640, 326] width 1281 height 522
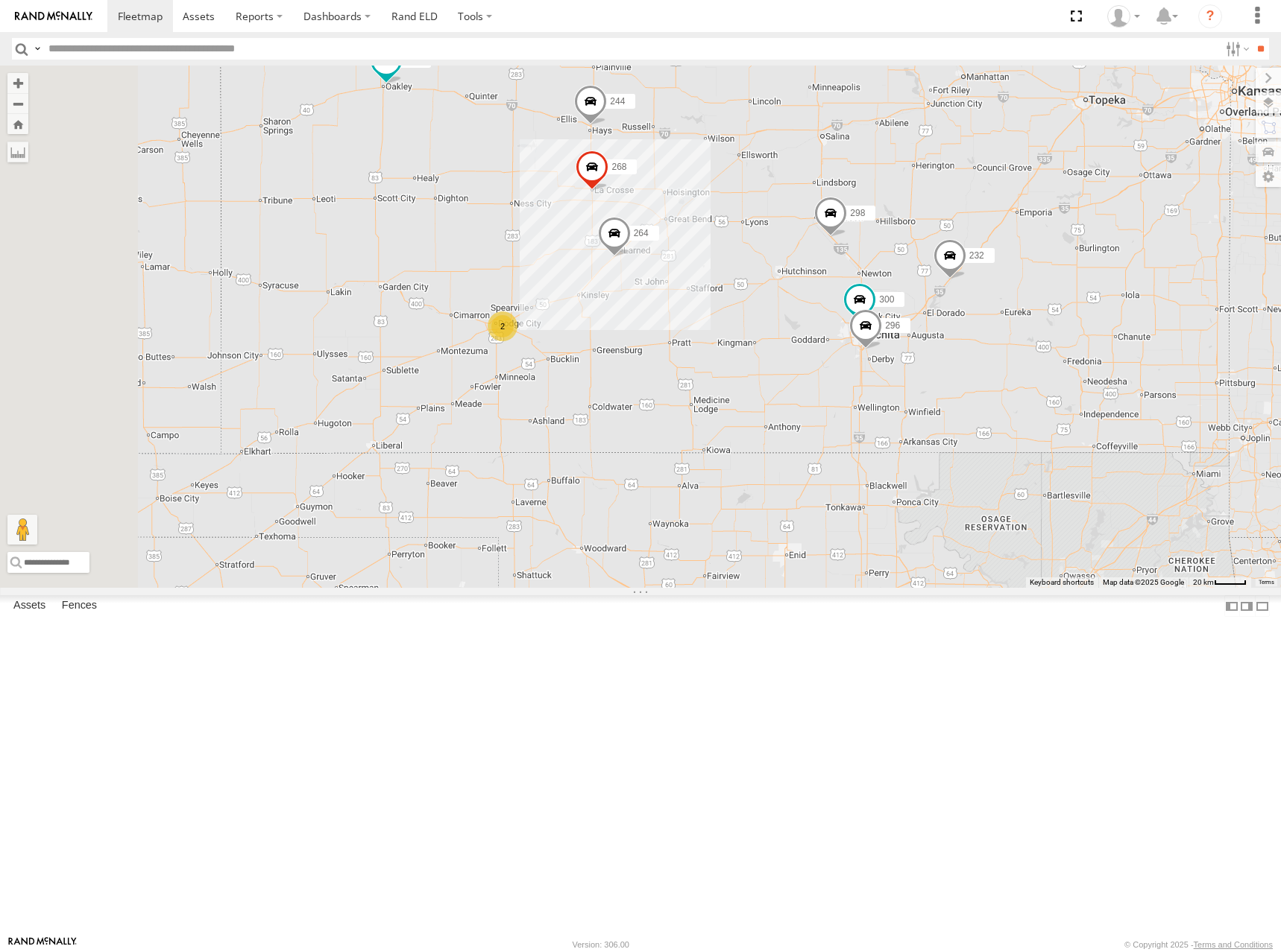
drag, startPoint x: 1013, startPoint y: 356, endPoint x: 1056, endPoint y: 344, distance: 44.6
click at [1056, 344] on div "298 232 244 268 264 294 260 246 270 300 2 296" at bounding box center [640, 326] width 1281 height 522
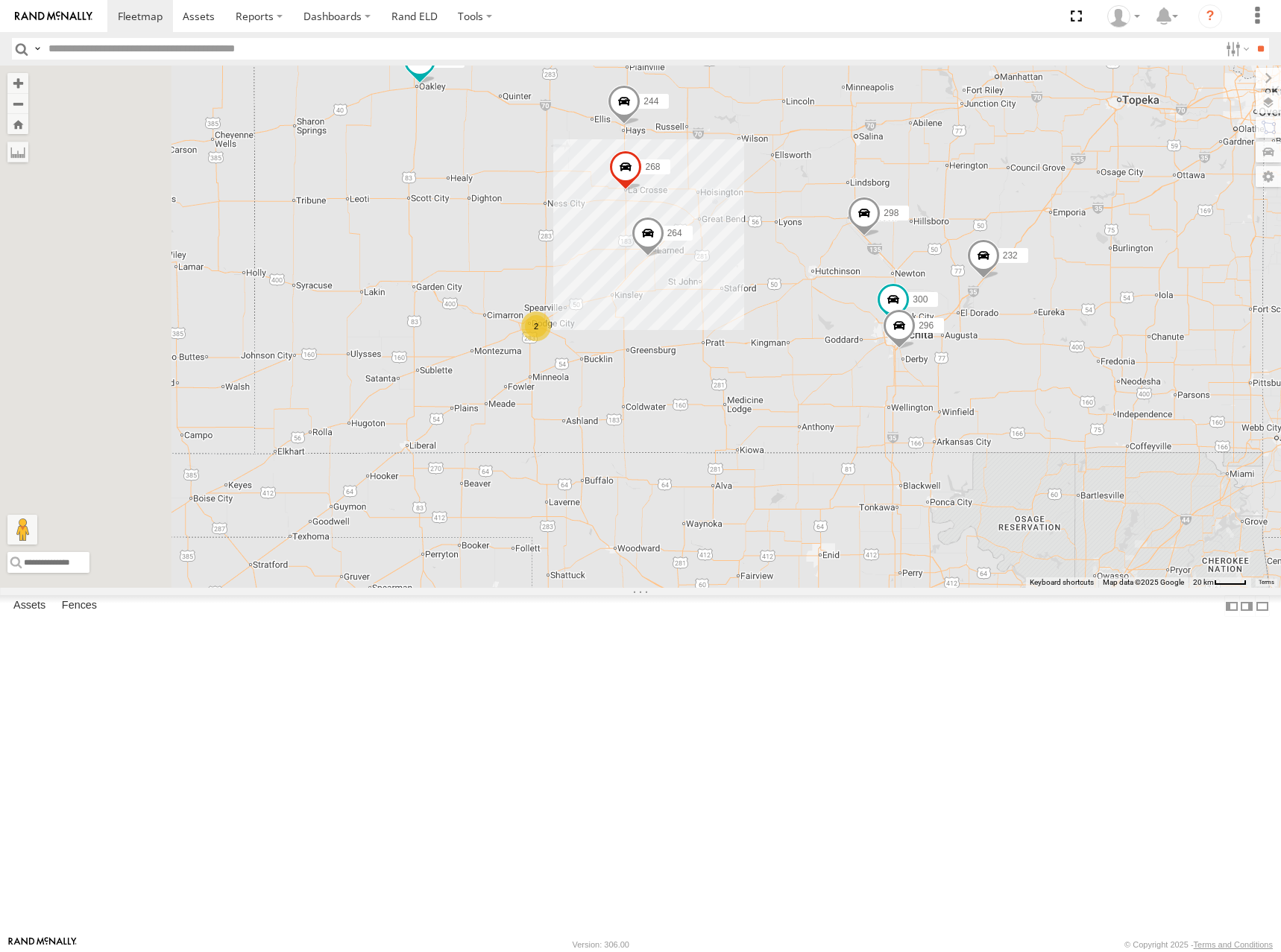
drag, startPoint x: 890, startPoint y: 342, endPoint x: 926, endPoint y: 342, distance: 36.0
click at [926, 342] on div "298 232 244 268 264 294 260 246 270 300 2 296" at bounding box center [640, 326] width 1281 height 522
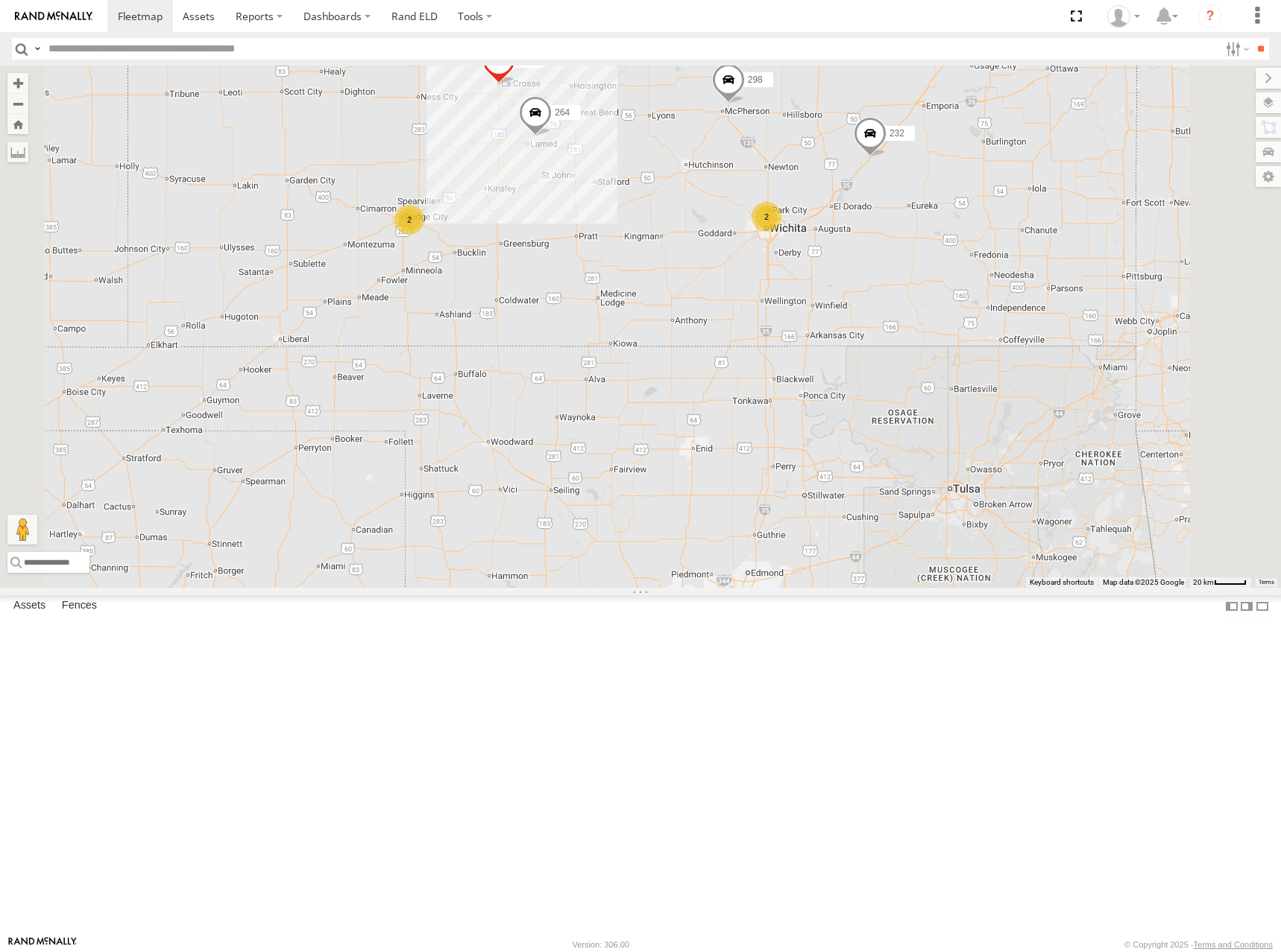
drag, startPoint x: 1051, startPoint y: 475, endPoint x: 931, endPoint y: 359, distance: 166.9
click at [931, 359] on div "244 246 298 232 268 264 2 2" at bounding box center [640, 326] width 1281 height 522
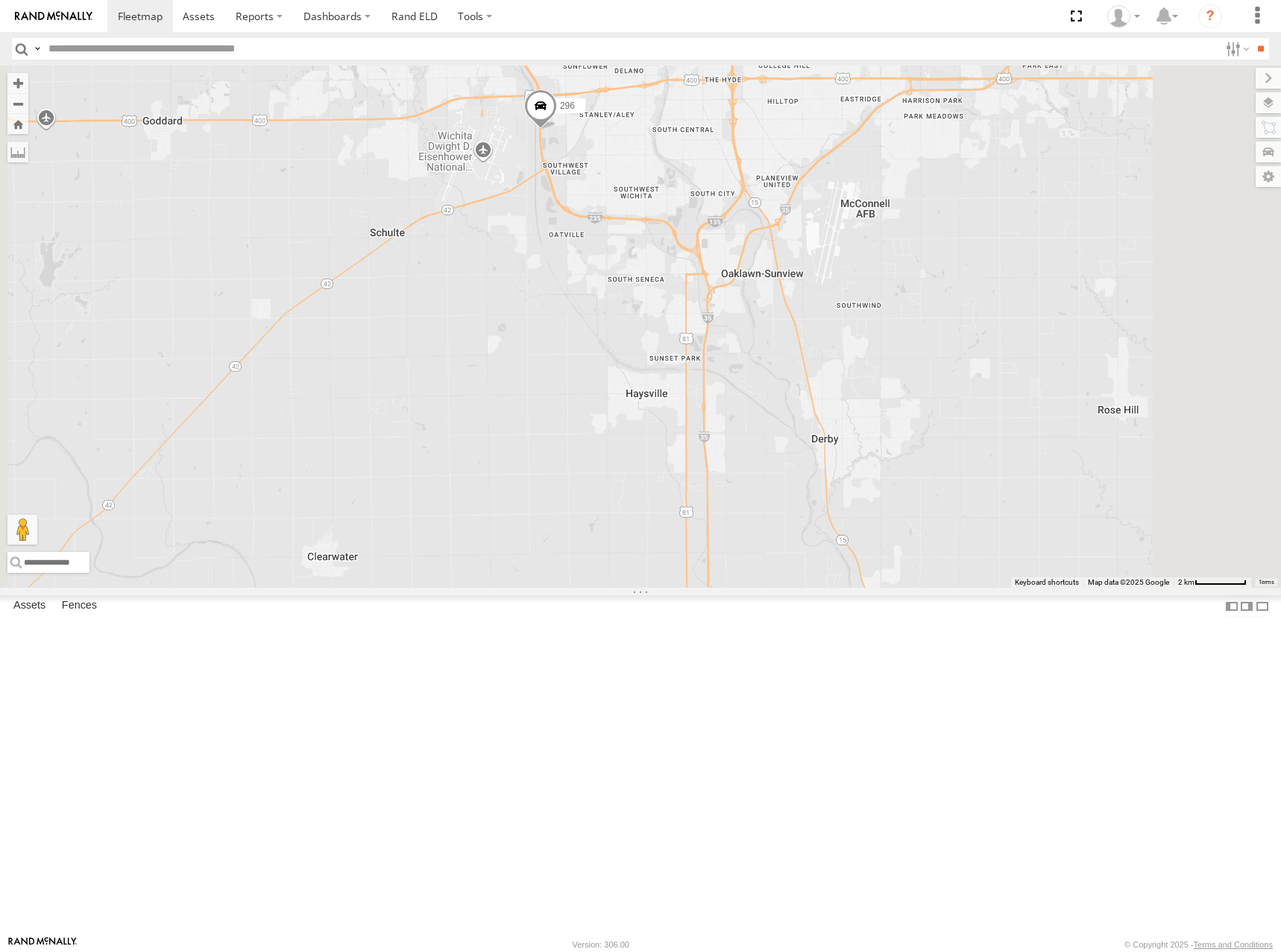
drag, startPoint x: 787, startPoint y: 291, endPoint x: 844, endPoint y: 337, distance: 73.2
click at [844, 337] on div "244 246 298 232 268 264 300 296" at bounding box center [640, 326] width 1281 height 522
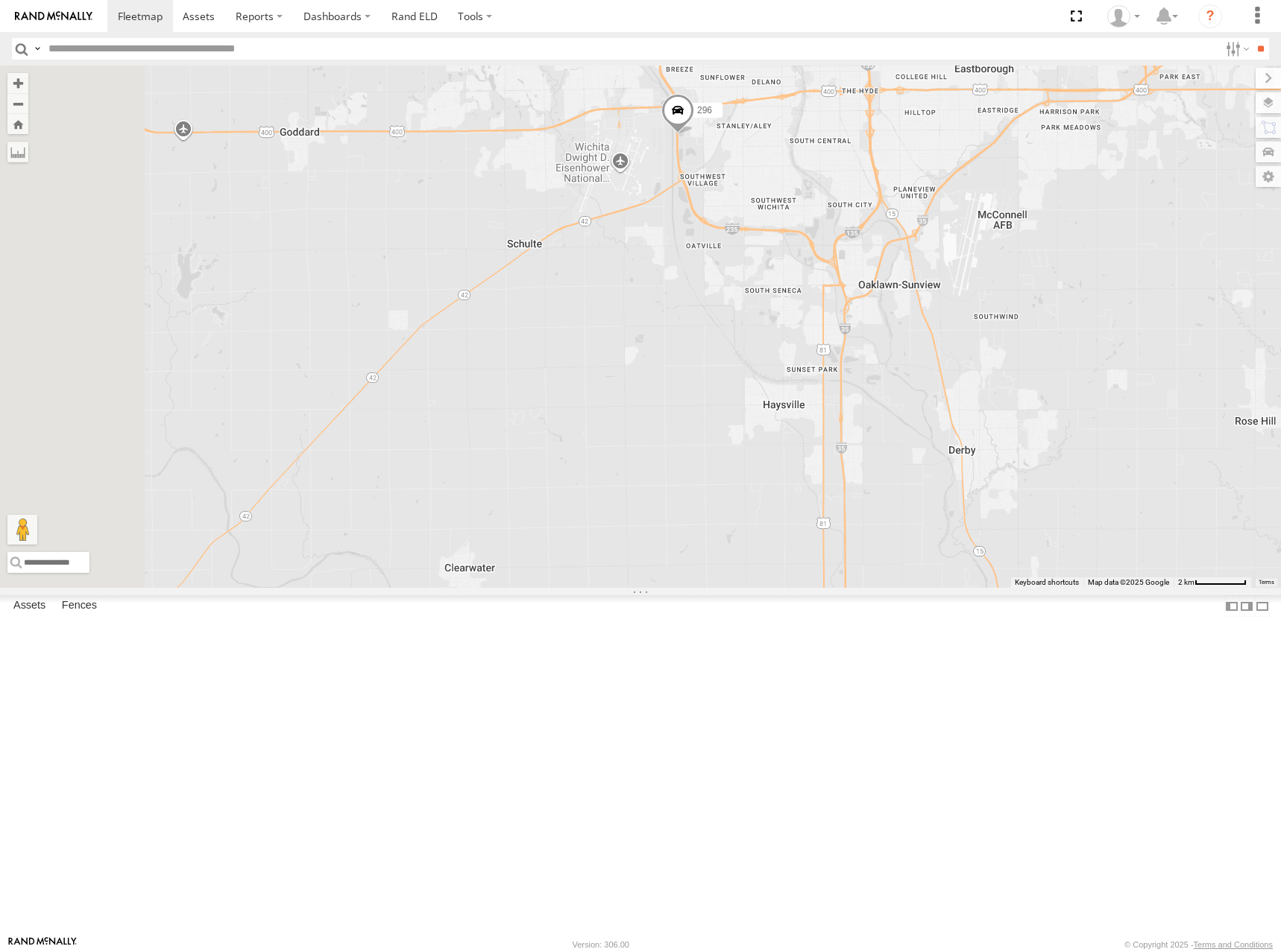
drag, startPoint x: 807, startPoint y: 306, endPoint x: 918, endPoint y: 327, distance: 113.0
click at [918, 327] on div "244 246 298 232 268 264 300 296" at bounding box center [640, 326] width 1281 height 522
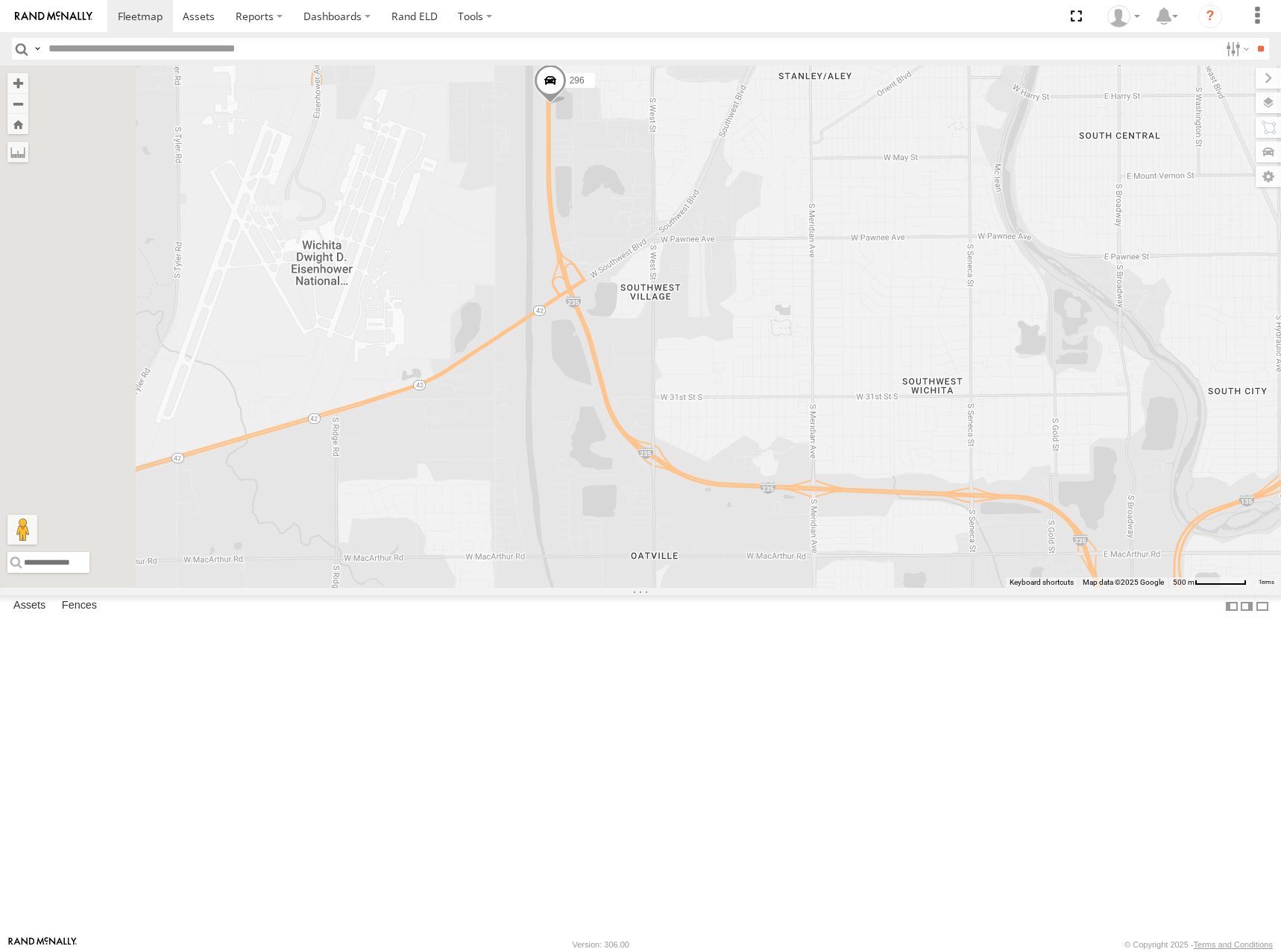
drag, startPoint x: 803, startPoint y: 302, endPoint x: 821, endPoint y: 328, distance: 31.6
click at [821, 328] on div "244 246 298 232 268 264 300 296" at bounding box center [640, 326] width 1281 height 522
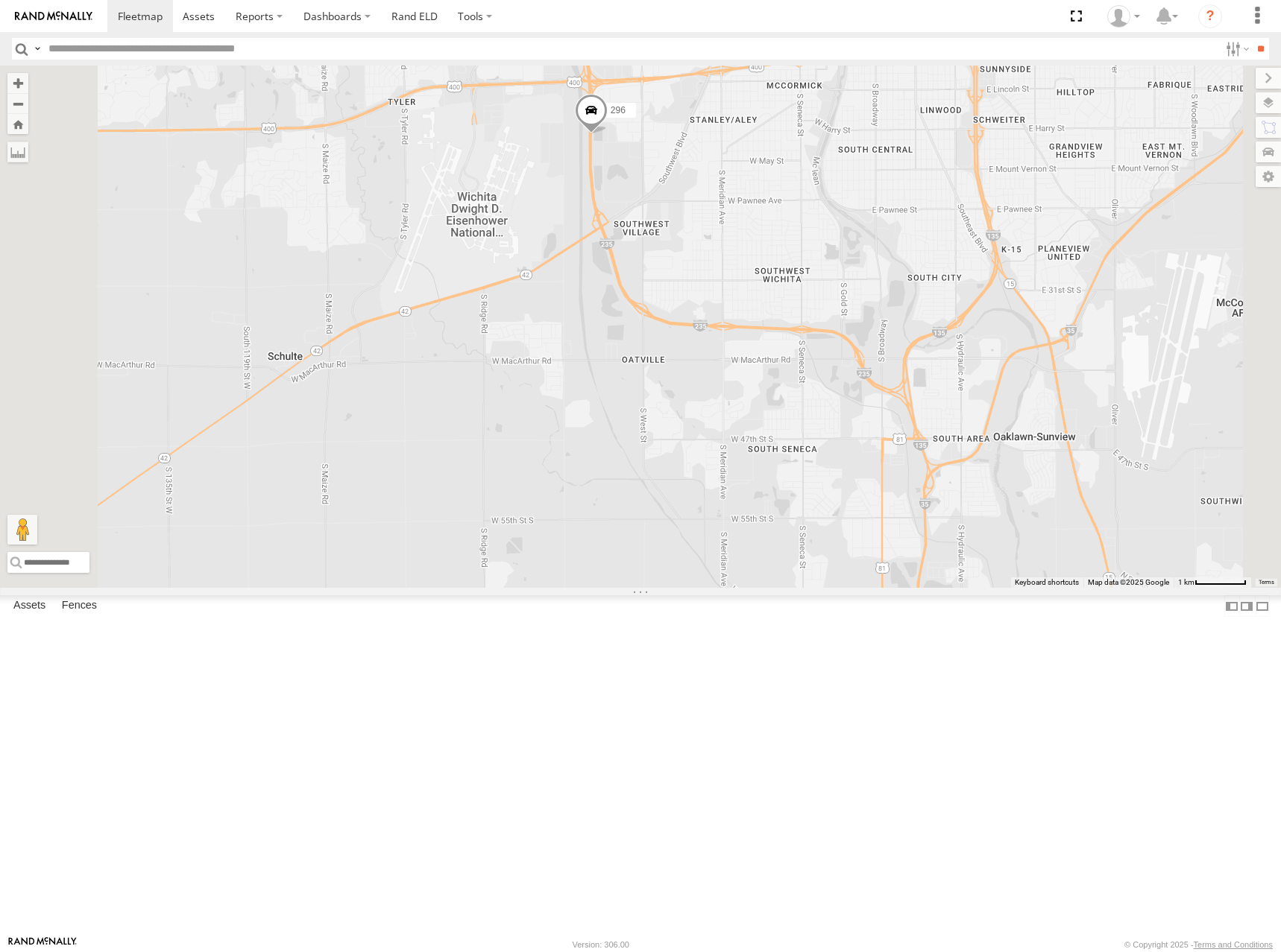
drag, startPoint x: 848, startPoint y: 301, endPoint x: 848, endPoint y: 313, distance: 12.0
click at [848, 313] on div "244 246 298 232 268 264 300 296" at bounding box center [640, 326] width 1281 height 522
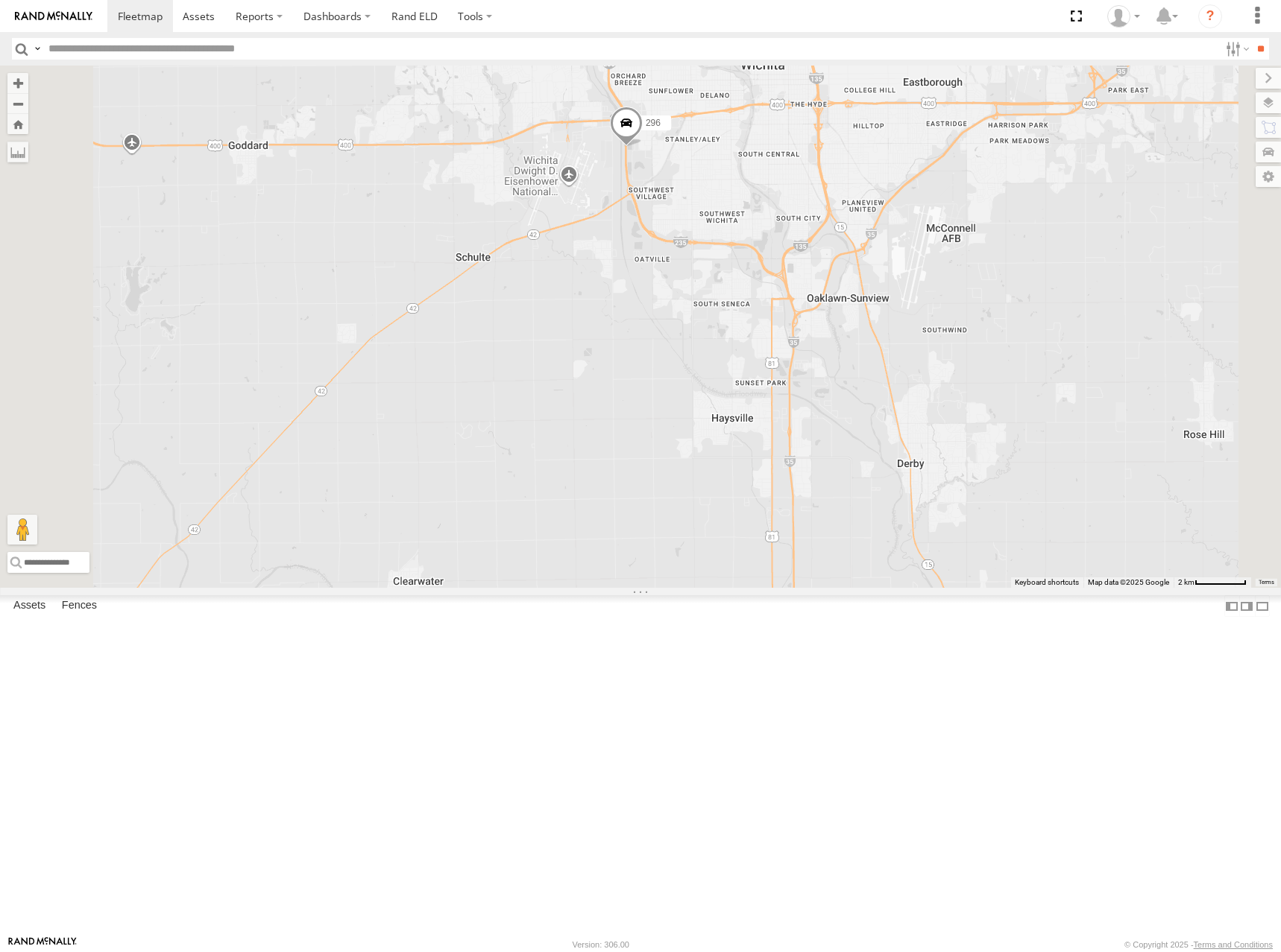
drag, startPoint x: 903, startPoint y: 330, endPoint x: 901, endPoint y: 337, distance: 7.3
click at [901, 337] on div "244 246 298 232 268 264 300 296" at bounding box center [640, 326] width 1281 height 522
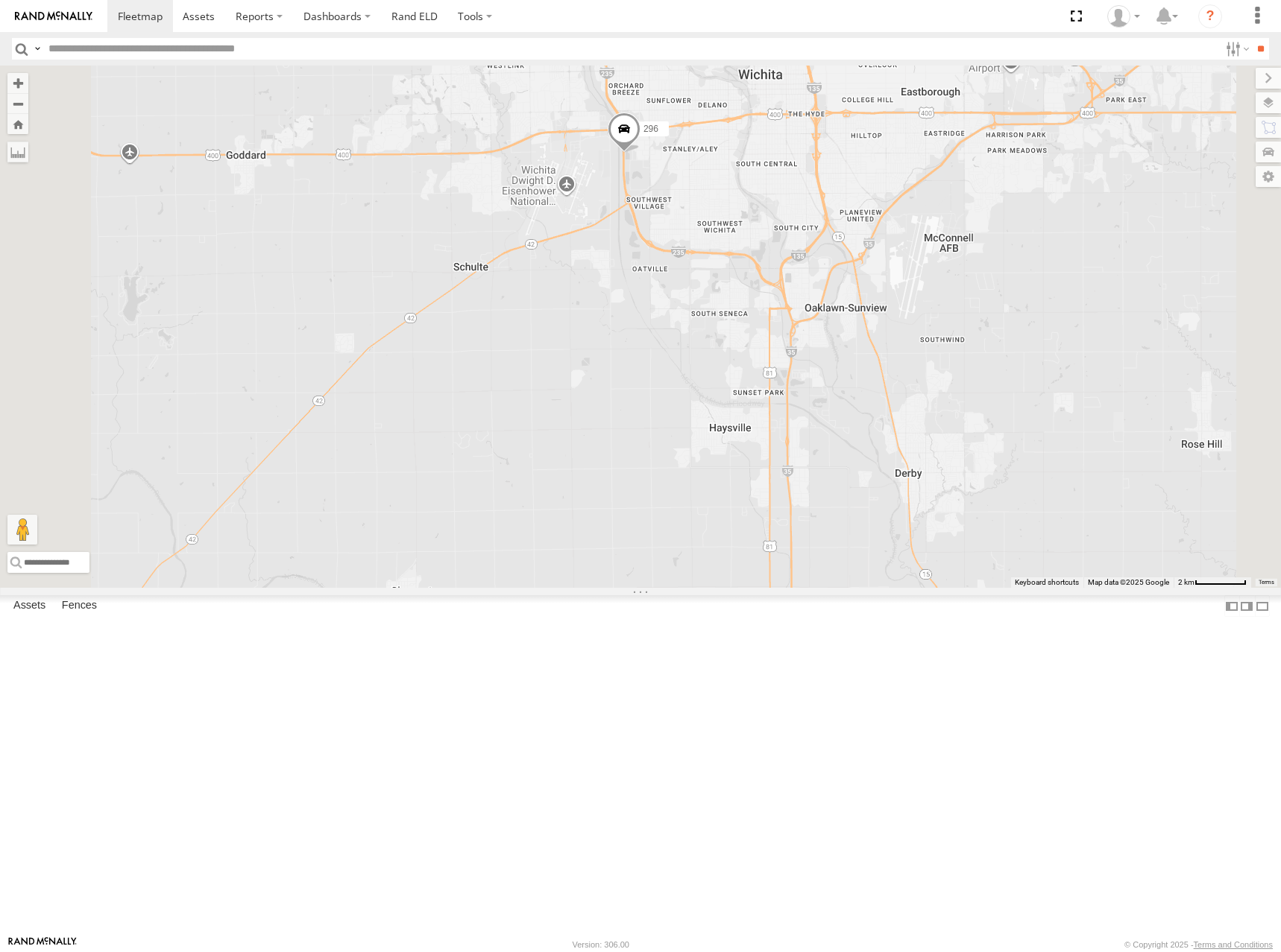
drag, startPoint x: 917, startPoint y: 312, endPoint x: 916, endPoint y: 324, distance: 12.0
click at [917, 320] on div "244 246 298 232 268 264 300 296" at bounding box center [640, 326] width 1281 height 522
click at [917, 328] on div "244 246 298 232 268 264 300 296" at bounding box center [640, 326] width 1281 height 522
click at [913, 313] on div "244 246 298 232 268 264 300 296" at bounding box center [640, 326] width 1281 height 522
drag, startPoint x: 988, startPoint y: 324, endPoint x: 979, endPoint y: 319, distance: 10.3
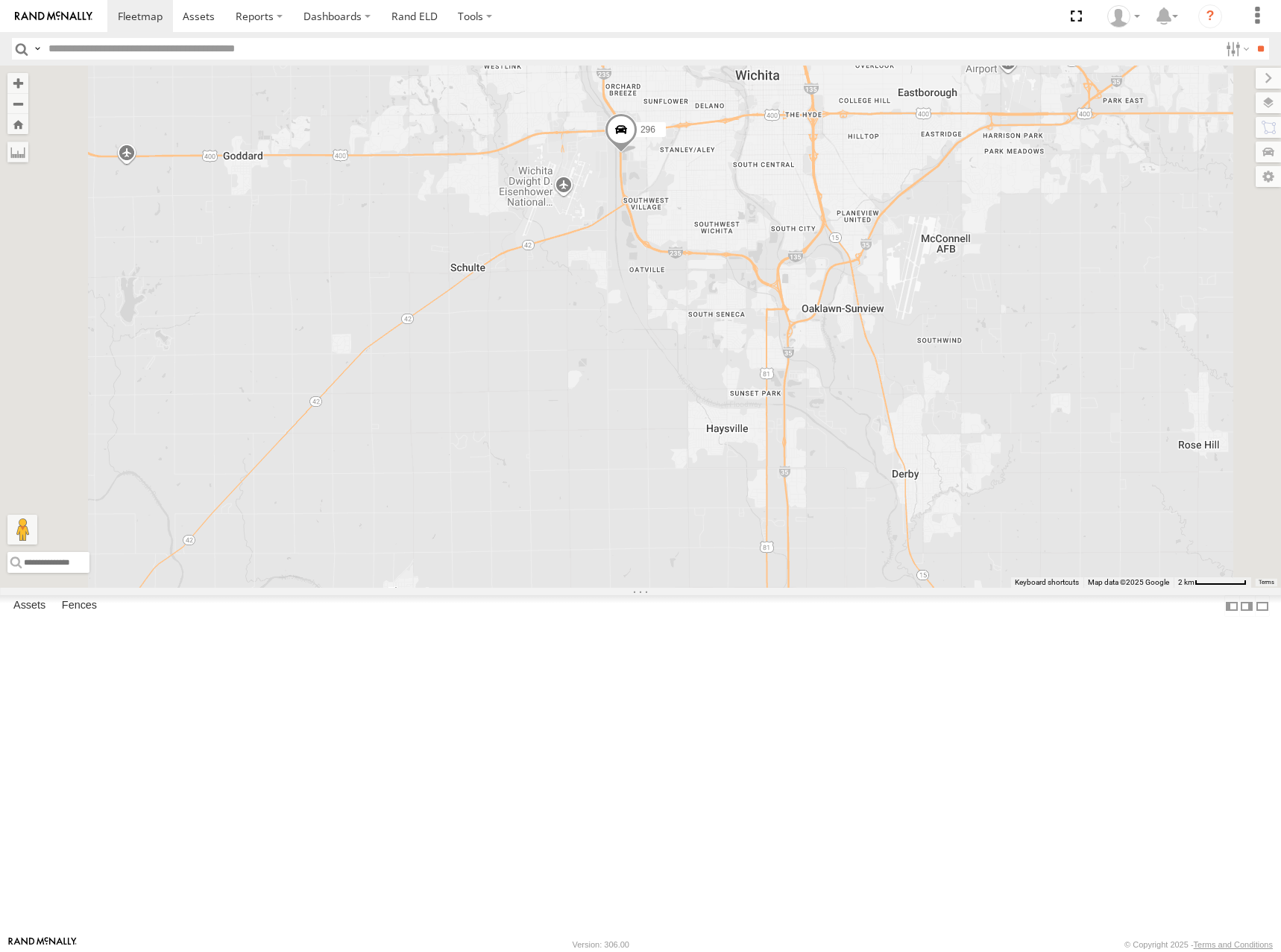
click at [979, 319] on div "244 246 298 232 268 264 300 296" at bounding box center [640, 326] width 1281 height 522
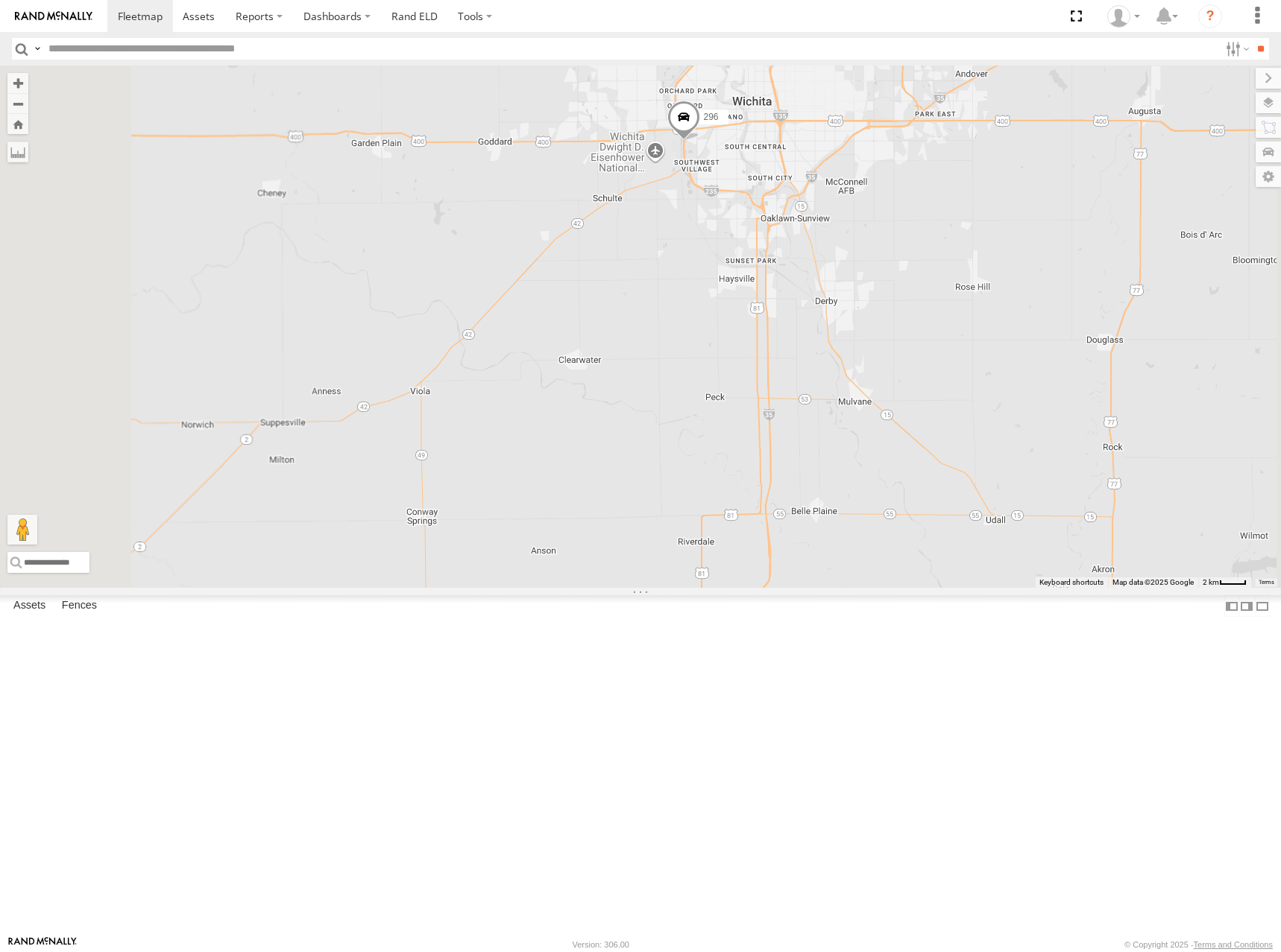
click at [991, 331] on div "244 246 298 232 268 264 300 296" at bounding box center [640, 326] width 1281 height 522
click at [1045, 344] on div "244 246 298 232 268 264 300 296" at bounding box center [640, 326] width 1281 height 522
click at [1040, 334] on div "244 246 298 232 268 264 300 296" at bounding box center [640, 326] width 1281 height 522
click at [999, 315] on div "244 246 298 232 268 264 300 296" at bounding box center [640, 326] width 1281 height 522
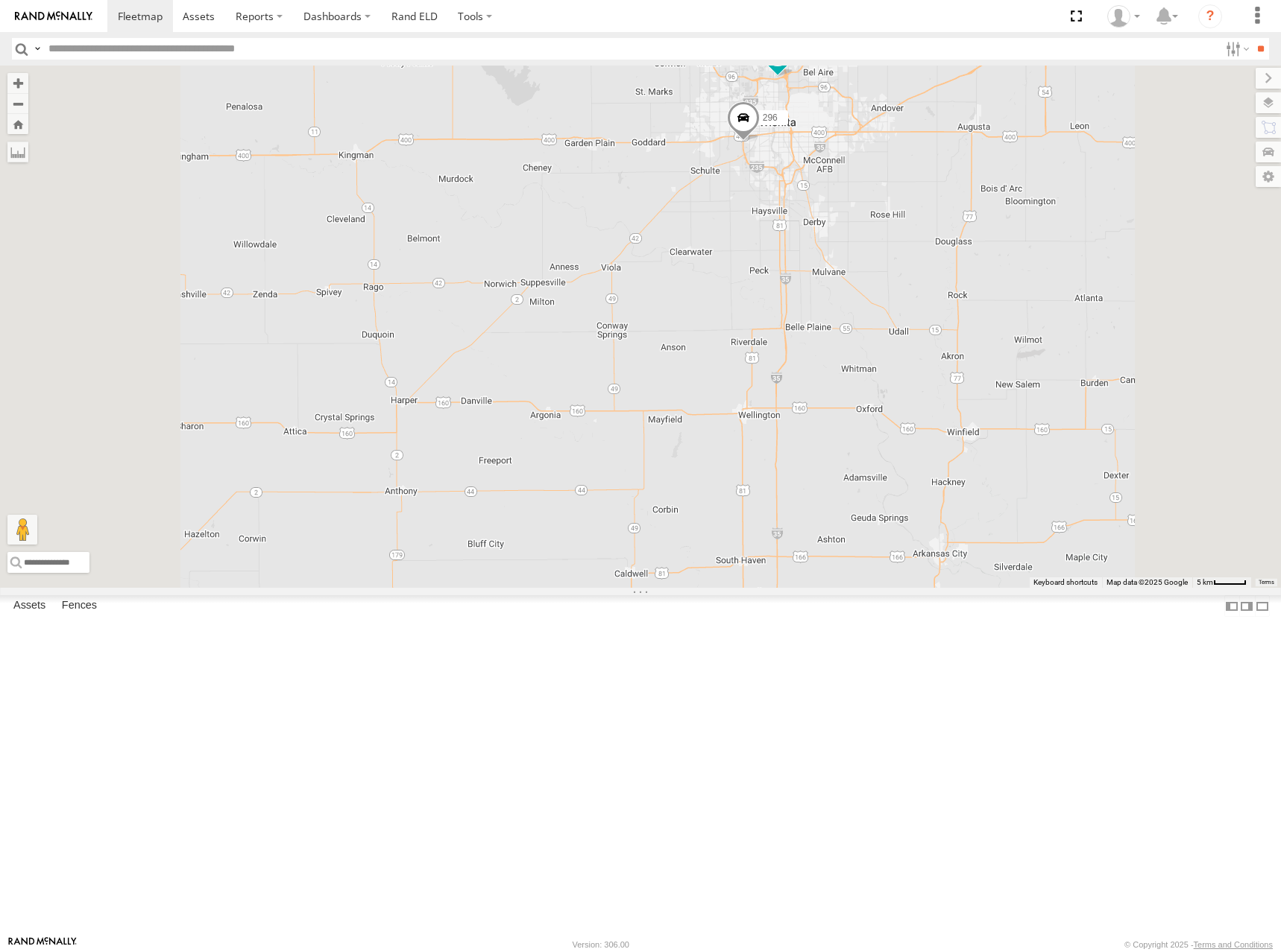
drag, startPoint x: 1012, startPoint y: 329, endPoint x: 1002, endPoint y: 328, distance: 10.0
click at [1006, 327] on div "244 246 298 232 268 264 300 296" at bounding box center [640, 326] width 1281 height 522
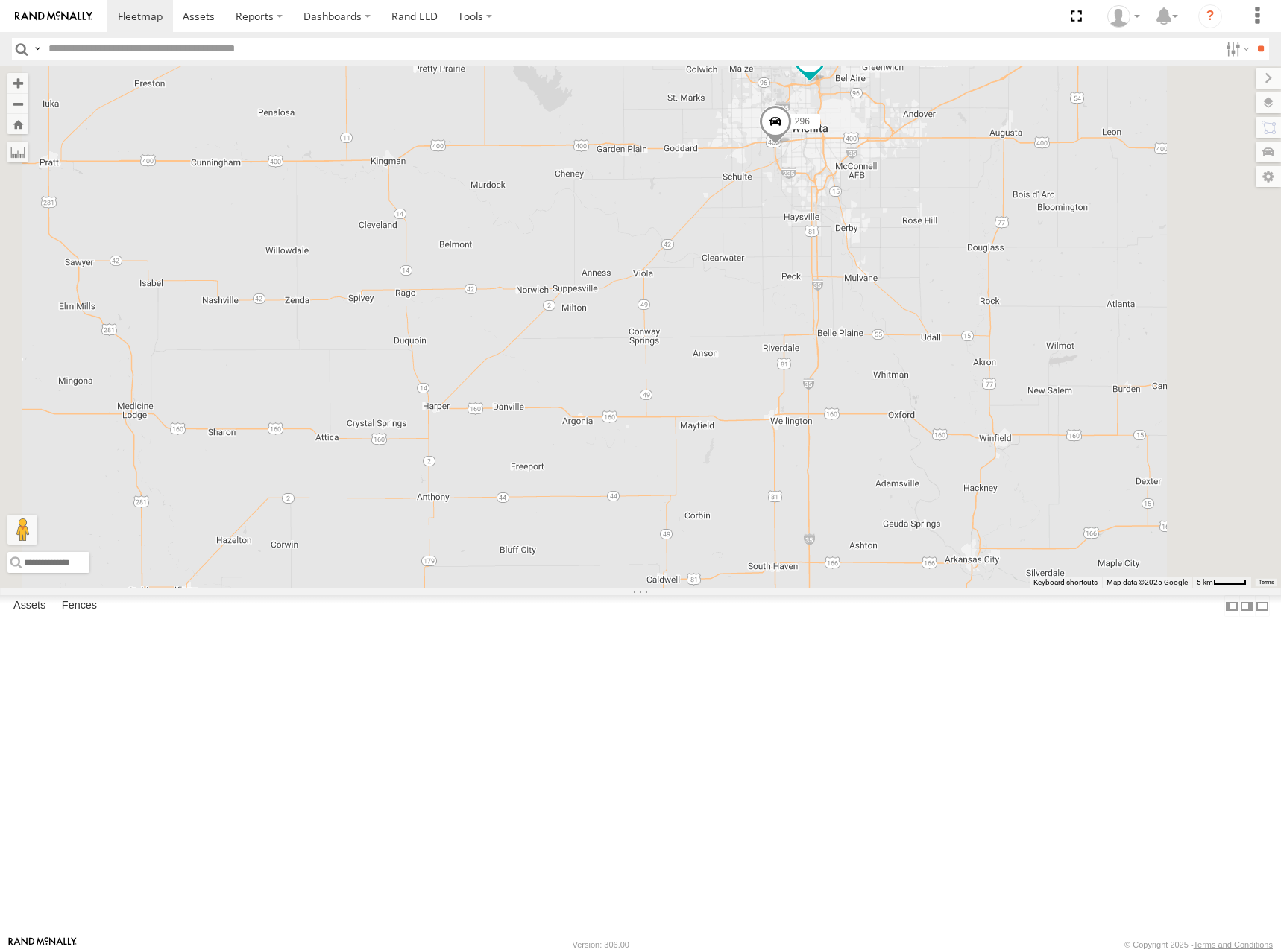
drag, startPoint x: 1036, startPoint y: 316, endPoint x: 1028, endPoint y: 308, distance: 11.3
click at [1028, 308] on div "244 246 298 232 268 264 300 296" at bounding box center [640, 326] width 1281 height 522
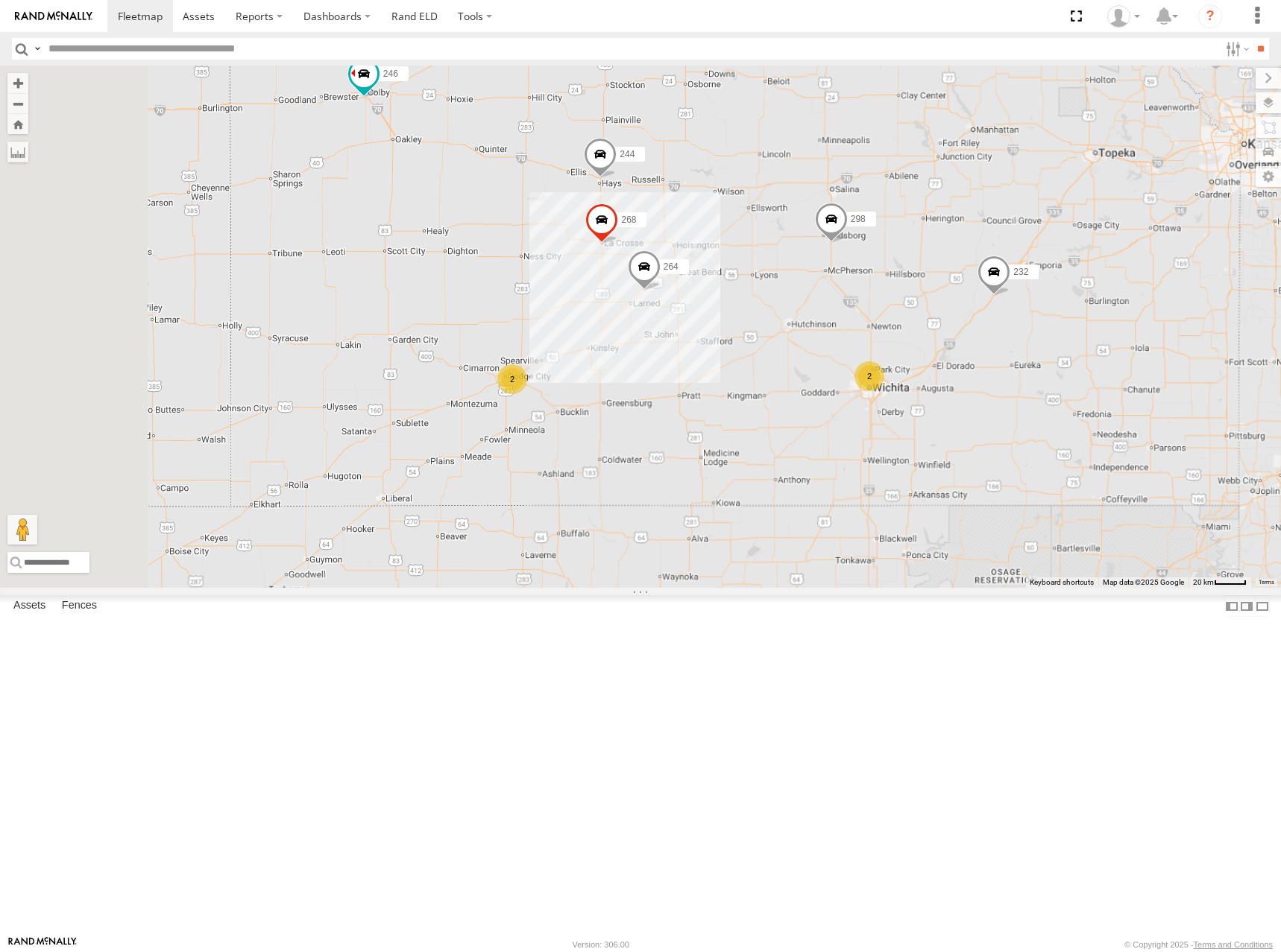
drag, startPoint x: 835, startPoint y: 268, endPoint x: 970, endPoint y: 515, distance: 281.5
click at [970, 515] on div "2 244 246 298 2 232 268 264" at bounding box center [640, 326] width 1281 height 522
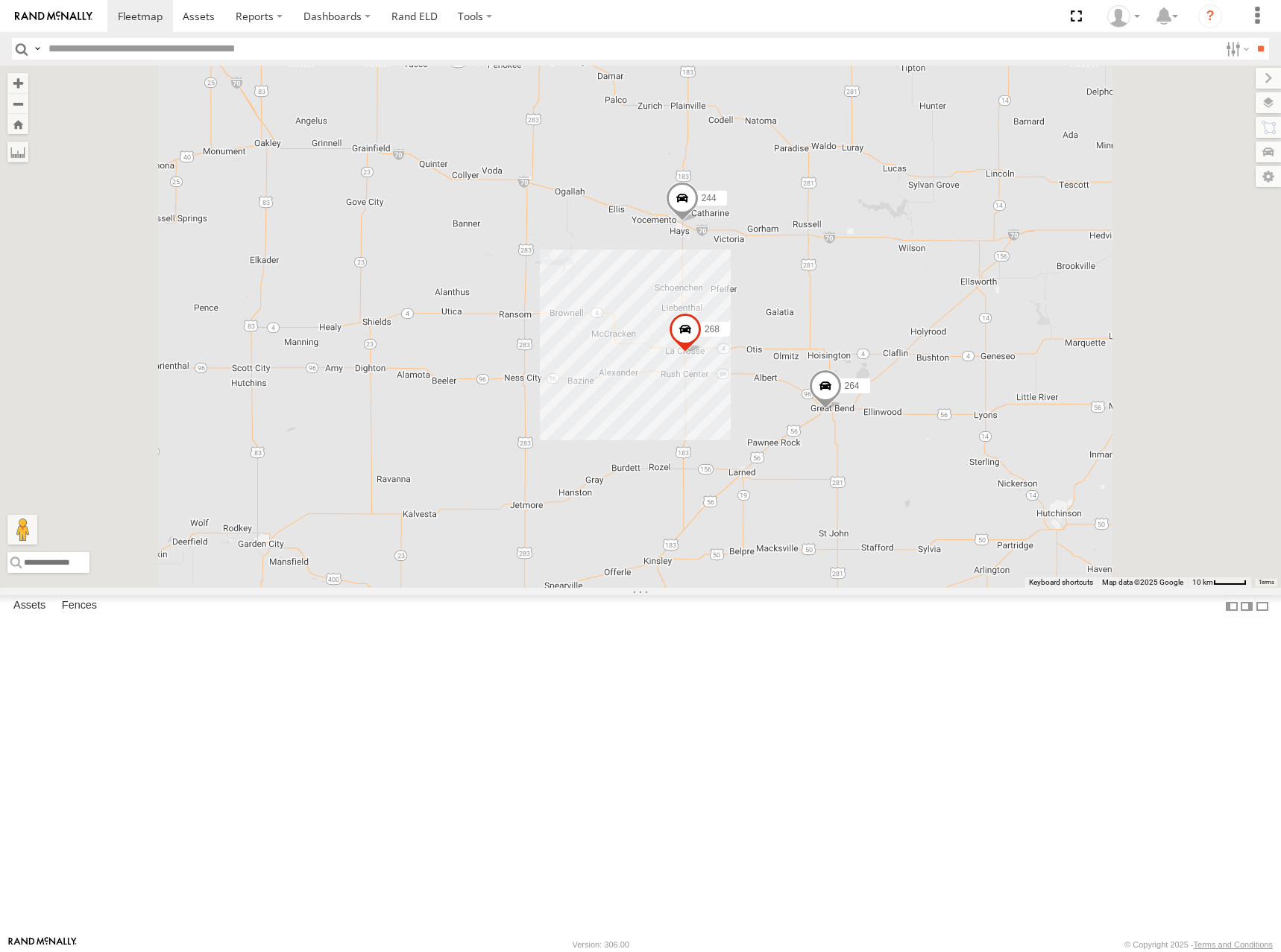
drag, startPoint x: 920, startPoint y: 334, endPoint x: 911, endPoint y: 271, distance: 63.6
click at [911, 271] on div "244 268 264 2" at bounding box center [640, 326] width 1281 height 522
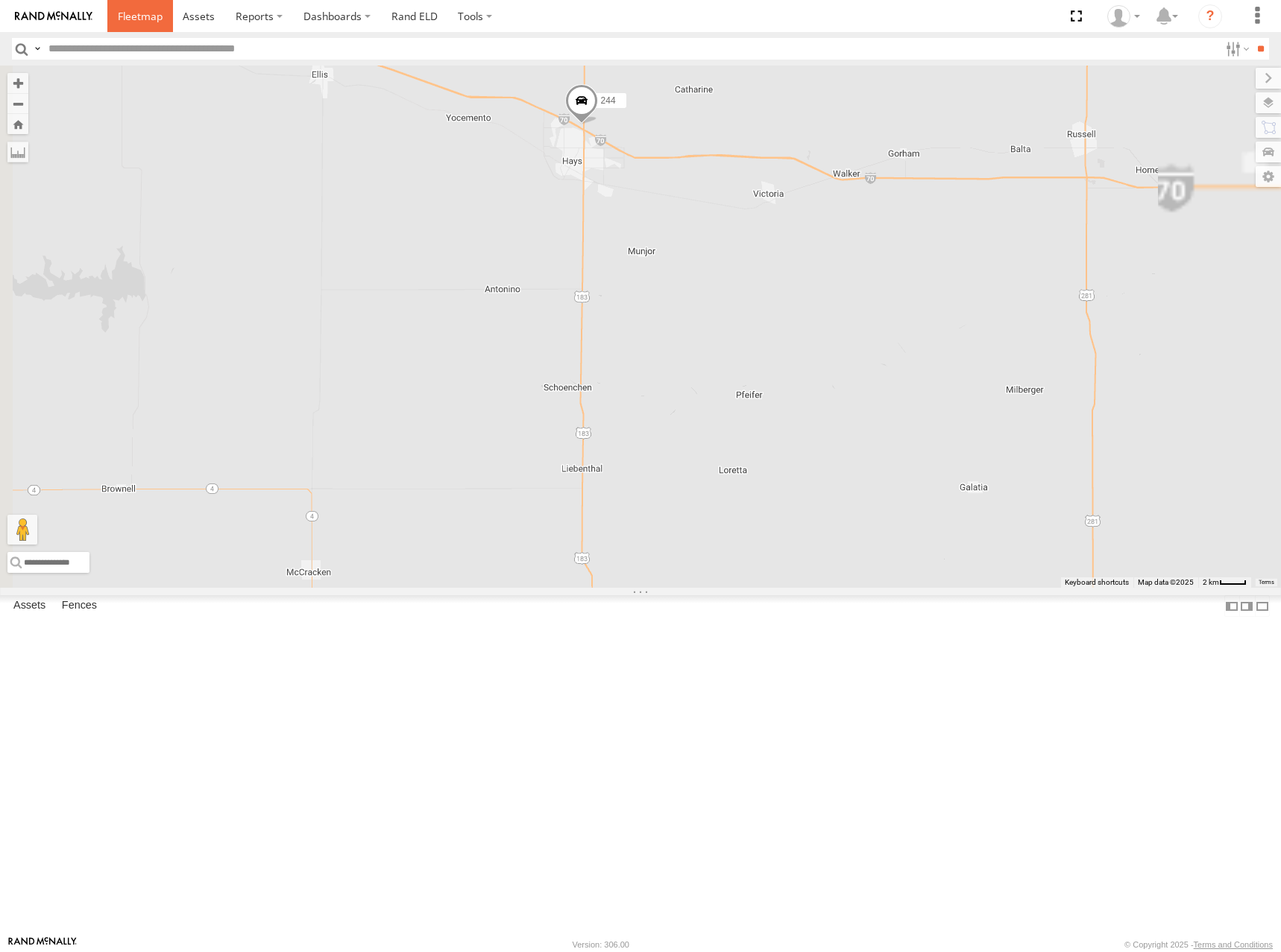
click at [134, 10] on span at bounding box center [140, 16] width 45 height 15
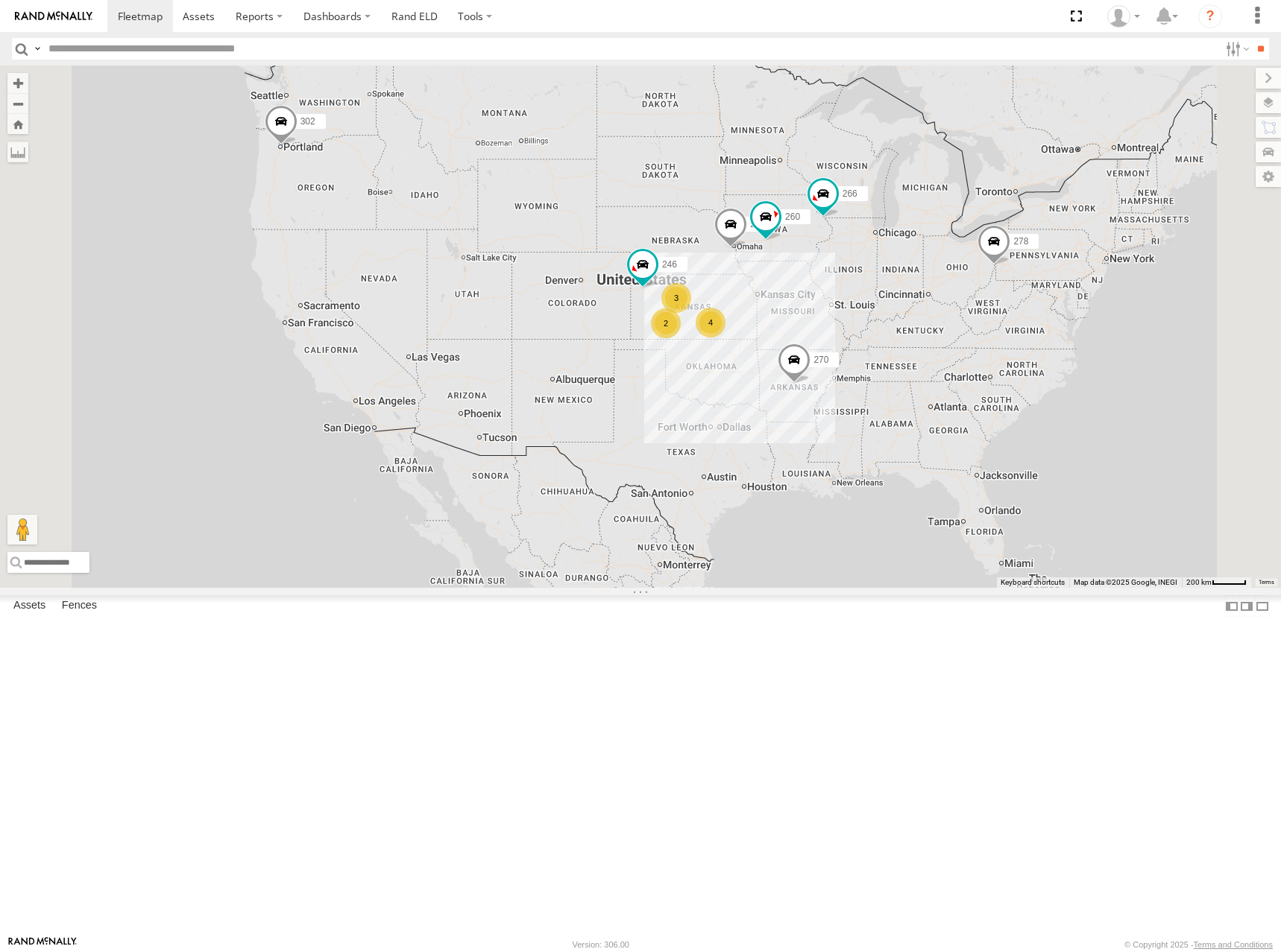
drag, startPoint x: 819, startPoint y: 432, endPoint x: 814, endPoint y: 357, distance: 75.2
click at [814, 357] on div "302 278 4 3 246 270 2 266 294 260" at bounding box center [640, 326] width 1281 height 522
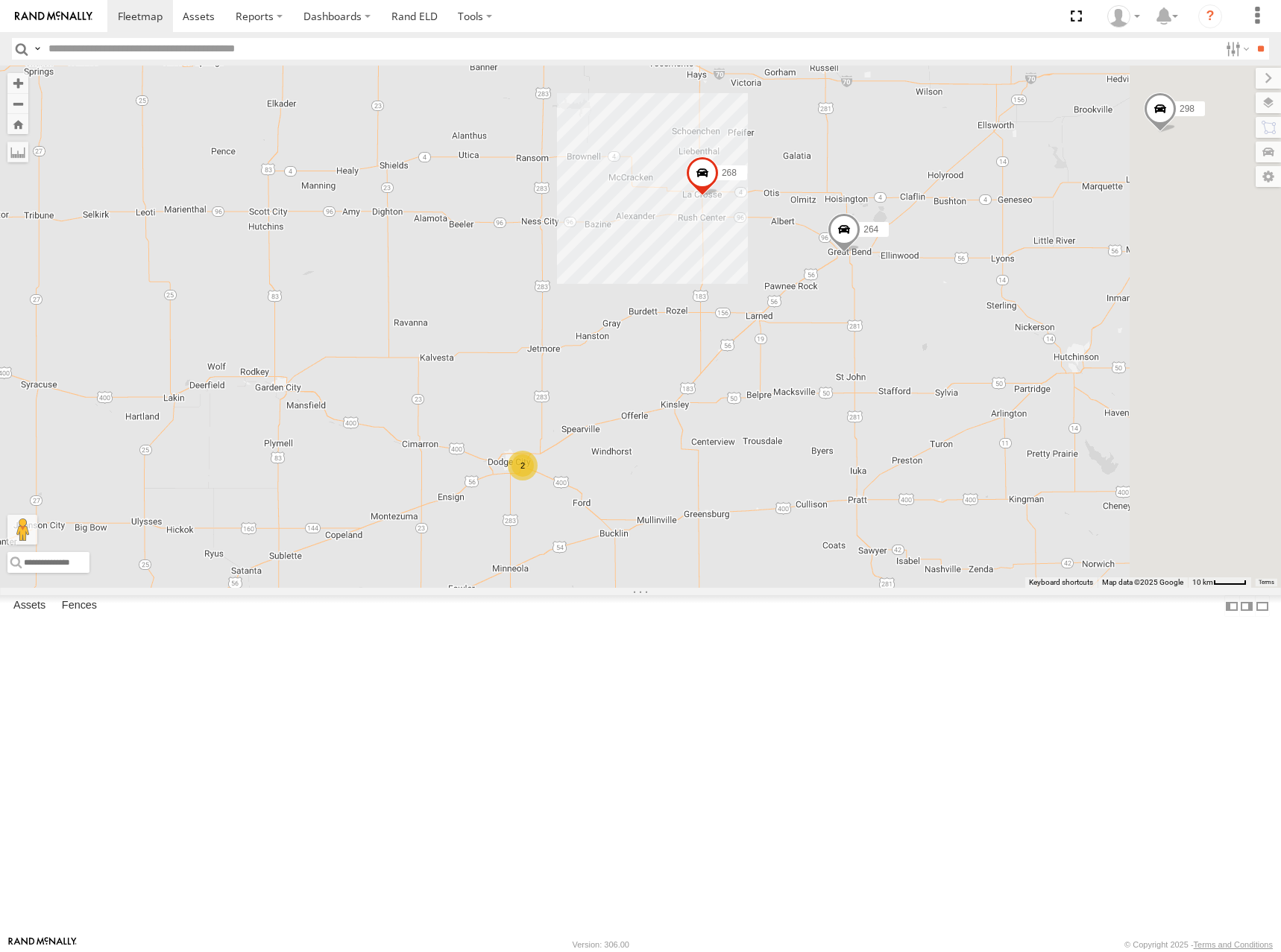
drag, startPoint x: 1064, startPoint y: 283, endPoint x: 958, endPoint y: 281, distance: 106.0
click at [958, 281] on div "302 278 246 270 266 294 260 244 298 232 268 264 2" at bounding box center [640, 326] width 1281 height 522
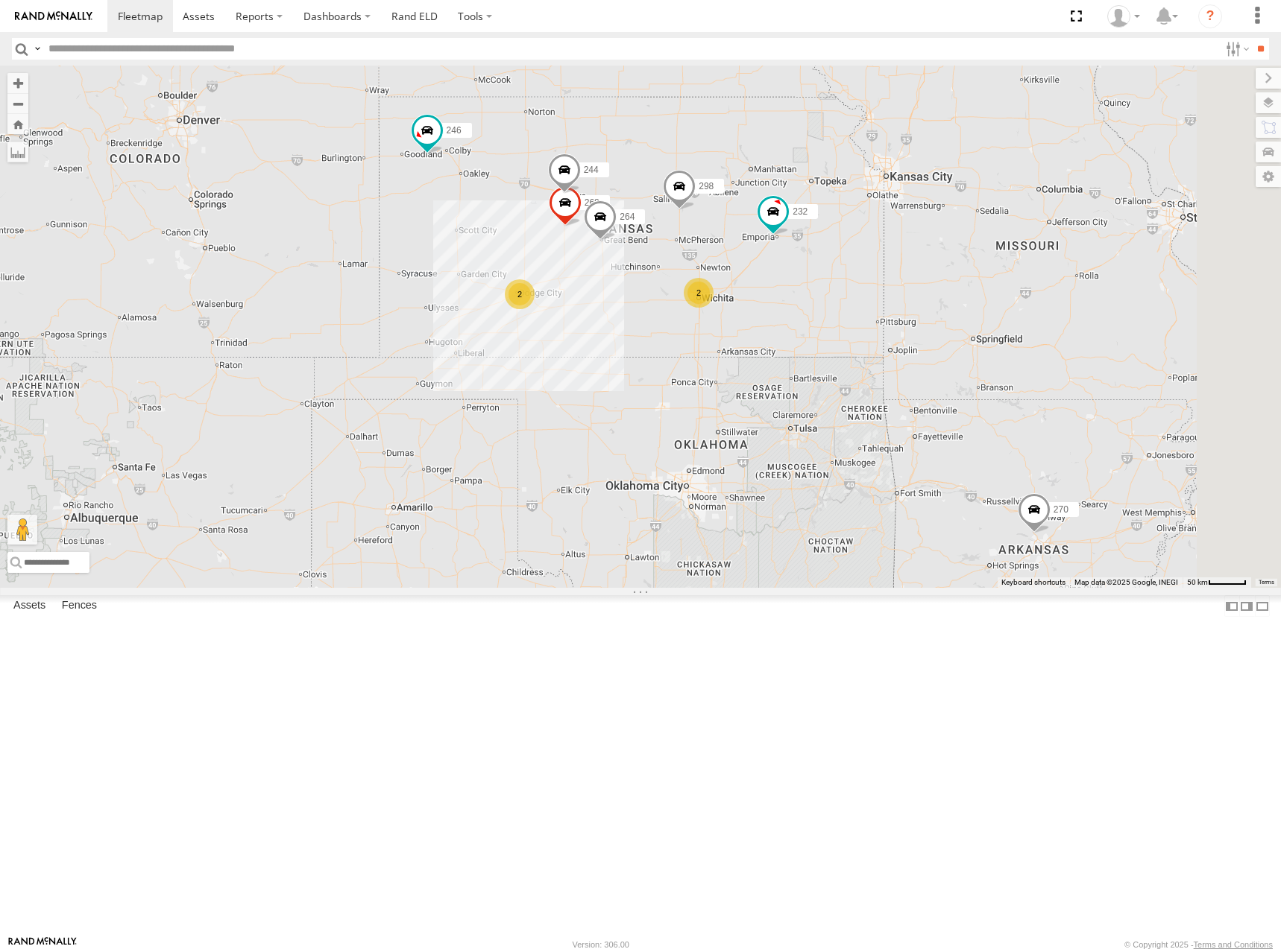
drag, startPoint x: 1000, startPoint y: 248, endPoint x: 820, endPoint y: 347, distance: 205.4
click at [820, 347] on div "302 278 246 270 266 294 260 244 298 232 268 264 2 2" at bounding box center [640, 326] width 1281 height 522
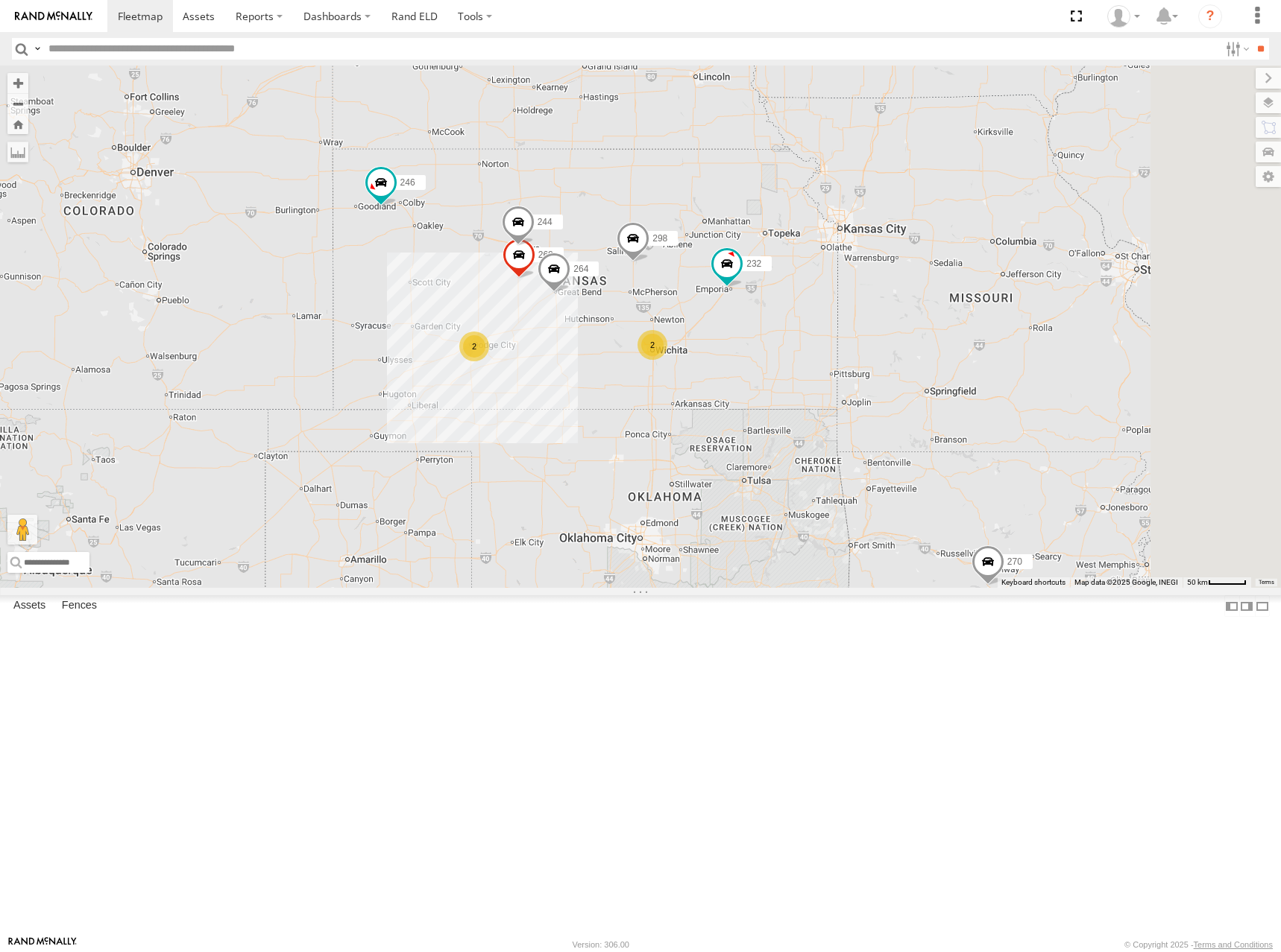
drag, startPoint x: 917, startPoint y: 348, endPoint x: 906, endPoint y: 385, distance: 38.6
click at [906, 385] on div "302 278 246 270 266 294 260 244 298 232 268 264 2 2" at bounding box center [640, 326] width 1281 height 522
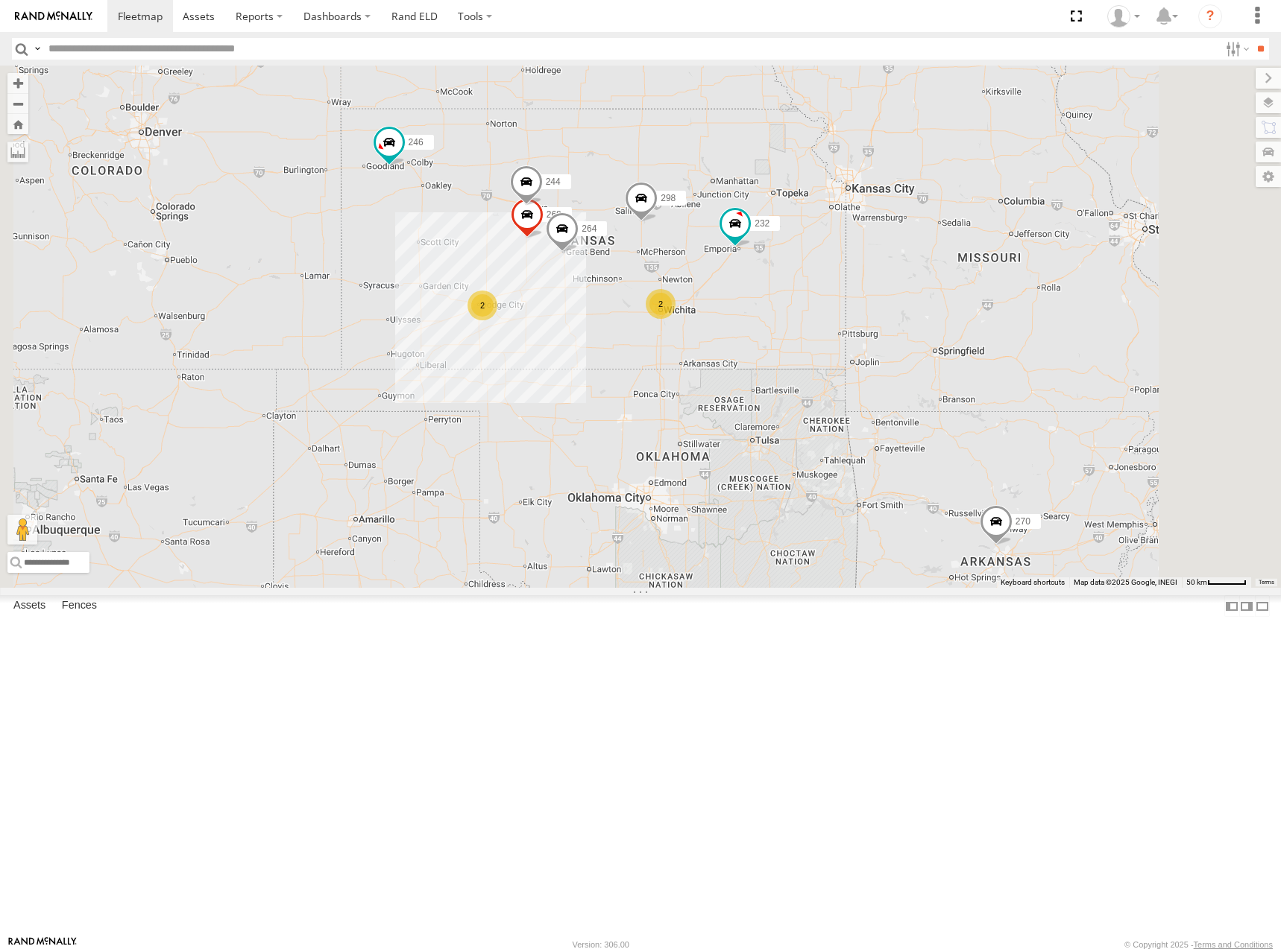
drag, startPoint x: 925, startPoint y: 335, endPoint x: 939, endPoint y: 298, distance: 39.6
click at [930, 281] on div "302 278 246 270 266 294 260 244 298 232 268 264 2 2" at bounding box center [640, 326] width 1281 height 522
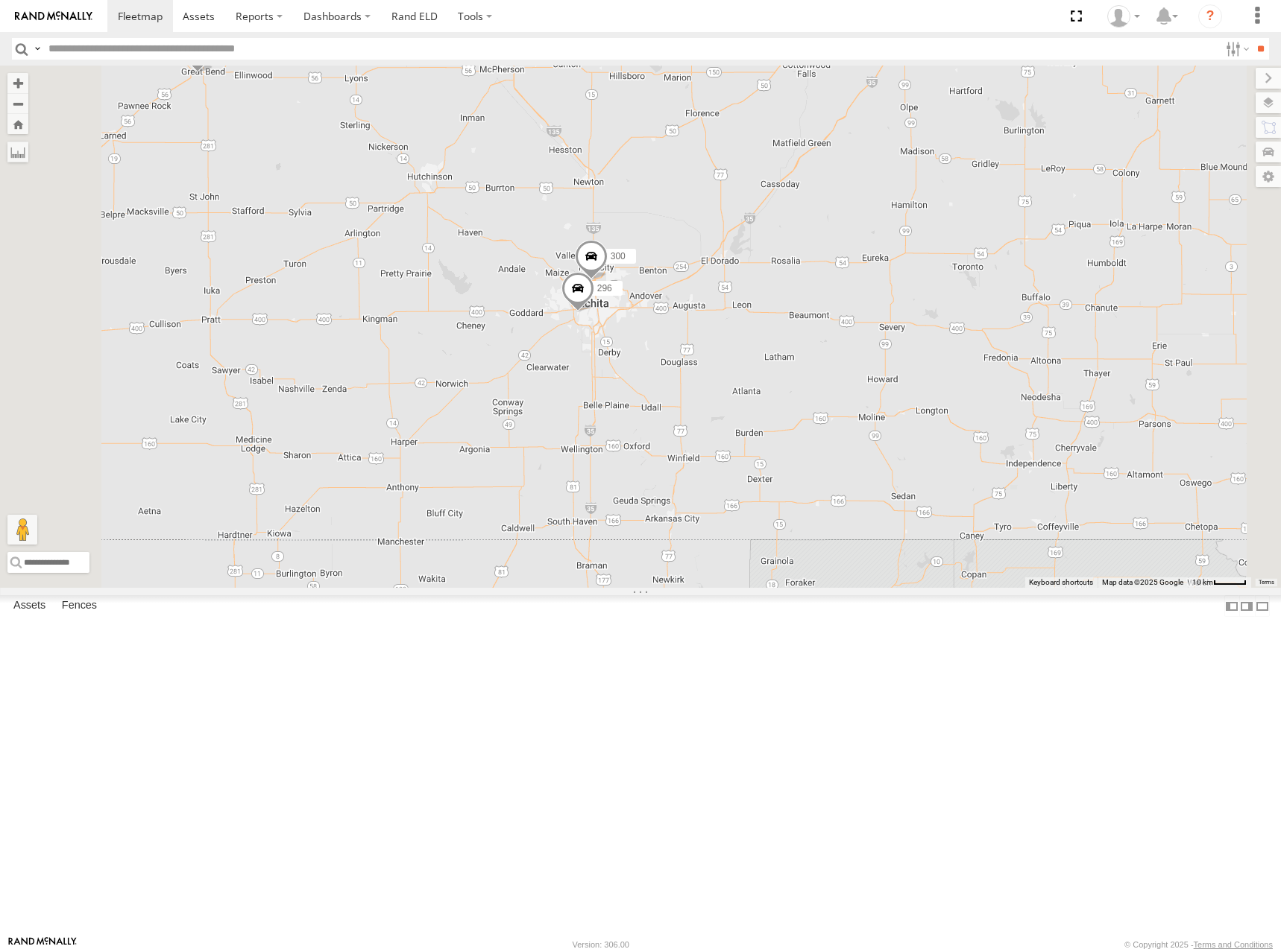
drag, startPoint x: 833, startPoint y: 411, endPoint x: 965, endPoint y: 328, distance: 155.9
click at [965, 328] on div "302 278 246 270 266 294 260 244 298 232 268 264 300 296" at bounding box center [640, 326] width 1281 height 522
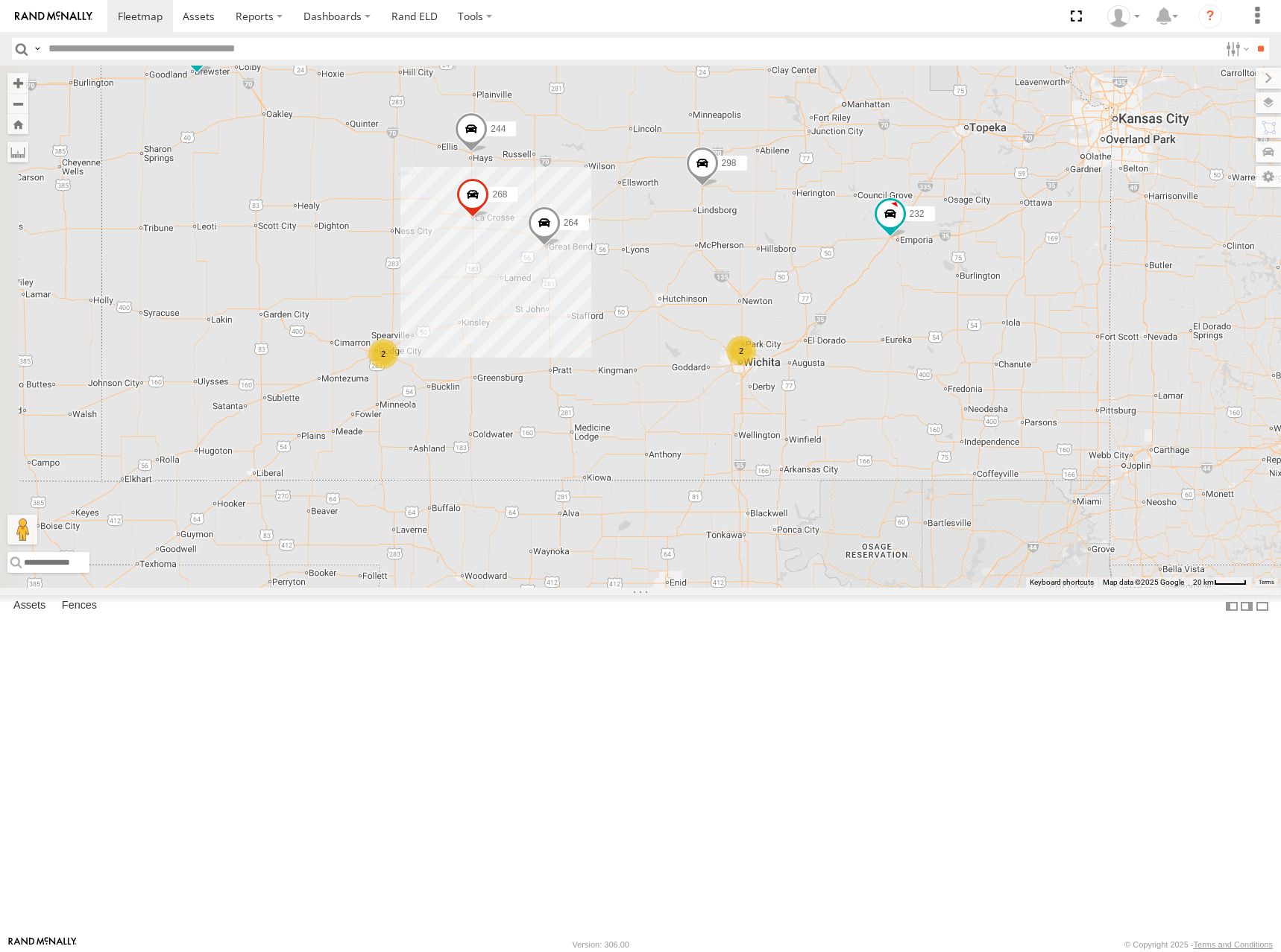
drag, startPoint x: 689, startPoint y: 320, endPoint x: 873, endPoint y: 380, distance: 193.5
click at [873, 379] on div "302 278 246 270 266 294 260 244 298 232 268 264 2 2" at bounding box center [640, 326] width 1281 height 522
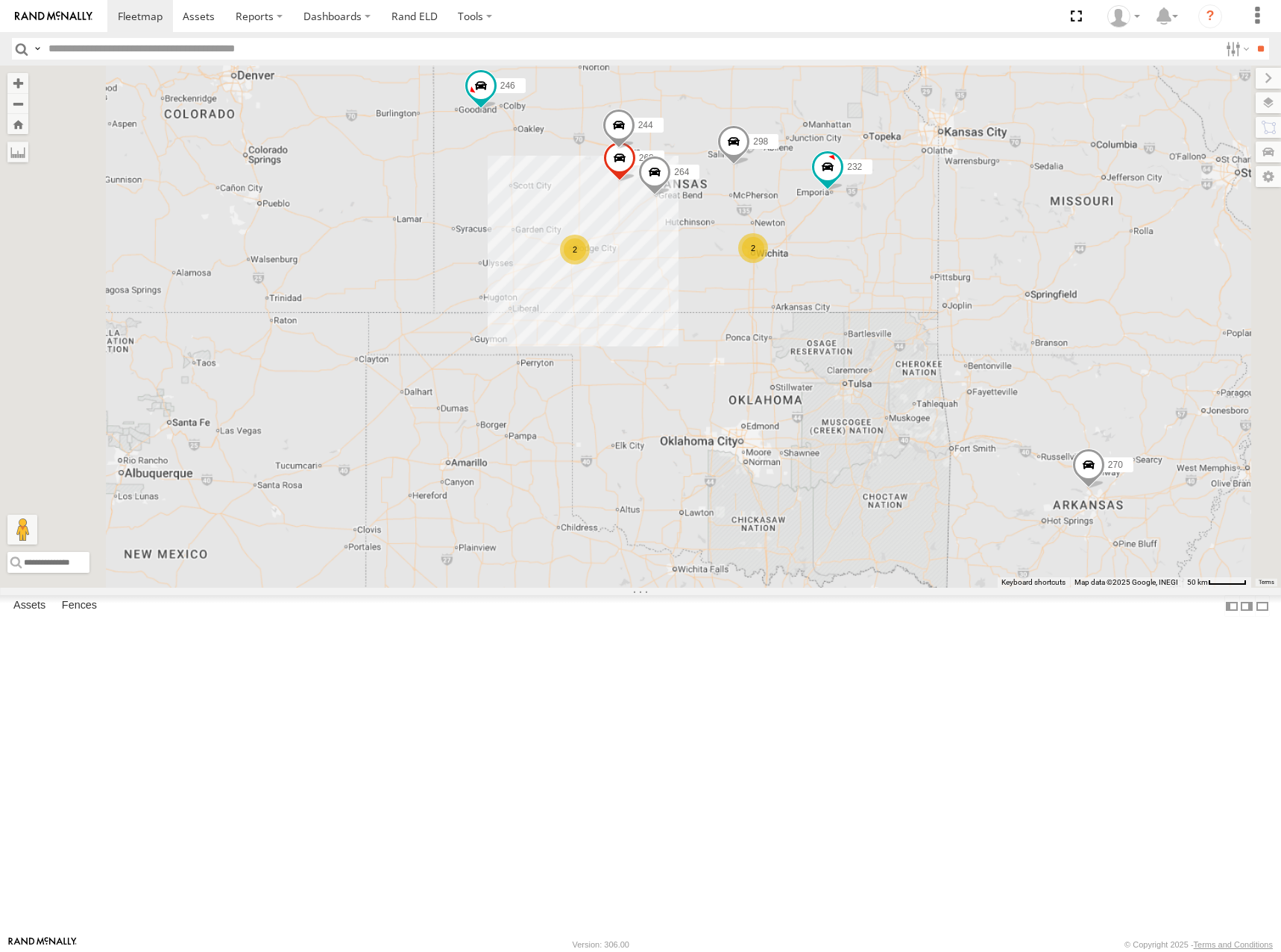
drag, startPoint x: 872, startPoint y: 242, endPoint x: 895, endPoint y: 258, distance: 28.0
click at [895, 258] on div "302 278 246 270 266 294 260 244 298 232 268 264 2 2" at bounding box center [640, 326] width 1281 height 522
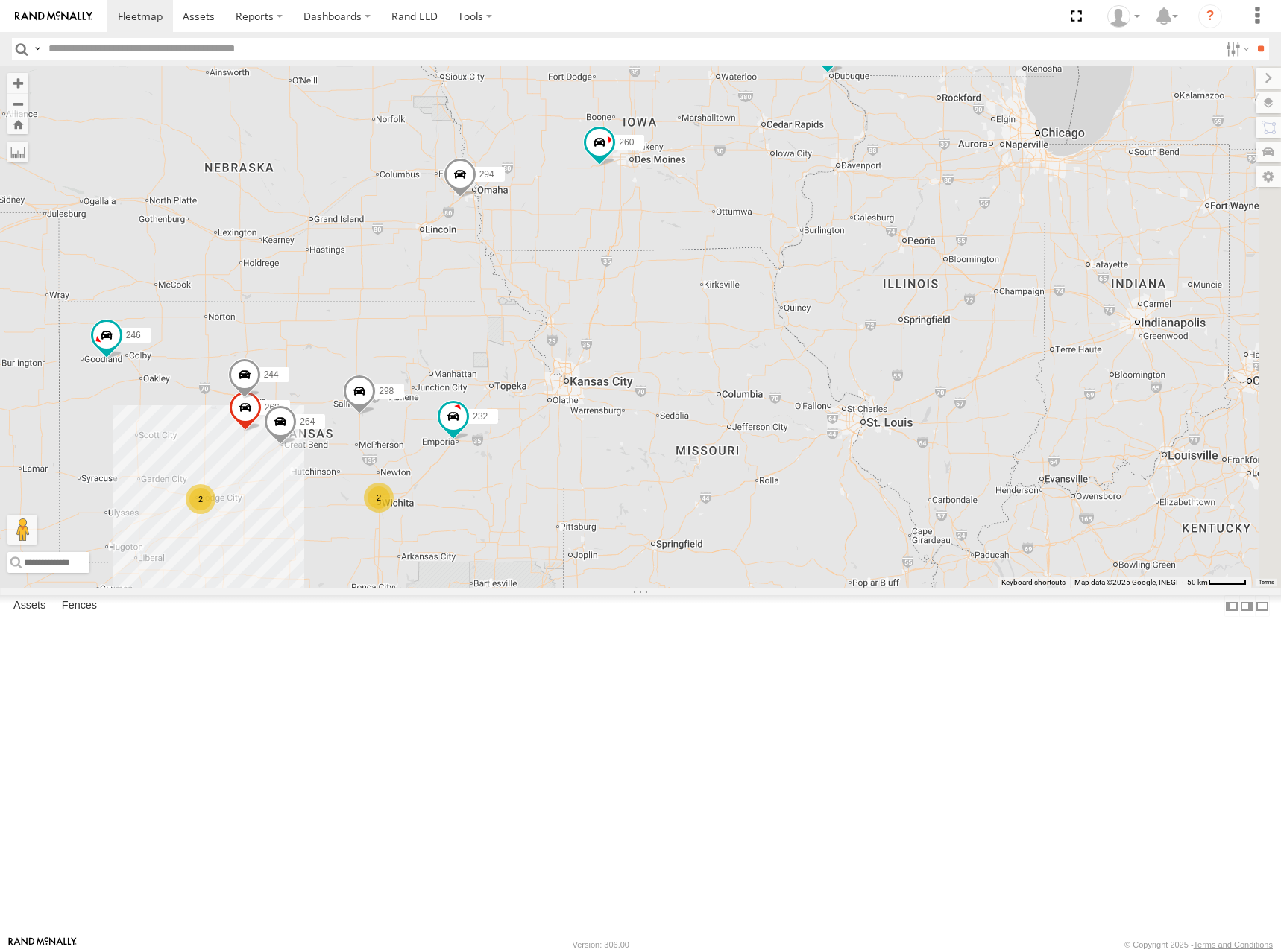
drag, startPoint x: 1168, startPoint y: 167, endPoint x: 787, endPoint y: 414, distance: 454.1
click at [787, 414] on div "302 278 246 270 266 294 260 244 298 232 268 264 2 2" at bounding box center [640, 326] width 1281 height 522
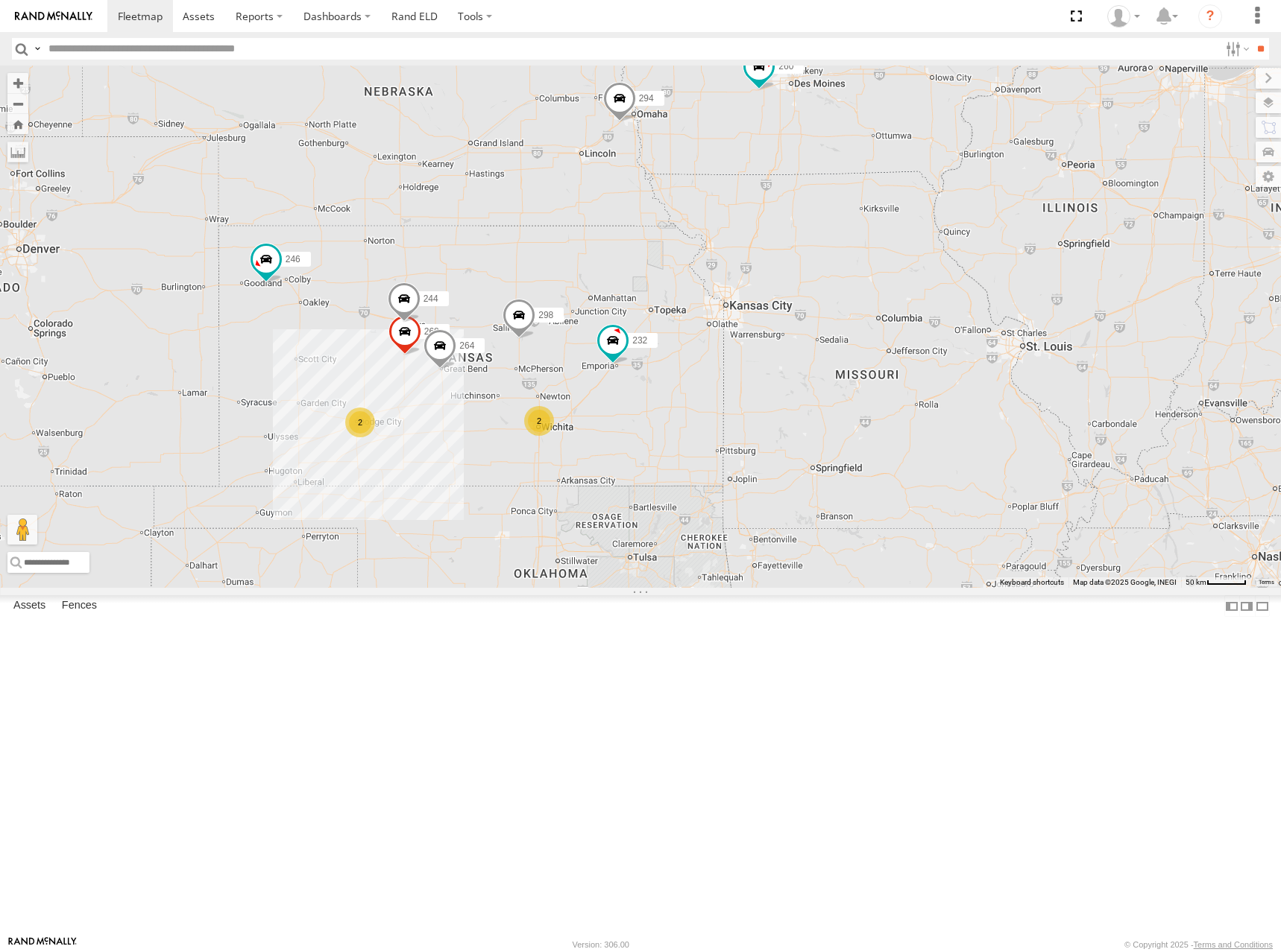
drag, startPoint x: 879, startPoint y: 386, endPoint x: 1045, endPoint y: 300, distance: 187.0
click at [1045, 300] on div "302 278 246 270 266 294 260 244 298 232 268 264 2 2" at bounding box center [640, 326] width 1281 height 522
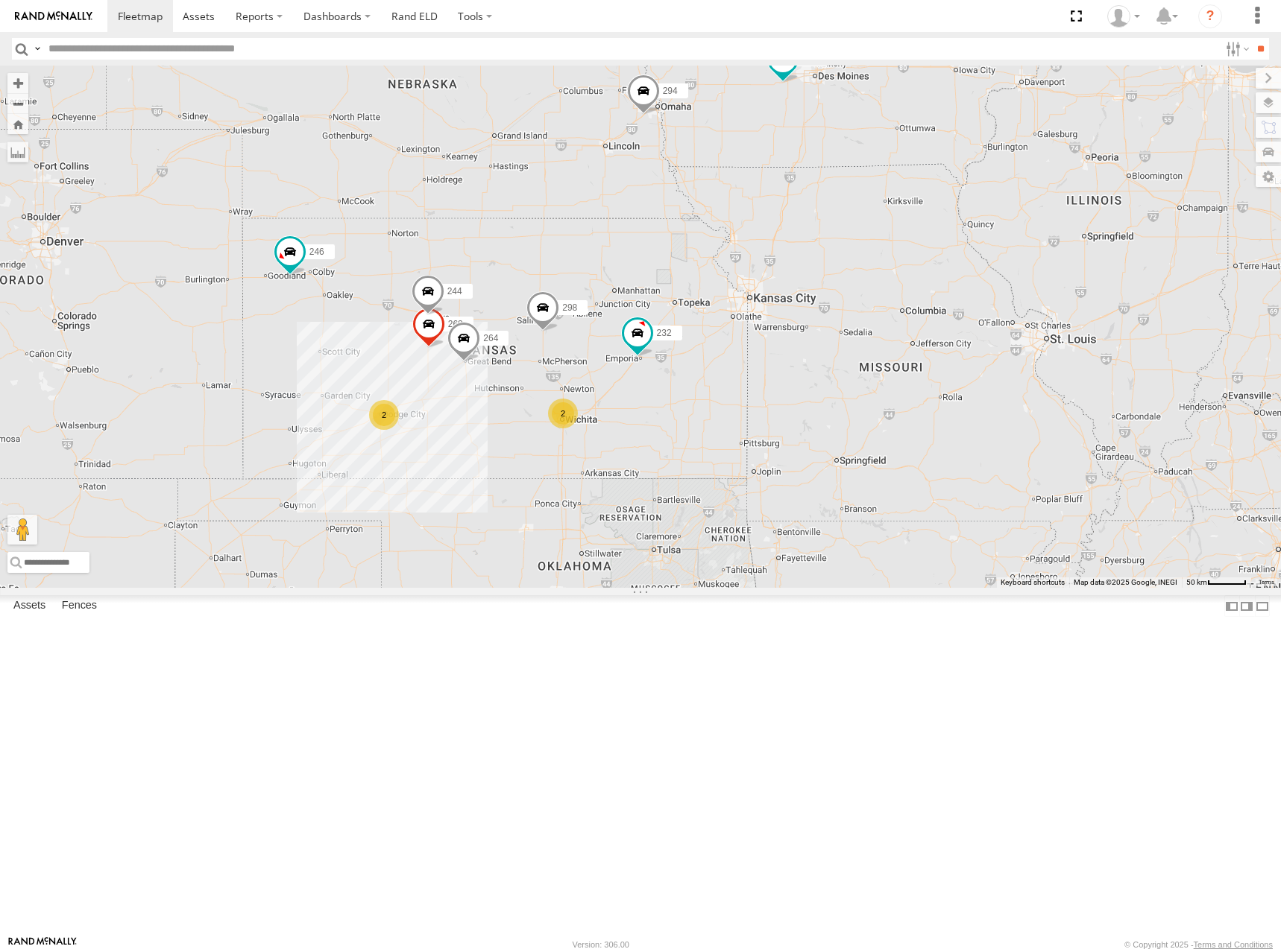
drag, startPoint x: 970, startPoint y: 352, endPoint x: 998, endPoint y: 341, distance: 30.1
click at [998, 341] on div "302 278 246 270 266 294 260 244 298 232 268 264 2 2" at bounding box center [640, 326] width 1281 height 522
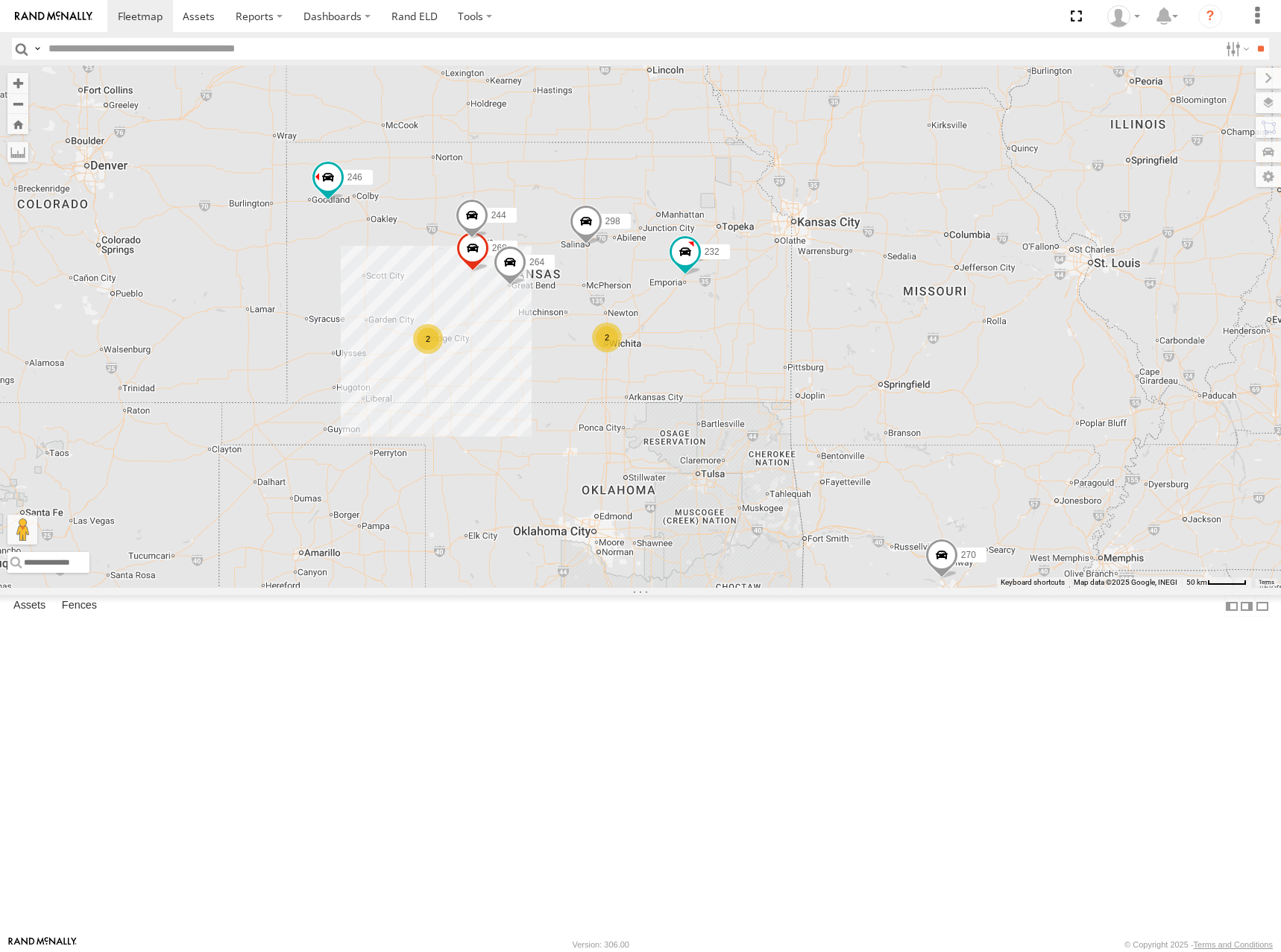
drag, startPoint x: 871, startPoint y: 470, endPoint x: 915, endPoint y: 391, distance: 90.4
click at [915, 391] on div "302 278 246 270 266 294 260 244 298 232 268 264 2 2" at bounding box center [640, 326] width 1281 height 522
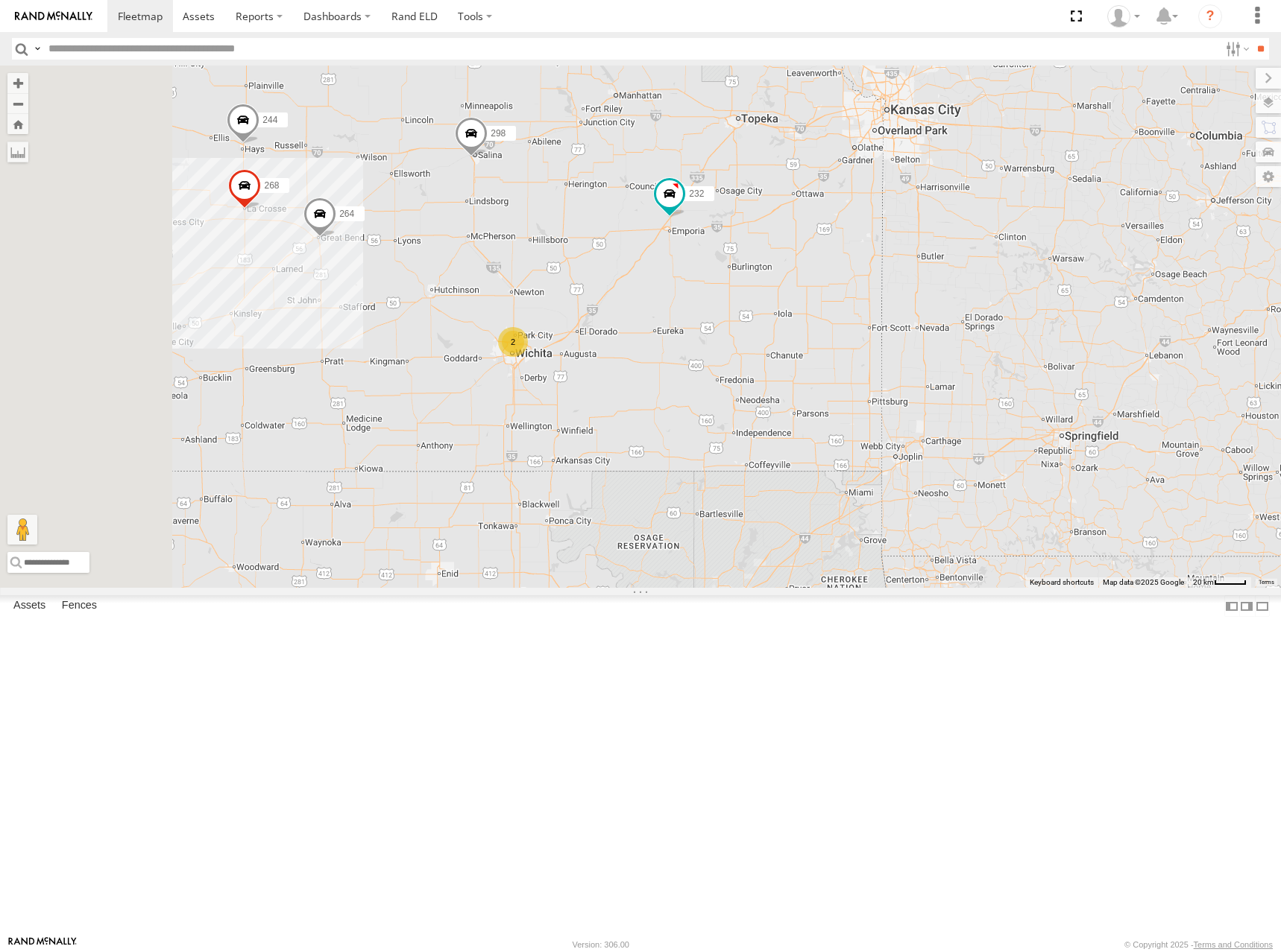
drag, startPoint x: 859, startPoint y: 468, endPoint x: 901, endPoint y: 468, distance: 42.0
click at [901, 468] on div "302 278 246 270 266 294 260 244 298 232 268 264 2" at bounding box center [640, 326] width 1281 height 522
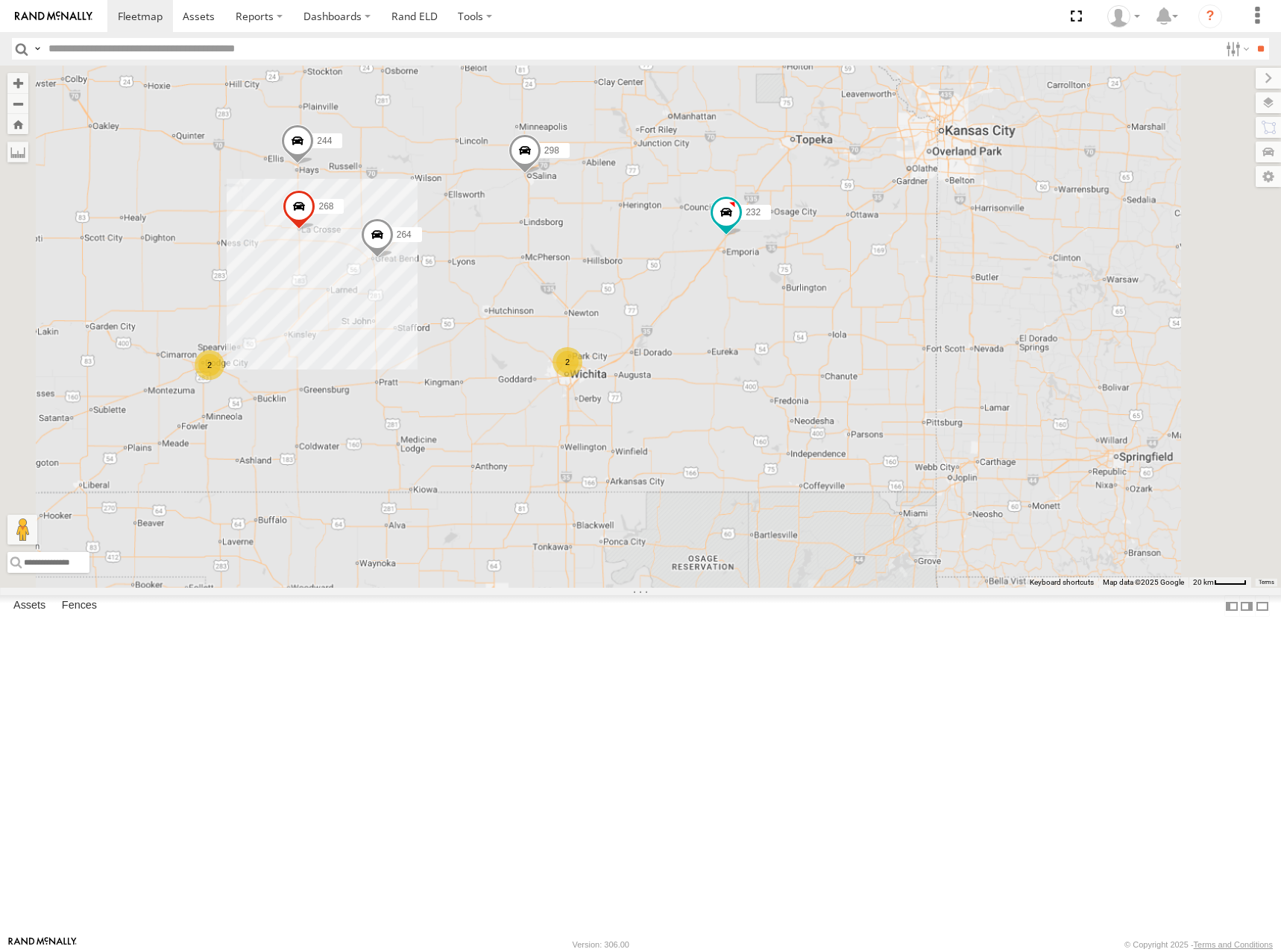
drag, startPoint x: 1085, startPoint y: 306, endPoint x: 1085, endPoint y: 327, distance: 21.0
click at [1085, 327] on div "232 2 244 298 2 268 264" at bounding box center [640, 326] width 1281 height 522
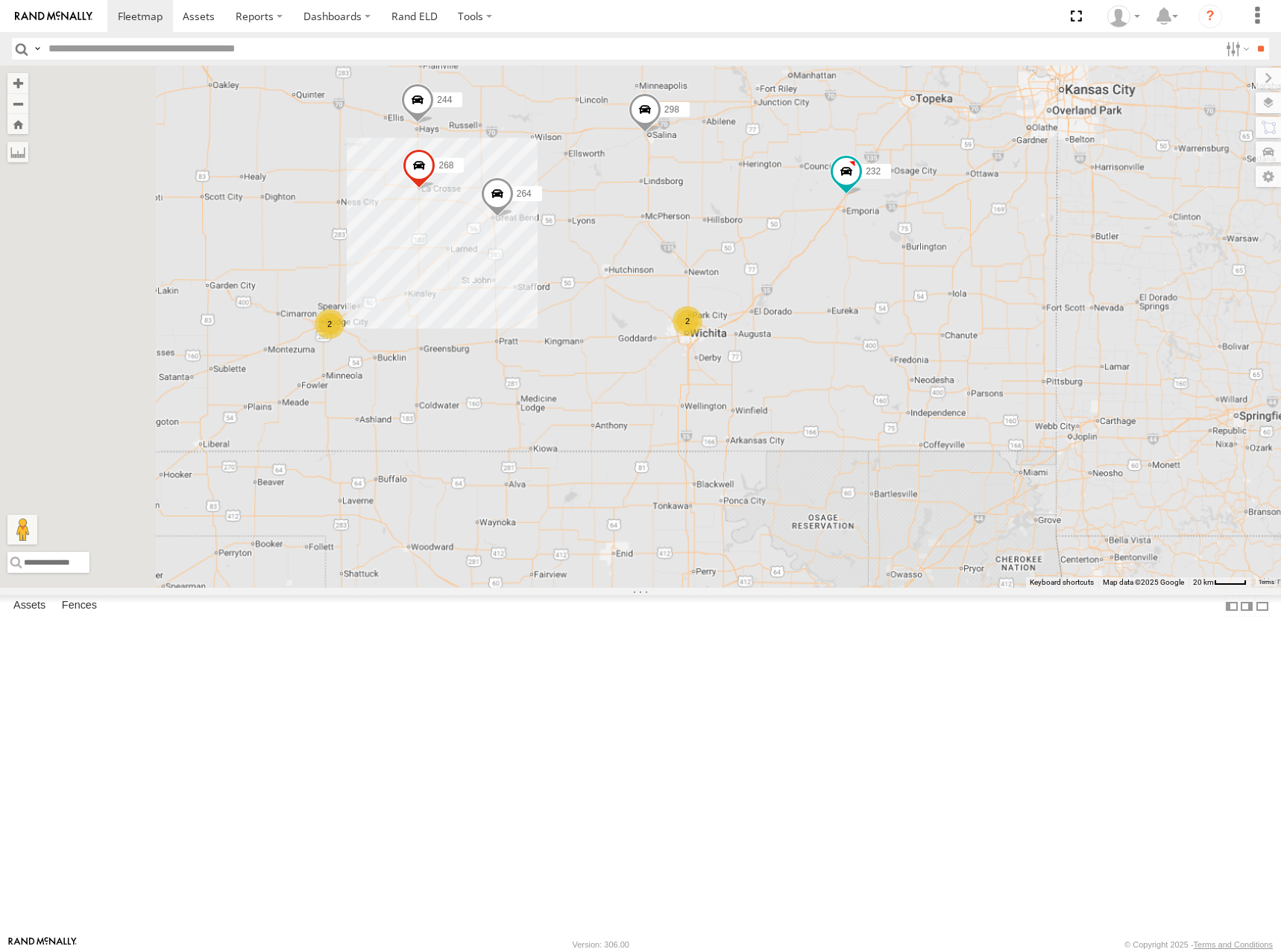
drag, startPoint x: 882, startPoint y: 367, endPoint x: 1003, endPoint y: 324, distance: 128.4
click at [1003, 324] on div "232 2 244 298 2 268 264" at bounding box center [640, 326] width 1281 height 522
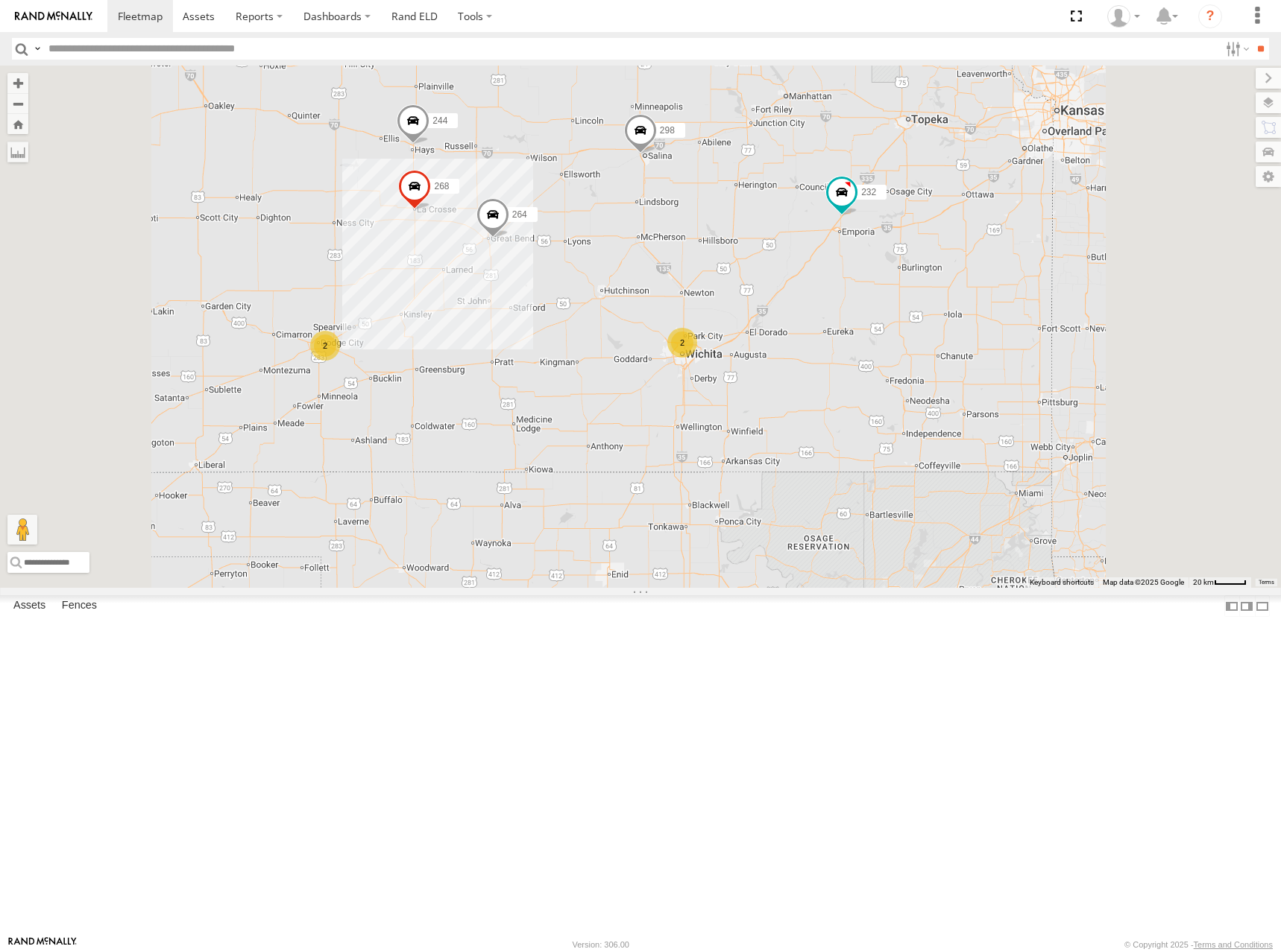
drag, startPoint x: 883, startPoint y: 411, endPoint x: 887, endPoint y: 433, distance: 22.4
click at [887, 433] on div "232 244 298 268 264 2 2" at bounding box center [640, 326] width 1281 height 522
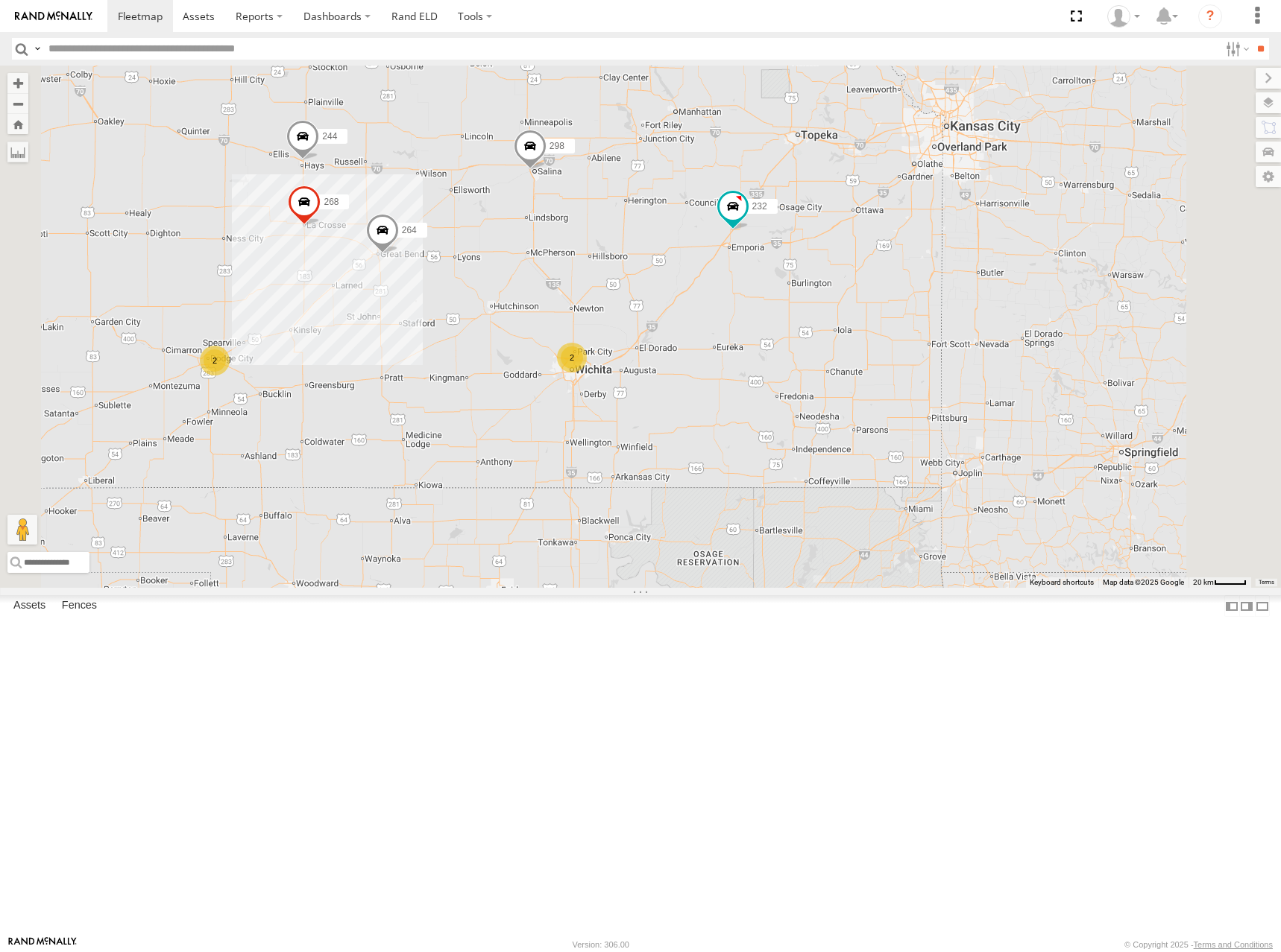
drag, startPoint x: 1045, startPoint y: 436, endPoint x: 983, endPoint y: 439, distance: 62.1
click at [983, 439] on div "232 244 298 268 264 2 2" at bounding box center [640, 326] width 1281 height 522
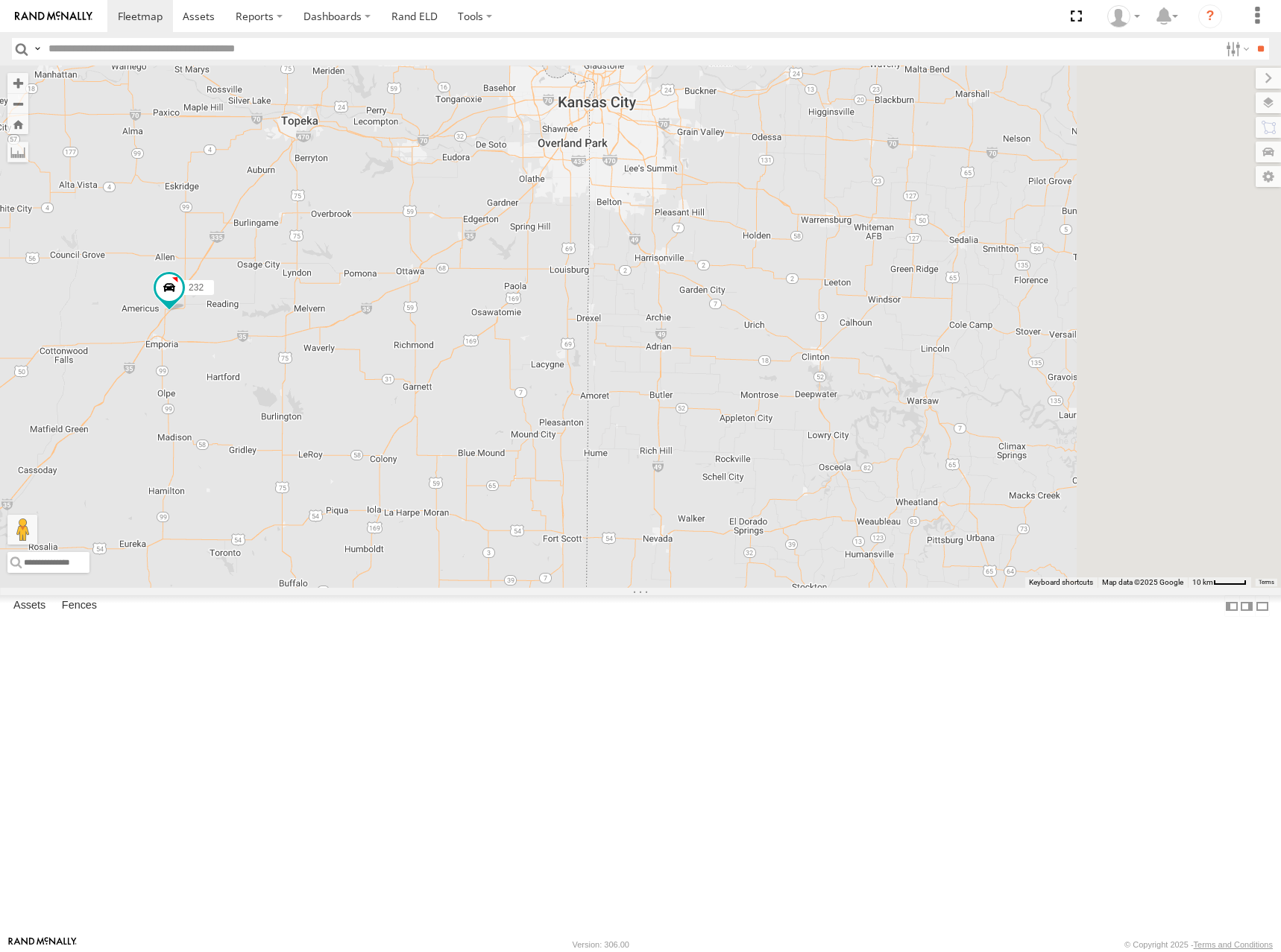
drag, startPoint x: 1131, startPoint y: 340, endPoint x: 977, endPoint y: 350, distance: 154.3
click at [977, 350] on div "232 244 298 268 264" at bounding box center [640, 326] width 1281 height 522
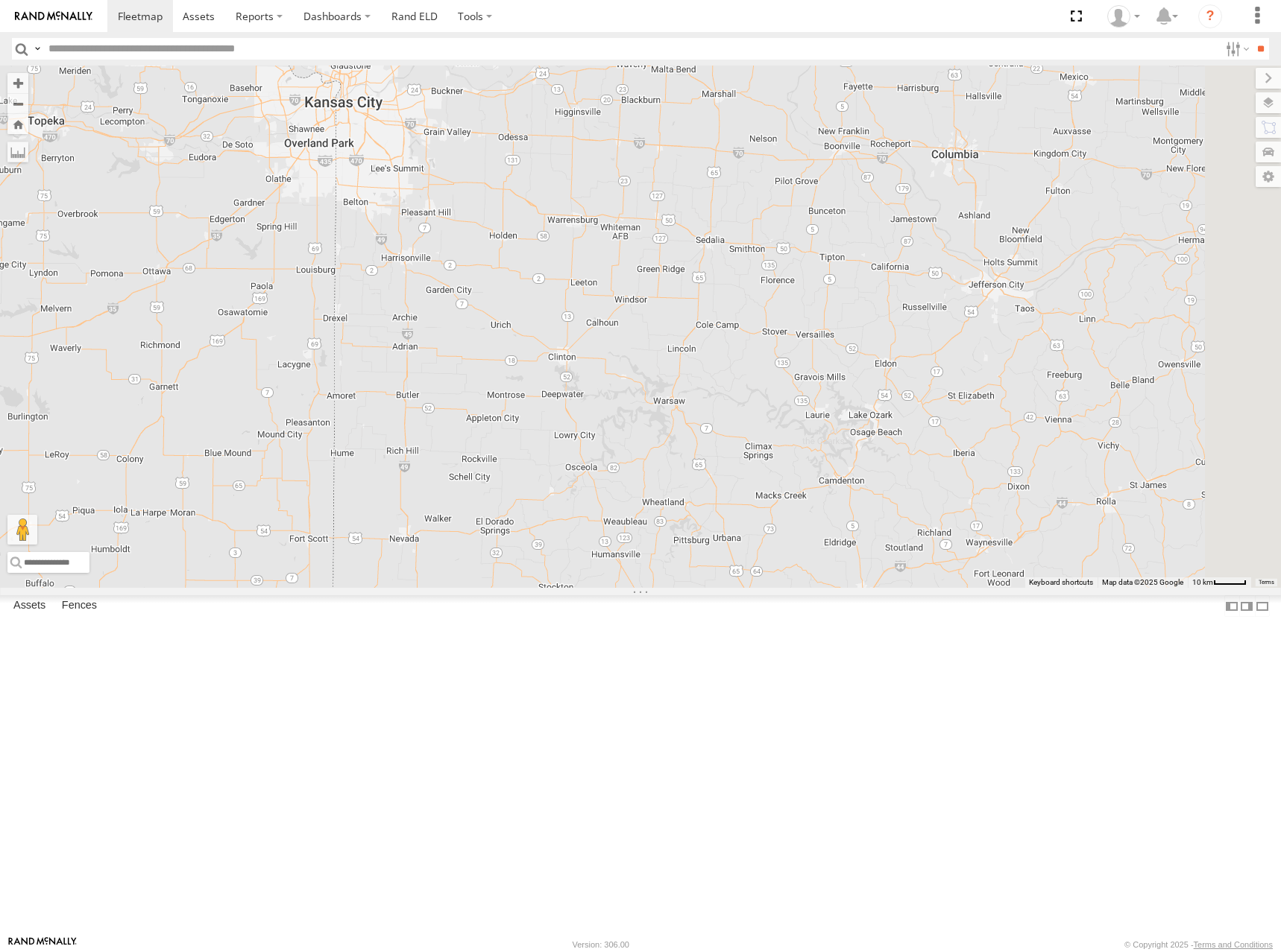
drag, startPoint x: 1011, startPoint y: 339, endPoint x: 860, endPoint y: 339, distance: 151.0
click at [860, 339] on div "232 244 298 268 264" at bounding box center [640, 326] width 1281 height 522
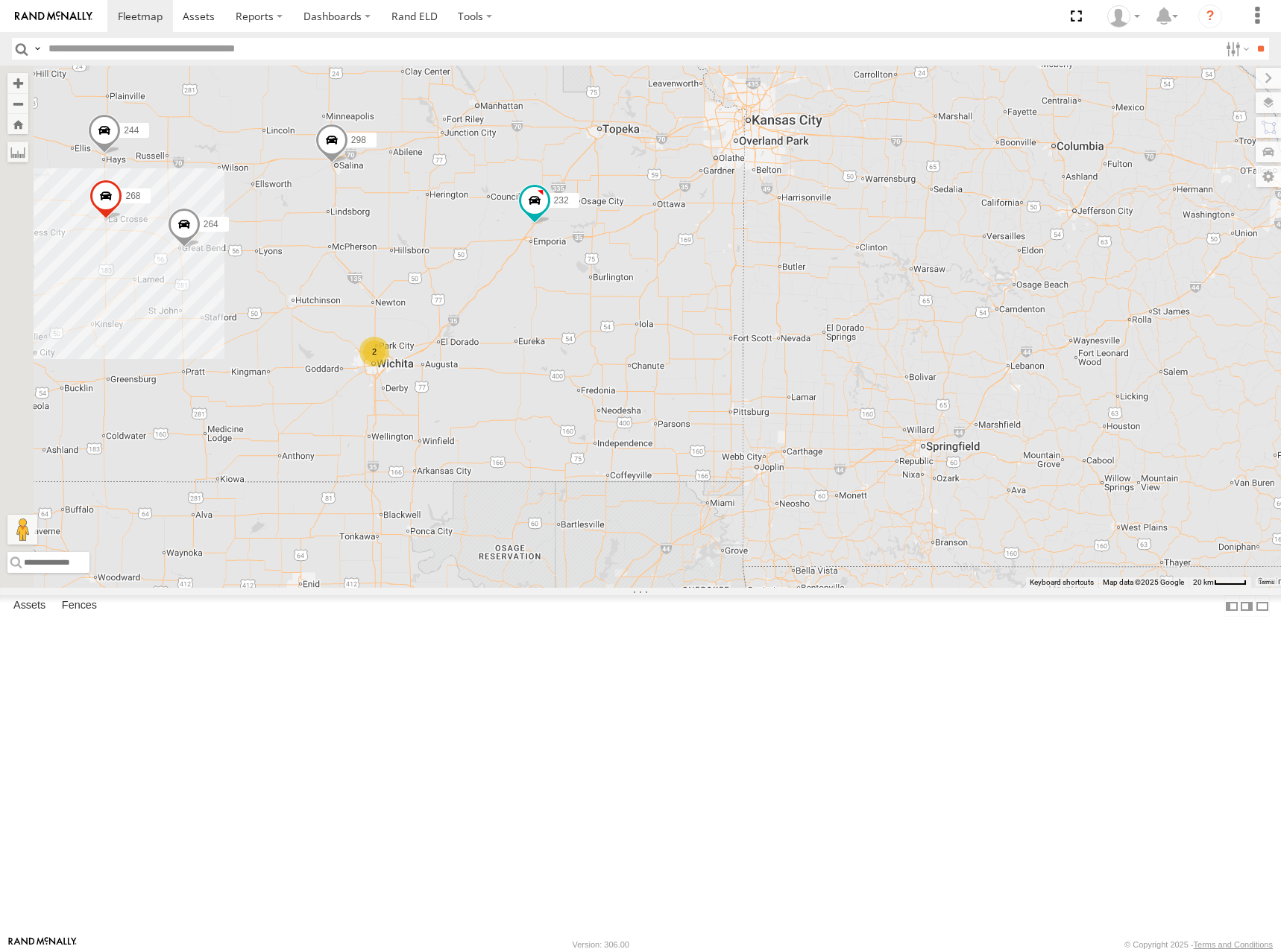
drag, startPoint x: 822, startPoint y: 371, endPoint x: 984, endPoint y: 358, distance: 162.5
click at [984, 358] on div "232 244 298 268 264 2" at bounding box center [640, 326] width 1281 height 522
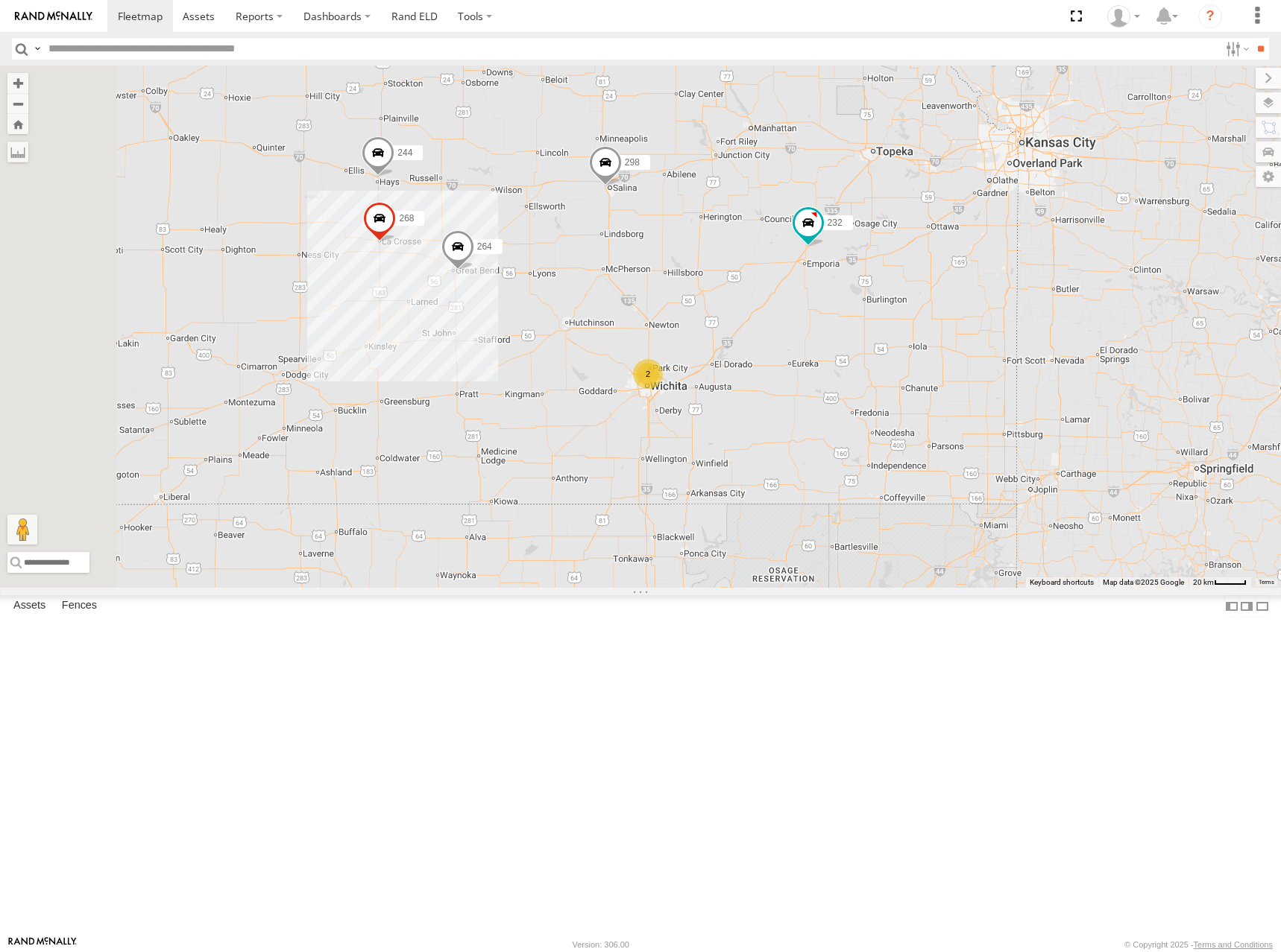
drag, startPoint x: 854, startPoint y: 333, endPoint x: 1120, endPoint y: 357, distance: 267.1
click at [1120, 357] on div "232 244 298 268 264 2" at bounding box center [640, 326] width 1281 height 522
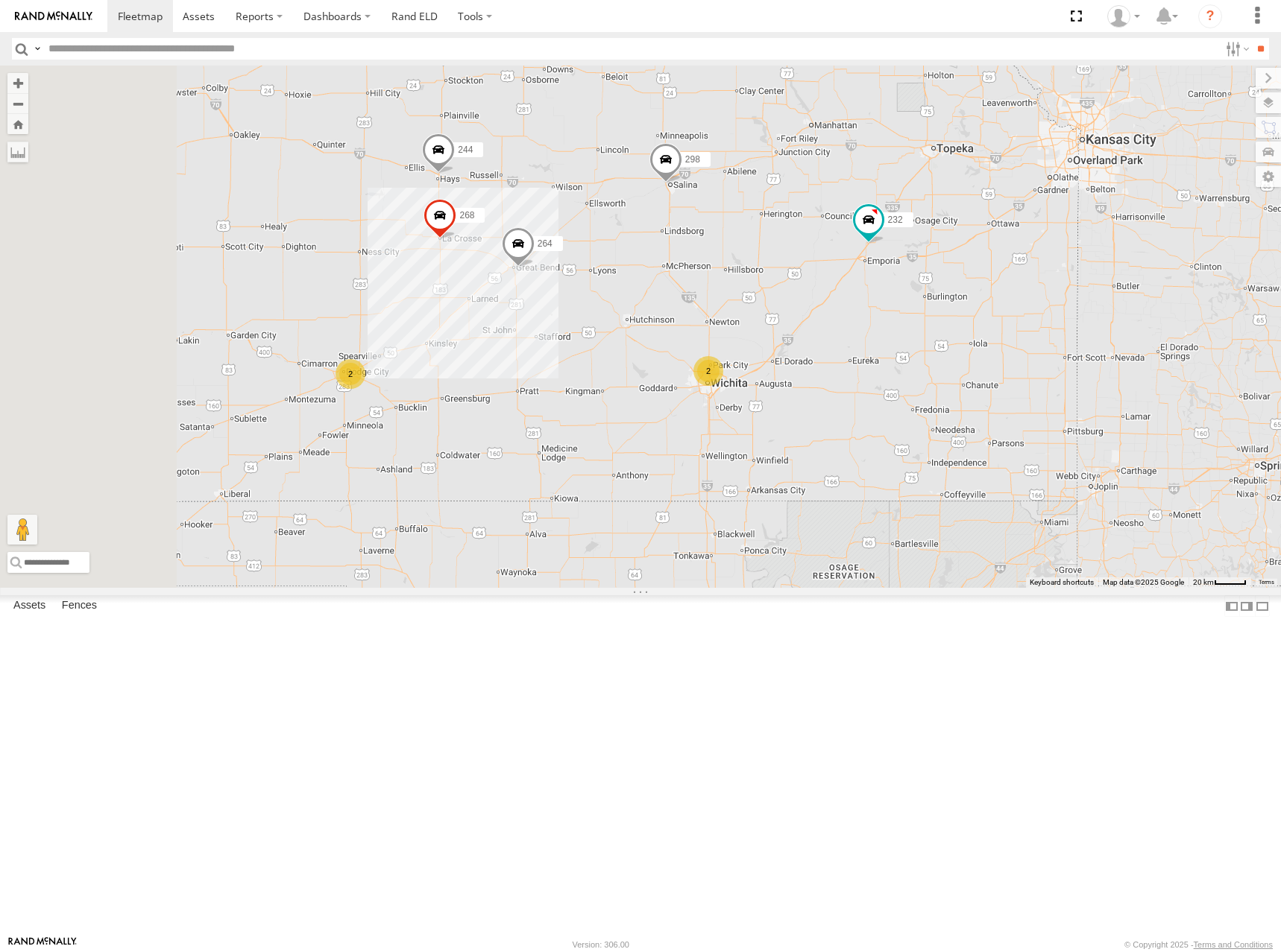
drag, startPoint x: 1042, startPoint y: 353, endPoint x: 1070, endPoint y: 353, distance: 28.0
click at [1070, 353] on div "232 244 298 268 264 2 2" at bounding box center [640, 326] width 1281 height 522
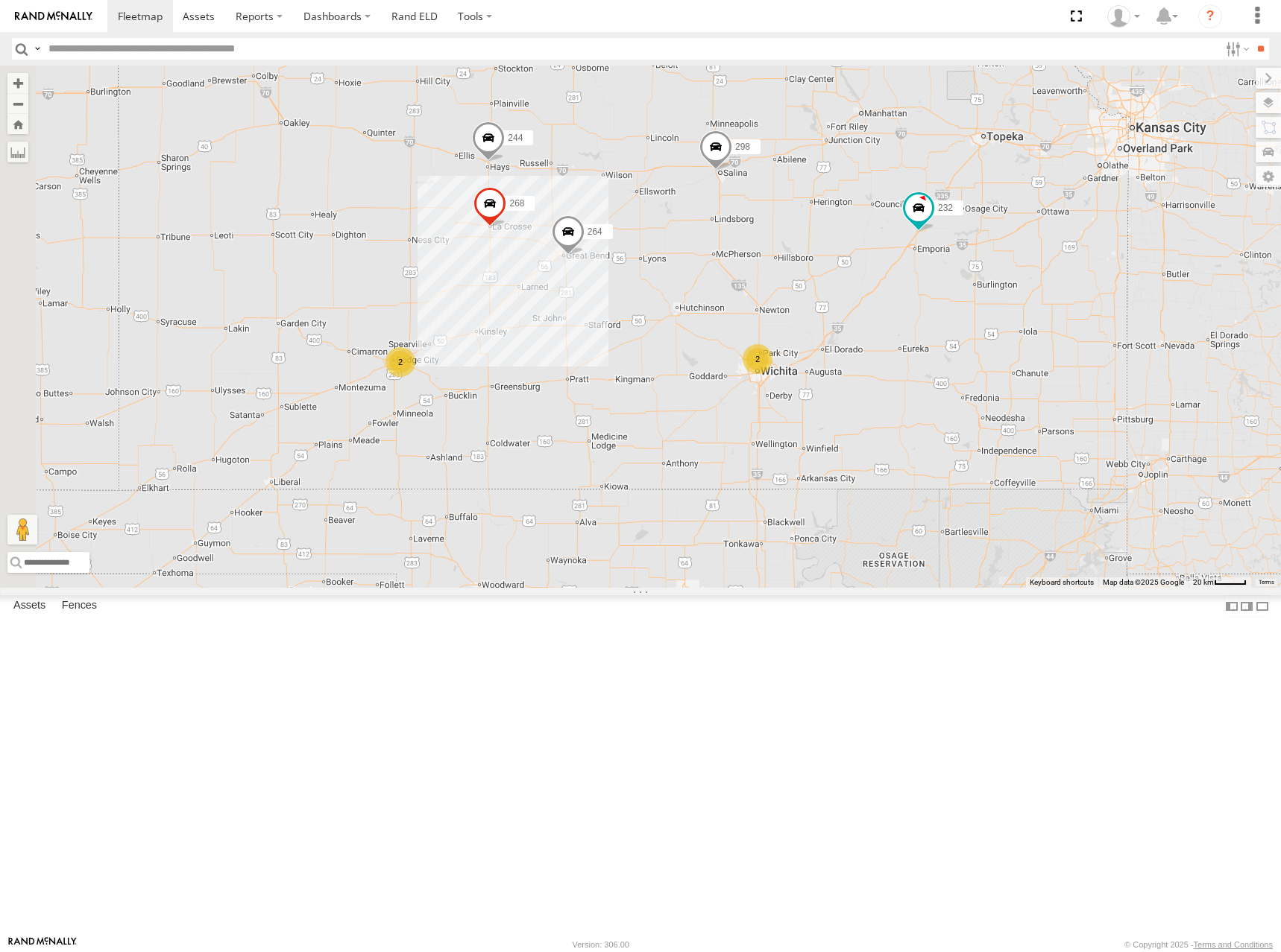
drag, startPoint x: 1029, startPoint y: 321, endPoint x: 1107, endPoint y: 299, distance: 81.0
click at [1107, 299] on div "232 244 298 268 264 2 2" at bounding box center [640, 326] width 1281 height 522
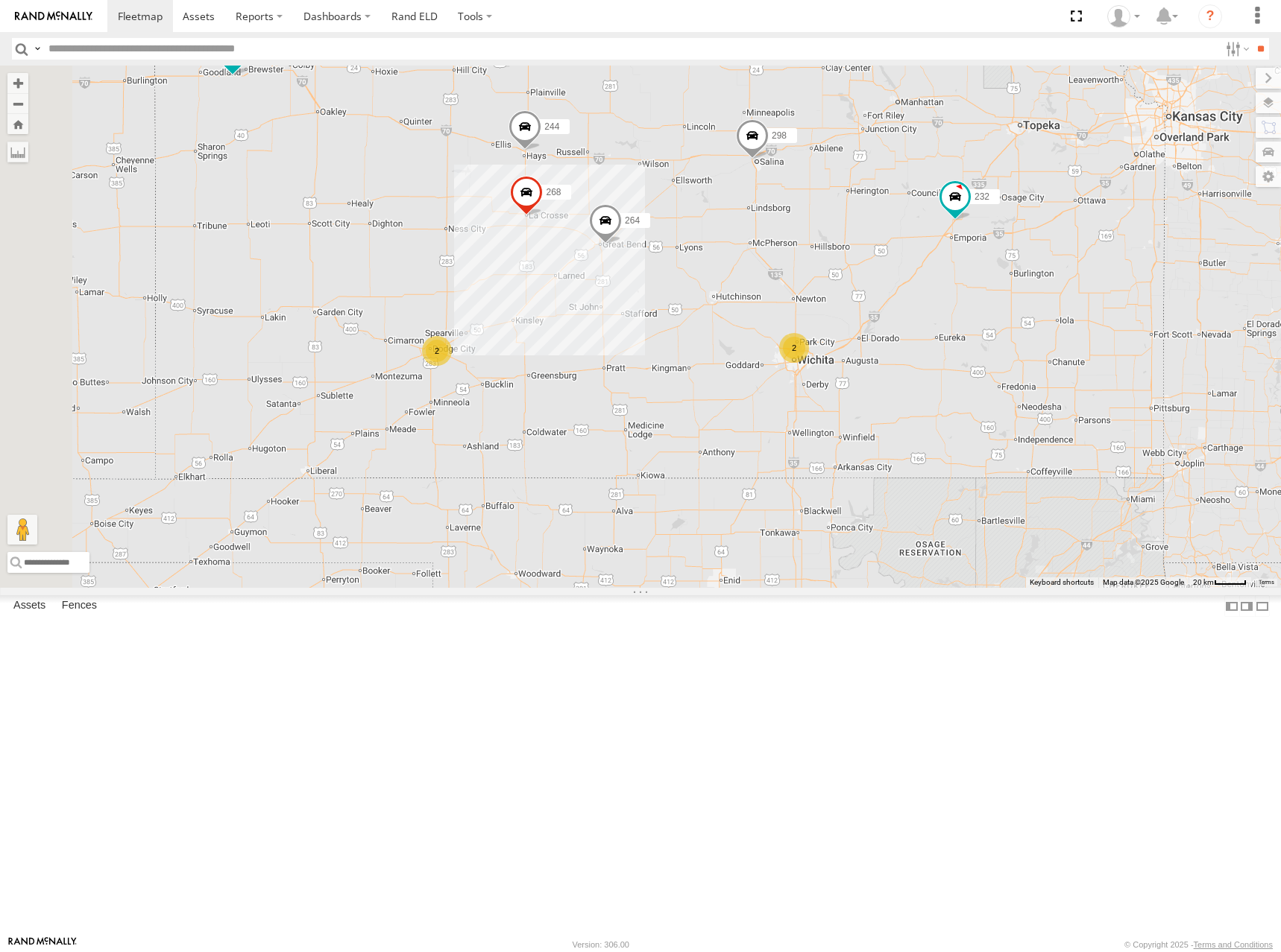
click at [1119, 230] on div "232 244 298 268 264 2 2 246" at bounding box center [640, 326] width 1281 height 522
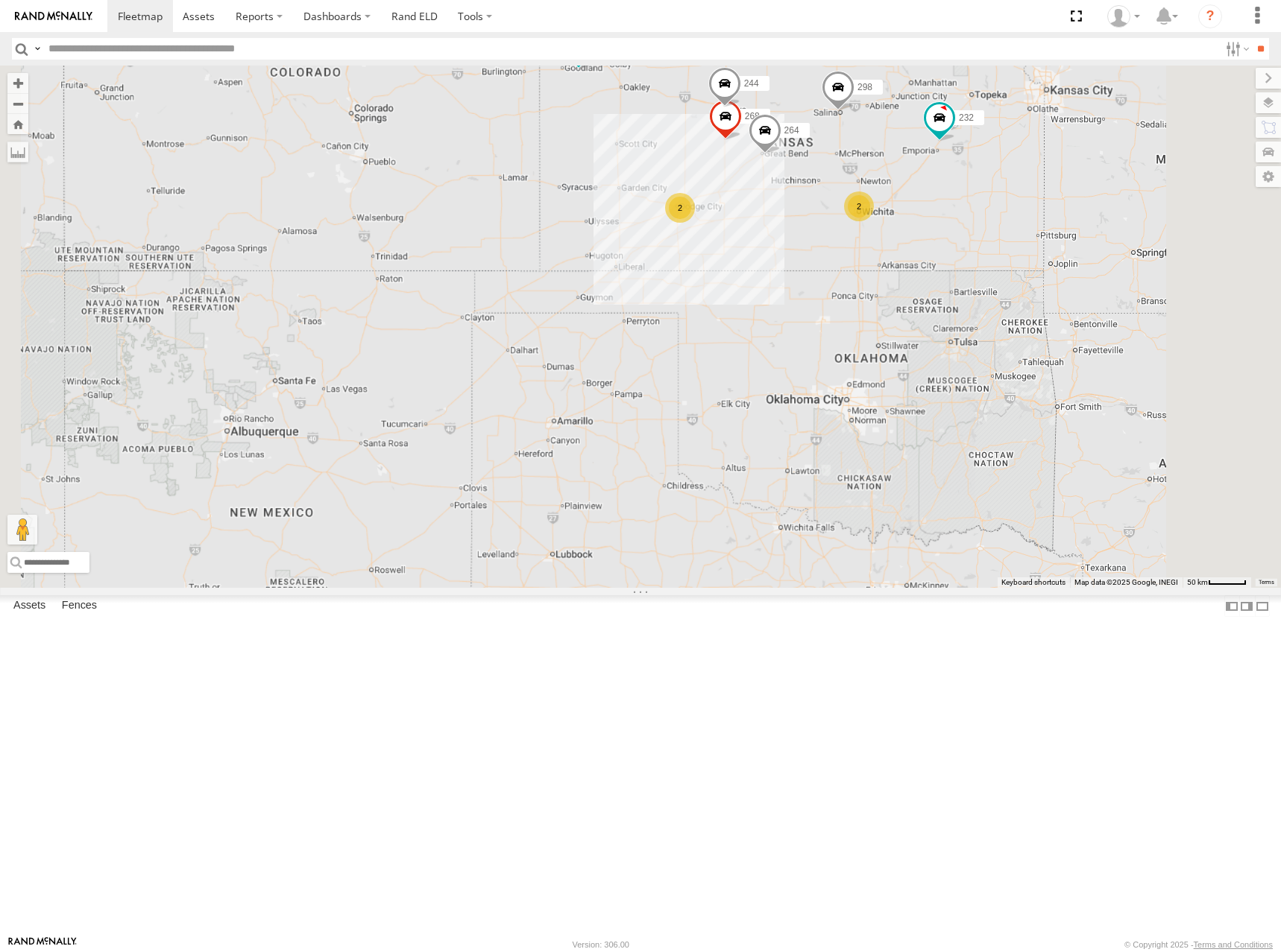
drag, startPoint x: 1133, startPoint y: 231, endPoint x: 1098, endPoint y: 255, distance: 42.4
click at [1098, 255] on div "232 244 298 268 264 246 2 2 294" at bounding box center [640, 326] width 1281 height 522
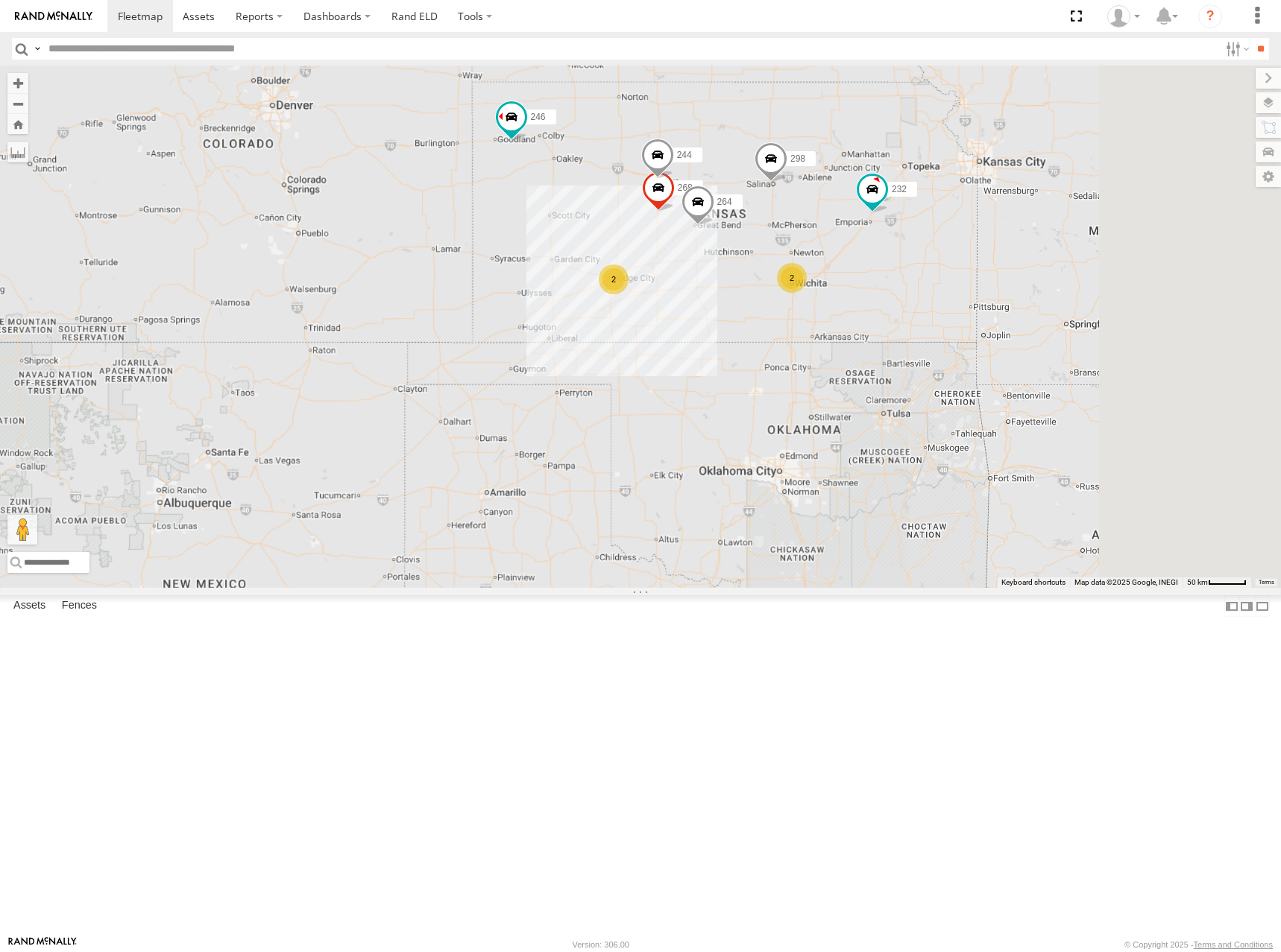
drag, startPoint x: 1099, startPoint y: 231, endPoint x: 1071, endPoint y: 277, distance: 53.9
click at [1071, 277] on div "232 244 298 268 264 246 2 2 294 260" at bounding box center [640, 326] width 1281 height 522
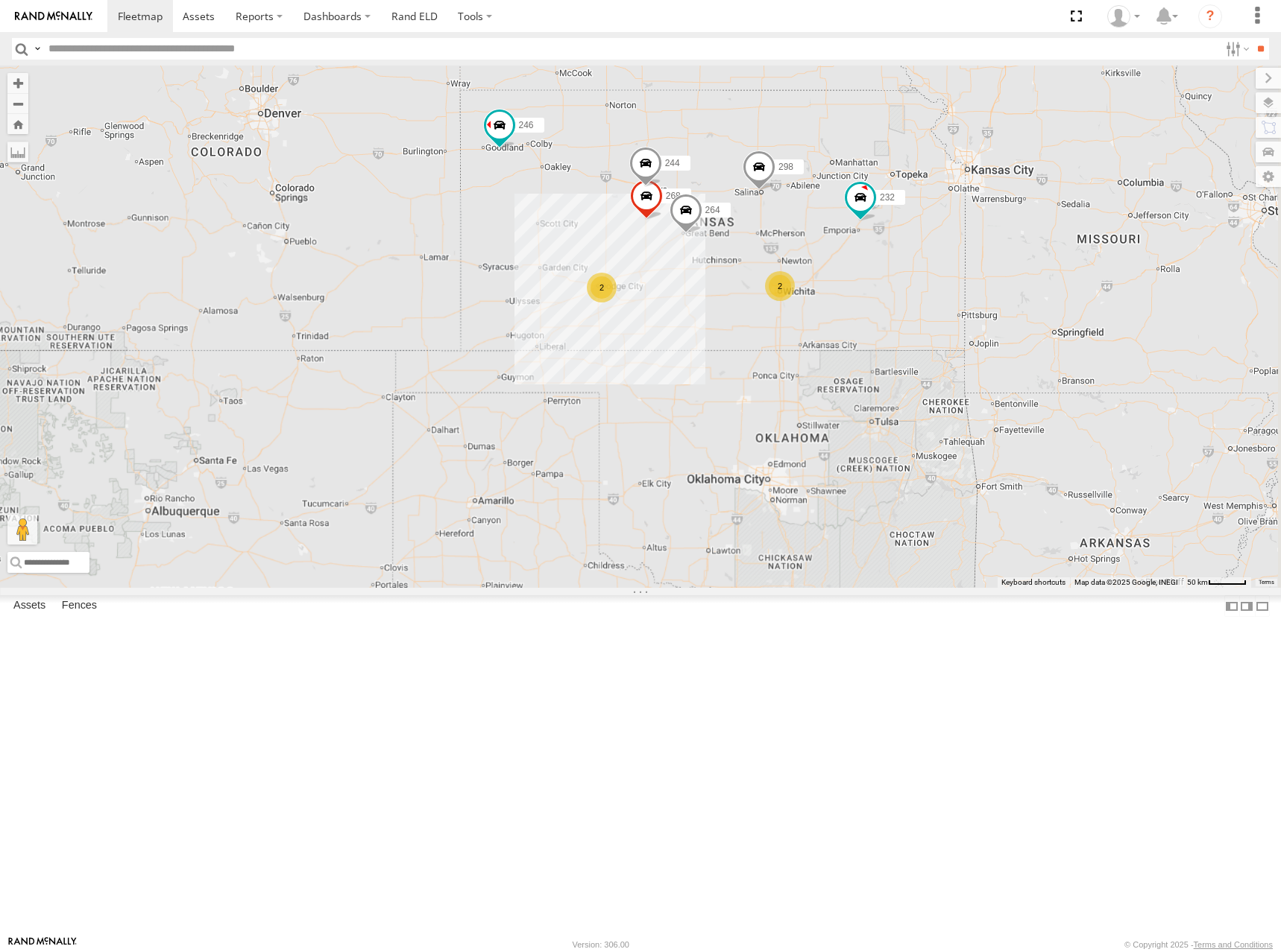
click at [1073, 311] on div "232 244 298 268 264 246 2 2 294 260" at bounding box center [640, 326] width 1281 height 522
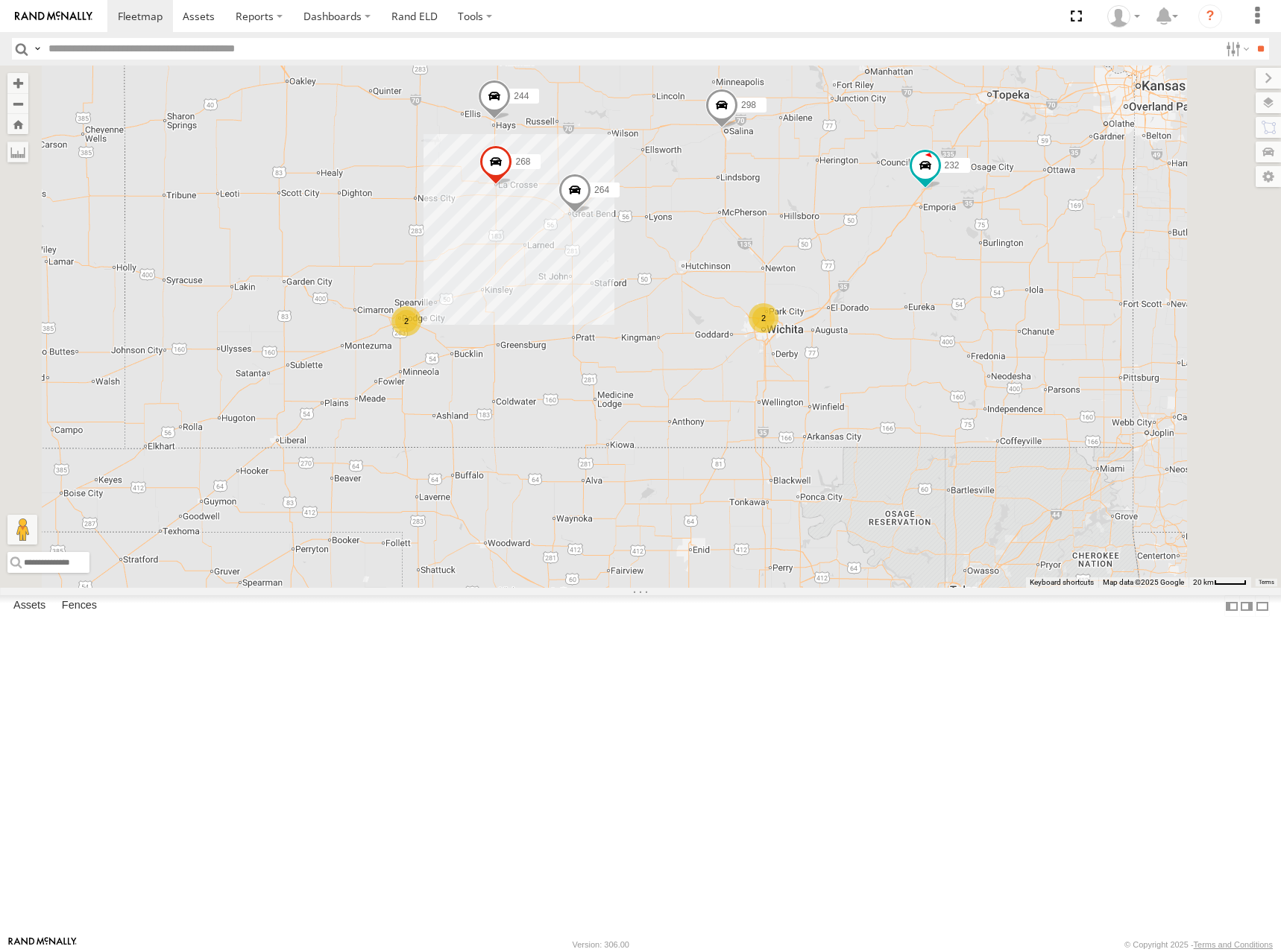
drag, startPoint x: 920, startPoint y: 361, endPoint x: 970, endPoint y: 365, distance: 50.2
click at [970, 365] on div "232 244 298 268 264 246 294 260 2 2" at bounding box center [640, 326] width 1281 height 522
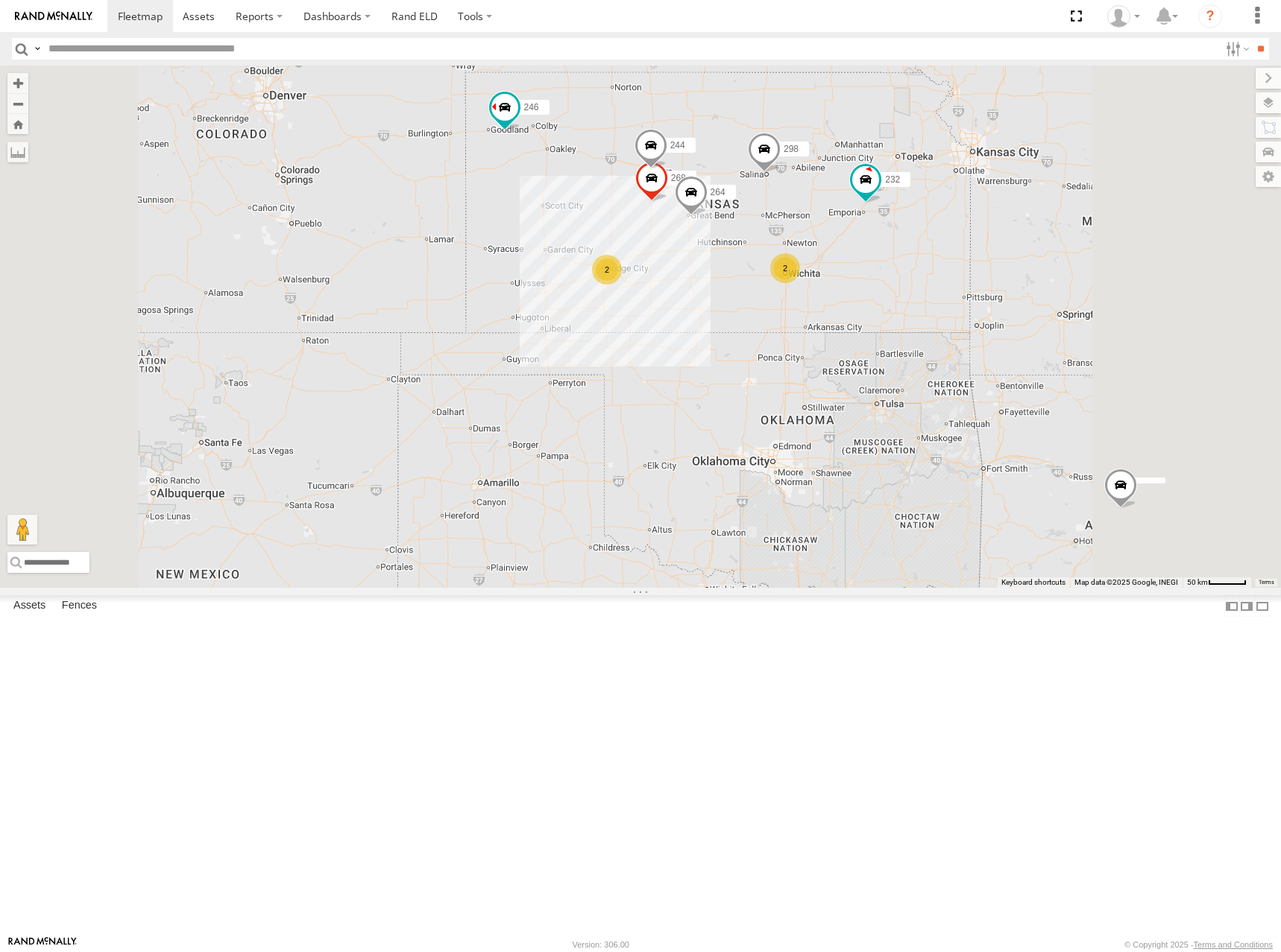
drag, startPoint x: 1073, startPoint y: 306, endPoint x: 1057, endPoint y: 327, distance: 26.4
click at [1057, 327] on div "232 244 298 268 264 246 294 260 2 2" at bounding box center [640, 326] width 1281 height 522
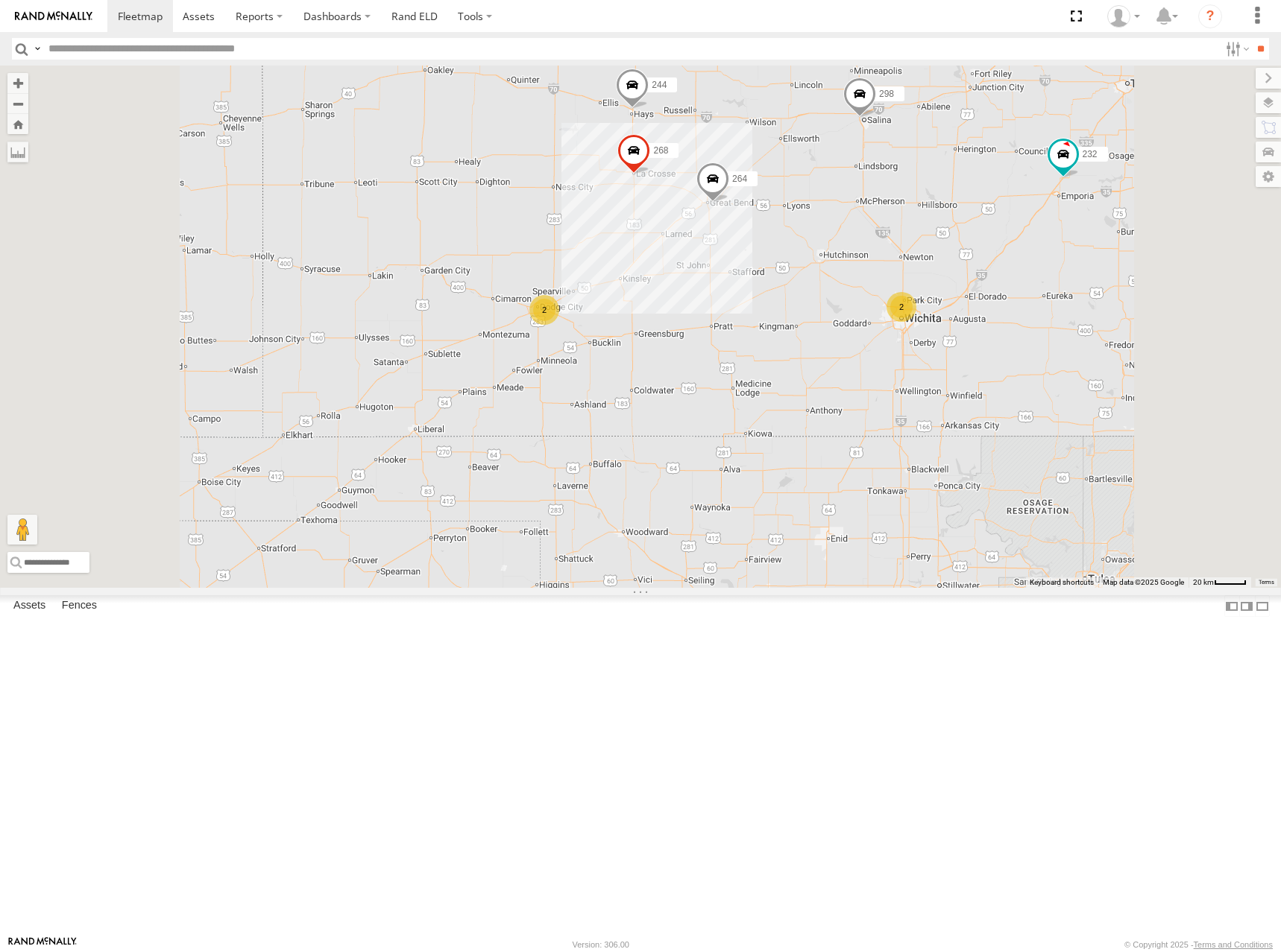
drag, startPoint x: 854, startPoint y: 413, endPoint x: 886, endPoint y: 403, distance: 33.5
click at [886, 403] on div "232 244 298 268 264 246 294 260 2 2" at bounding box center [640, 326] width 1281 height 522
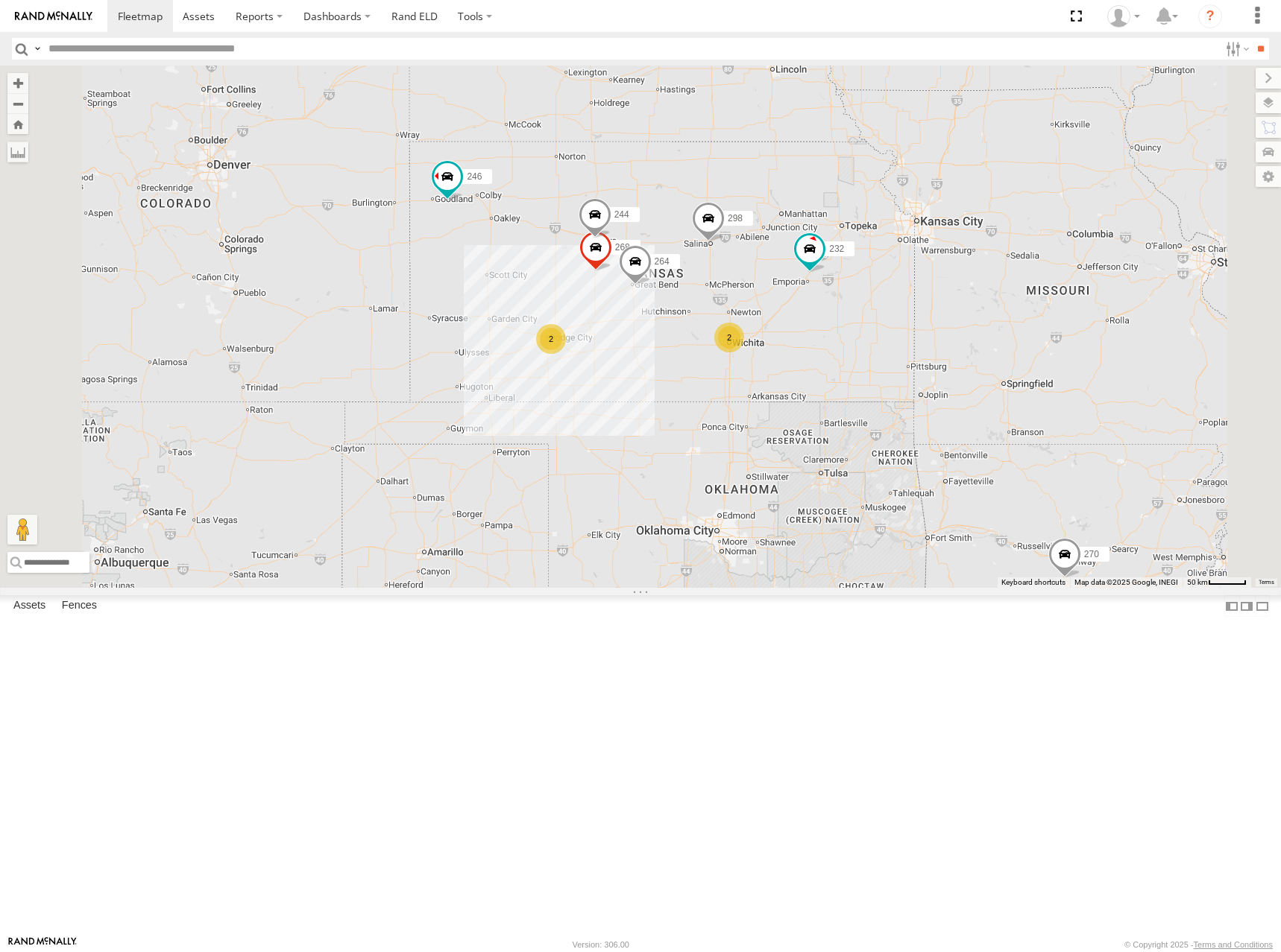
drag, startPoint x: 1066, startPoint y: 280, endPoint x: 1049, endPoint y: 322, distance: 45.3
click at [1049, 322] on div "232 244 298 268 264 246 294 260 270 2 2" at bounding box center [640, 326] width 1281 height 522
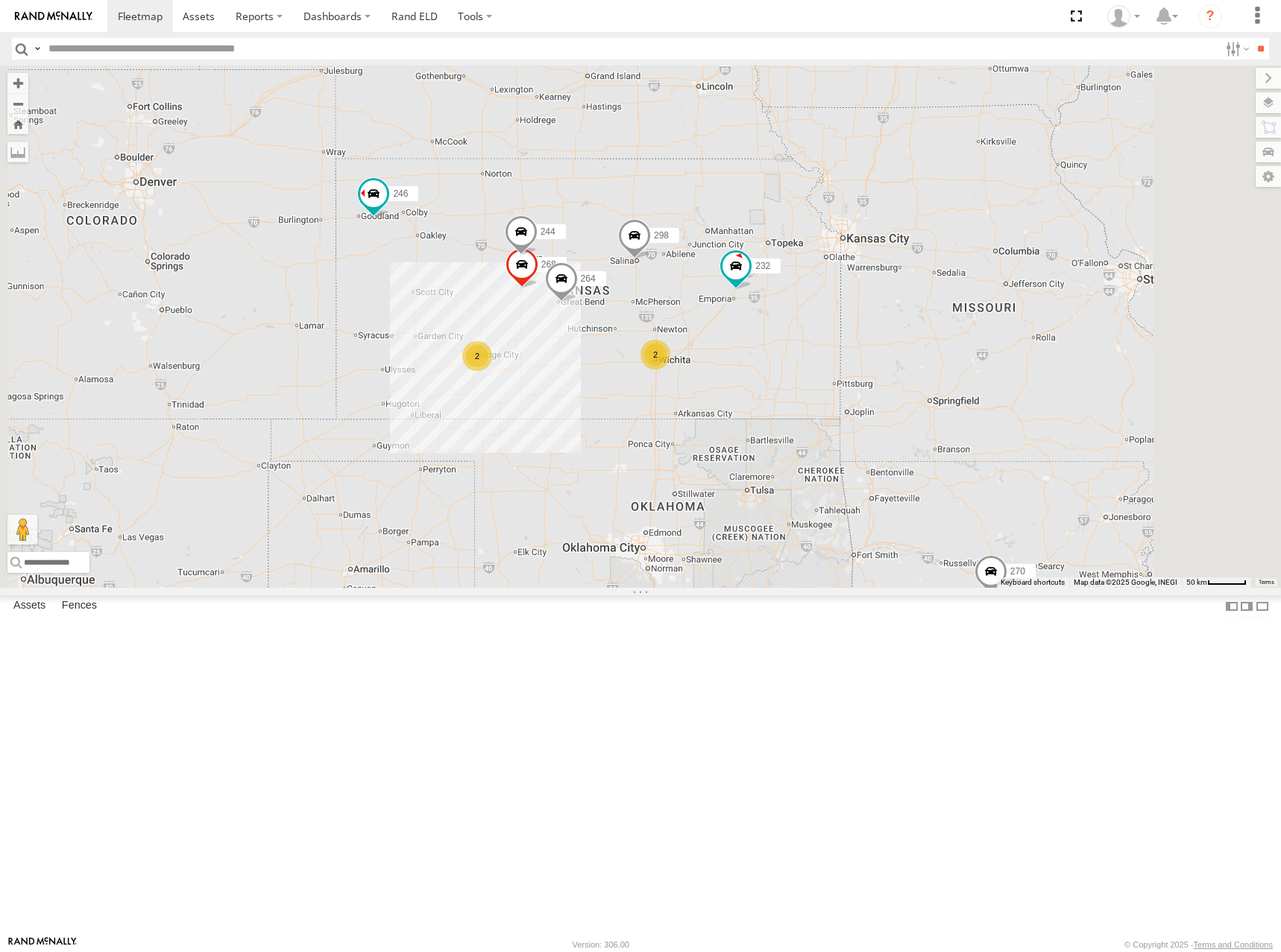
drag, startPoint x: 1005, startPoint y: 336, endPoint x: 949, endPoint y: 343, distance: 56.4
click at [949, 343] on div "232 244 298 268 264 246 294 260 270 2 2" at bounding box center [640, 326] width 1281 height 522
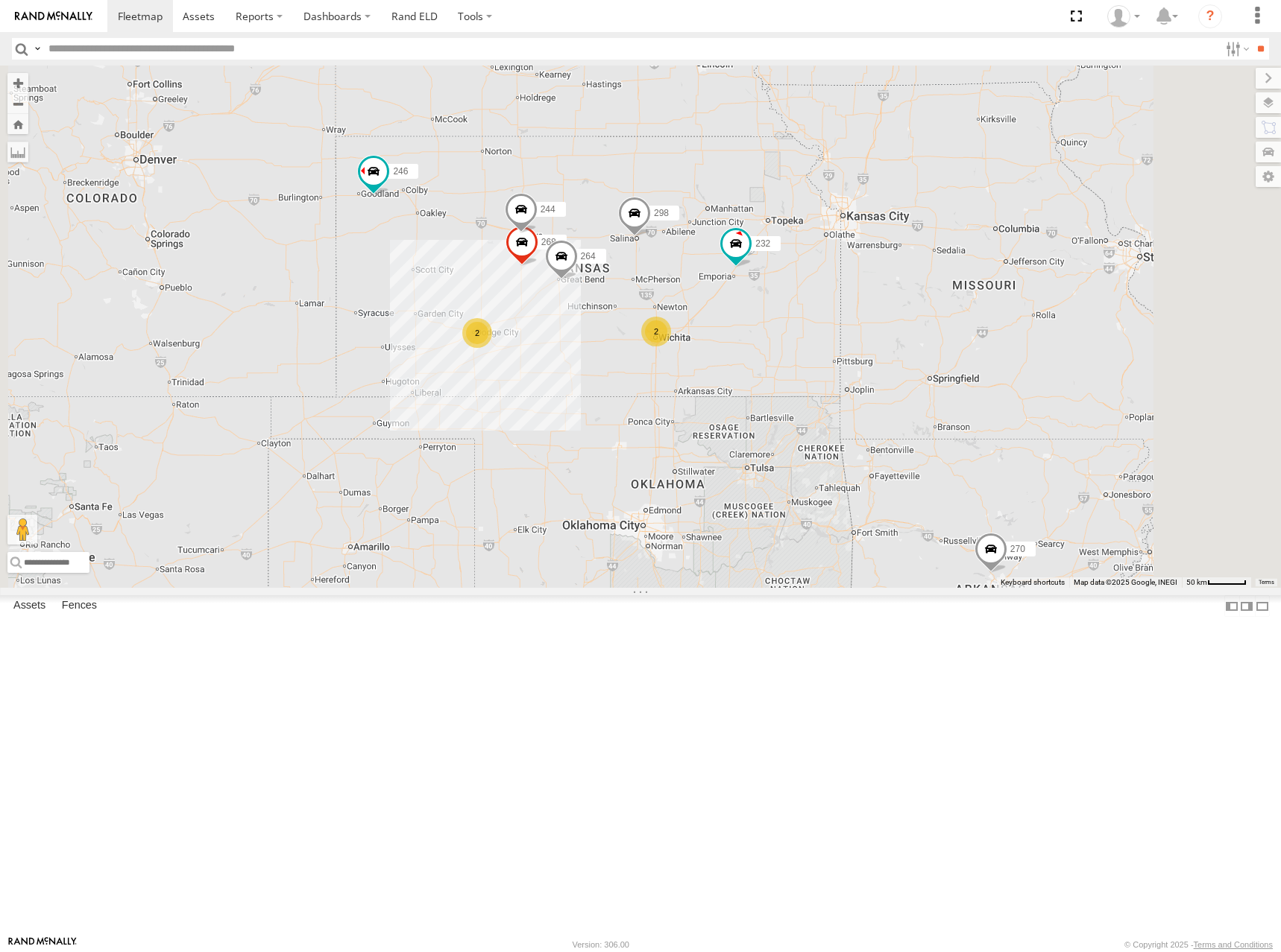
drag, startPoint x: 934, startPoint y: 350, endPoint x: 936, endPoint y: 322, distance: 28.1
click at [936, 322] on div "232 244 298 268 264 246 294 260 270 2 2" at bounding box center [640, 326] width 1281 height 522
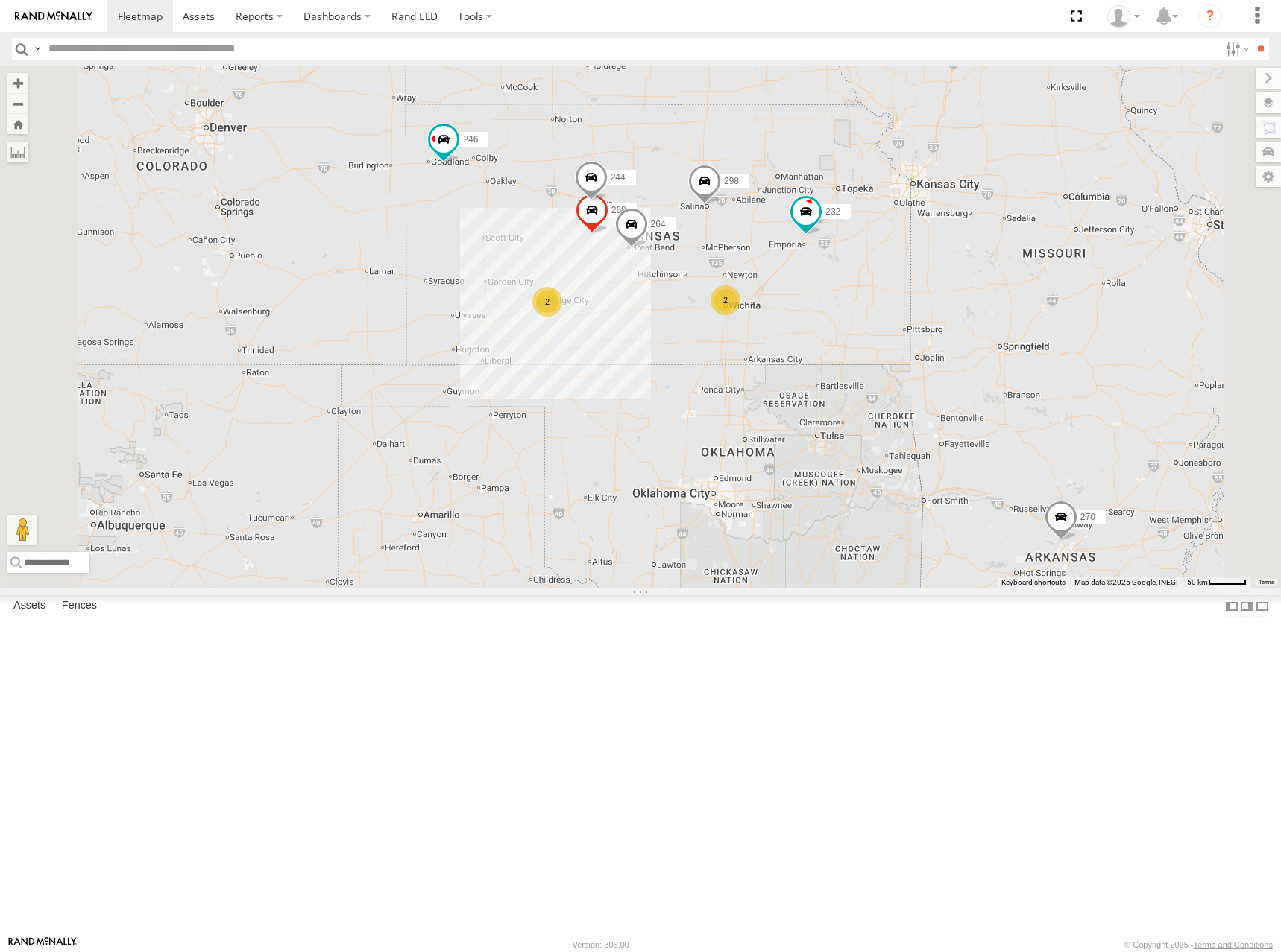
drag, startPoint x: 939, startPoint y: 327, endPoint x: 1010, endPoint y: 294, distance: 78.3
click at [1010, 294] on div "232 244 298 268 264 246 294 260 270 2 2" at bounding box center [640, 326] width 1281 height 522
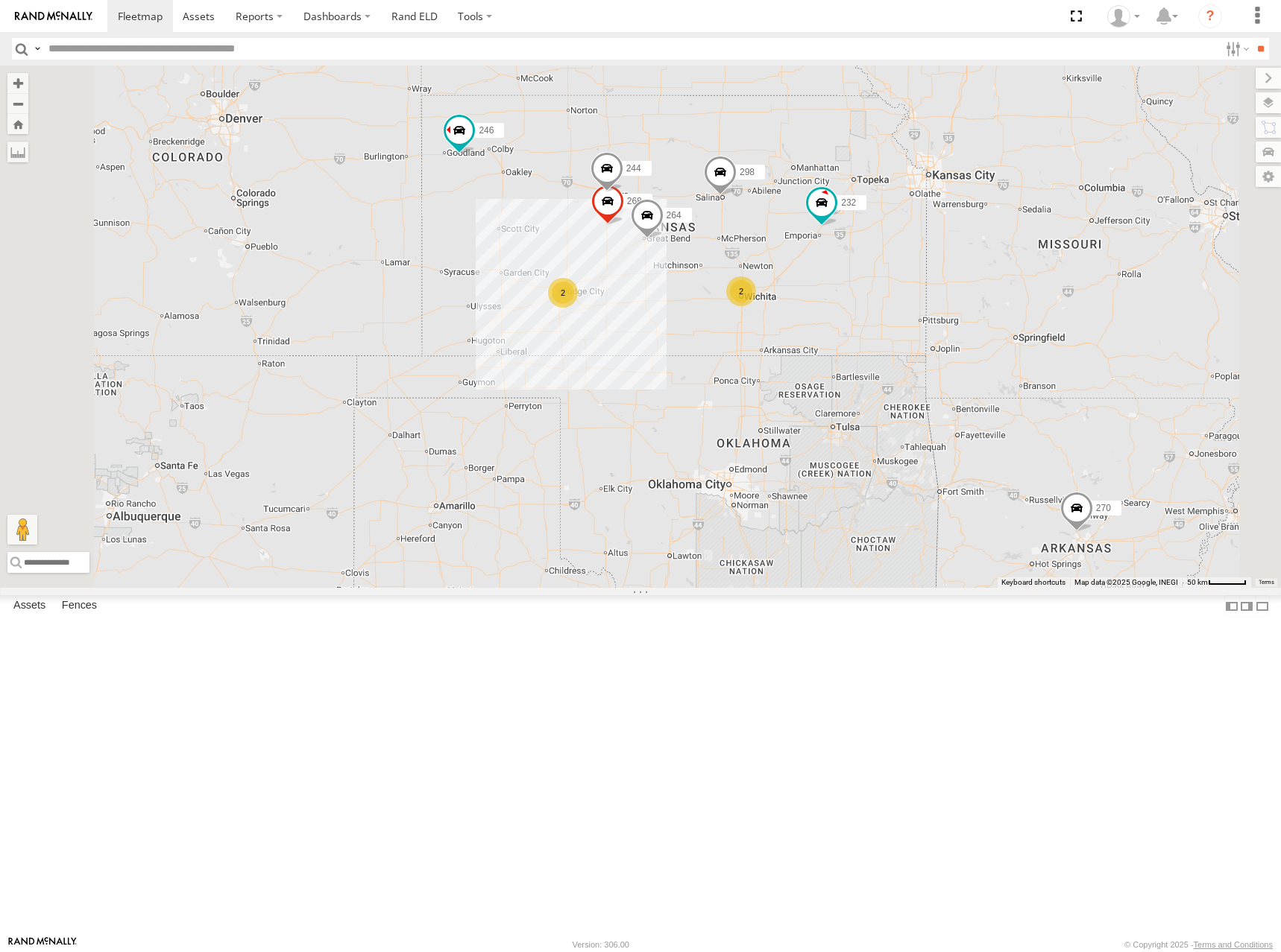
drag, startPoint x: 1002, startPoint y: 297, endPoint x: 1025, endPoint y: 285, distance: 25.9
click at [1025, 285] on div "232 244 298 268 264 246 294 260 270 2 2" at bounding box center [640, 326] width 1281 height 522
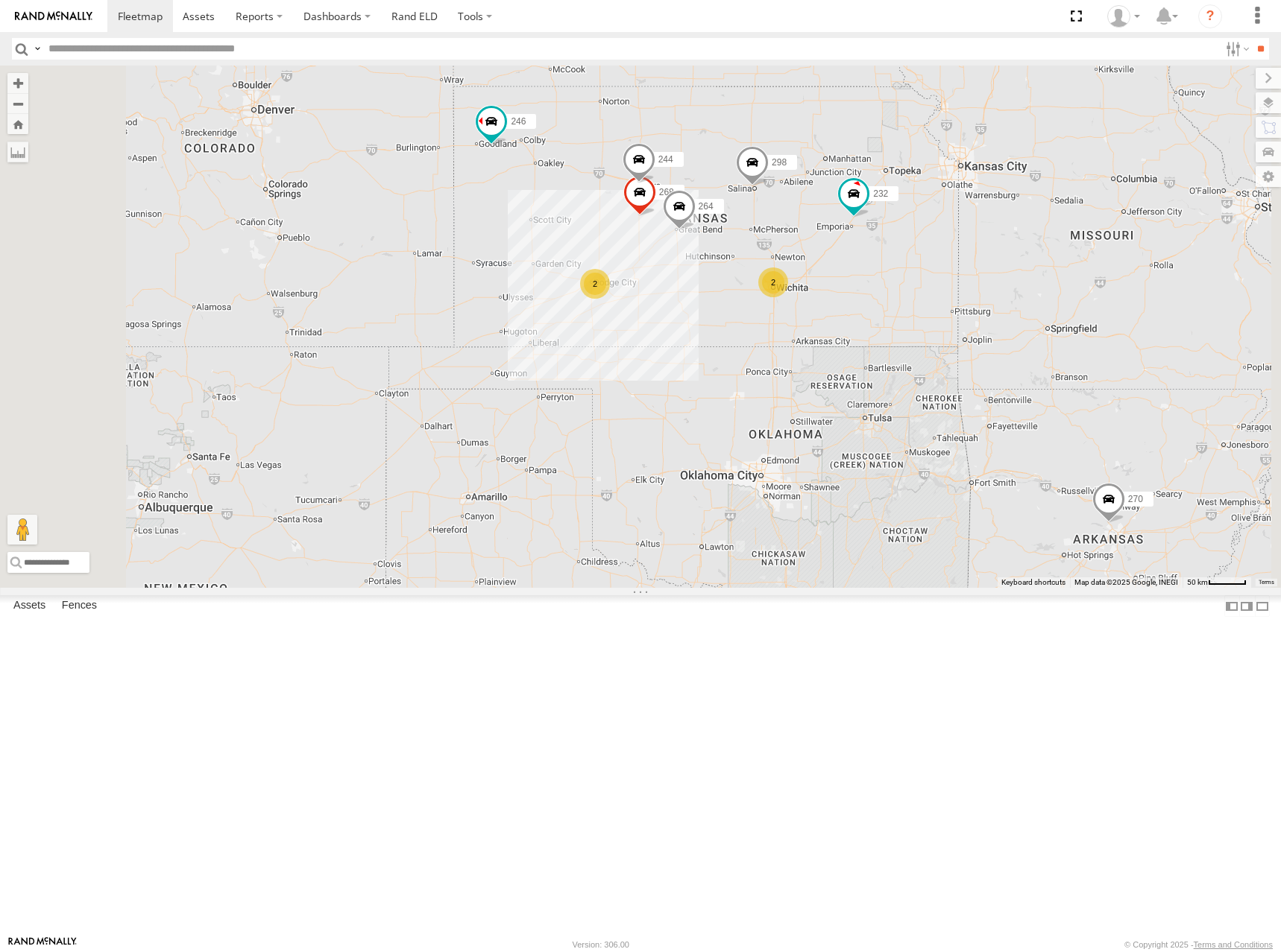
drag, startPoint x: 1039, startPoint y: 315, endPoint x: 1059, endPoint y: 309, distance: 20.9
click at [1059, 309] on div "232 244 298 268 264 246 294 260 270 2 2" at bounding box center [640, 326] width 1281 height 522
click at [1060, 283] on div "232 244 298 268 264 246 294 260 270 2 2" at bounding box center [640, 326] width 1281 height 522
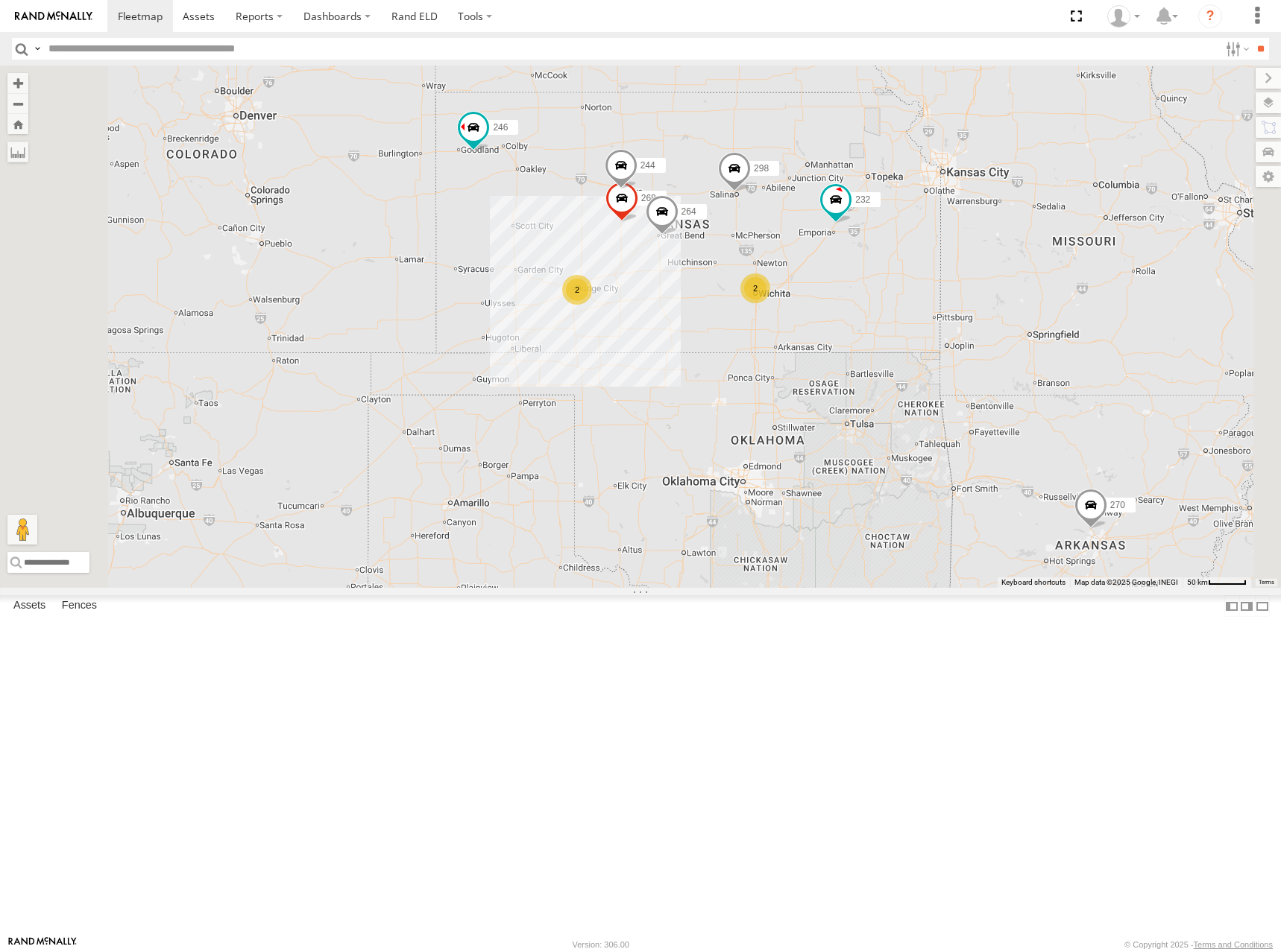
drag, startPoint x: 1117, startPoint y: 320, endPoint x: 1089, endPoint y: 326, distance: 28.6
click at [1089, 326] on div "232 244 298 268 264 246 294 260 270 2 2" at bounding box center [640, 326] width 1281 height 522
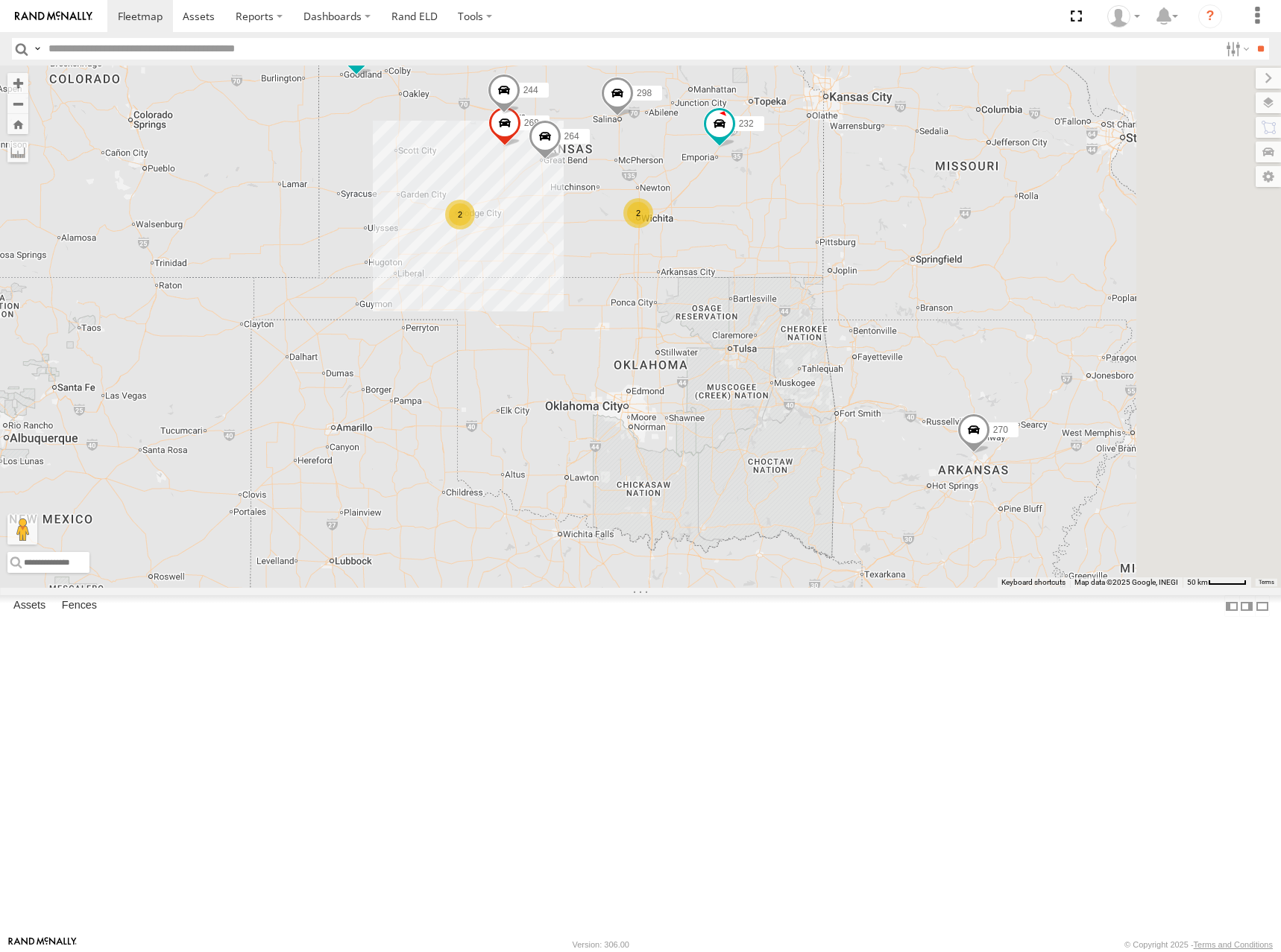
drag, startPoint x: 1046, startPoint y: 459, endPoint x: 936, endPoint y: 378, distance: 136.6
click at [936, 378] on div "232 244 298 268 264 246 294 260 270 2 2" at bounding box center [640, 326] width 1281 height 522
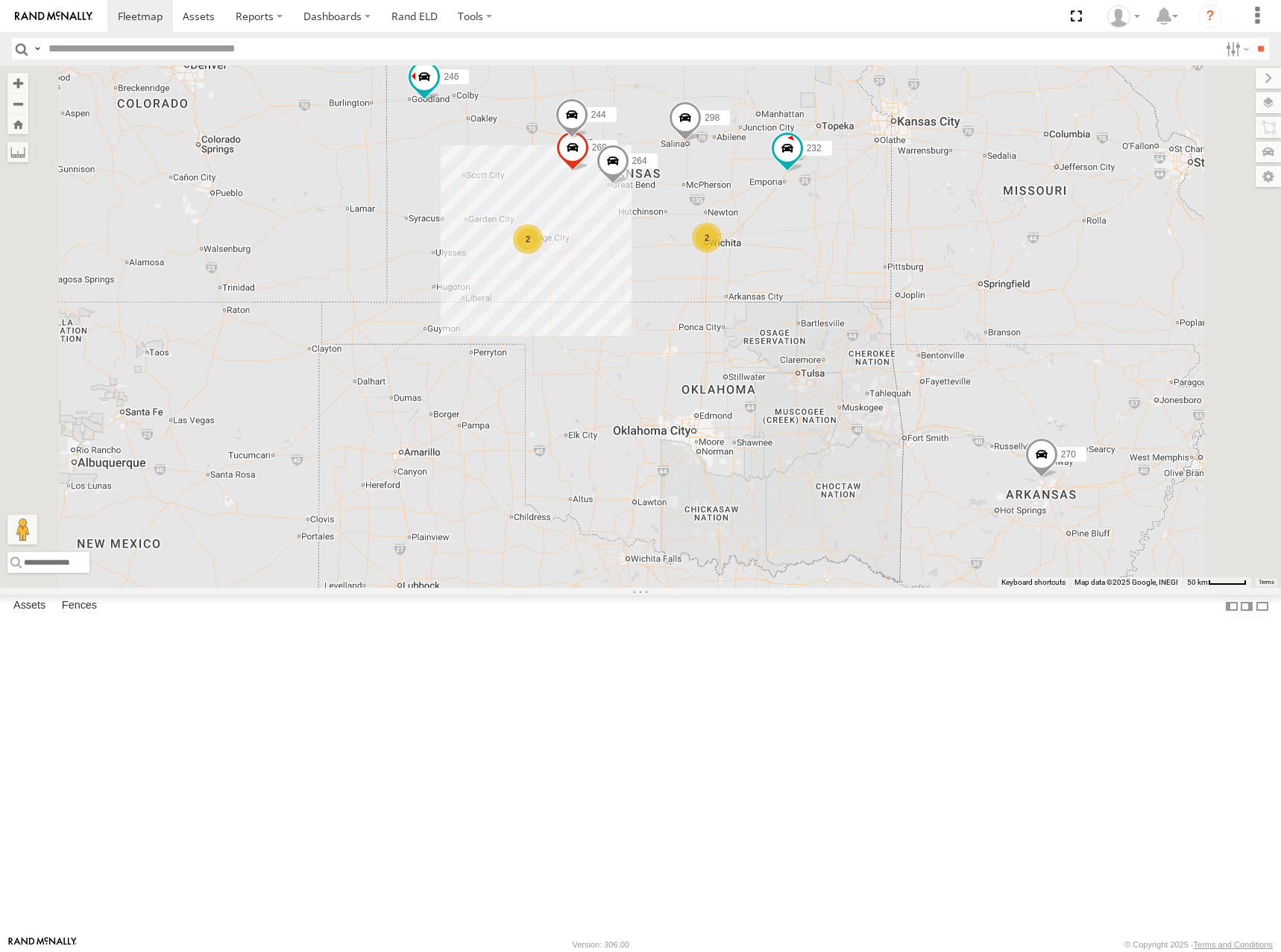
drag, startPoint x: 926, startPoint y: 380, endPoint x: 984, endPoint y: 403, distance: 62.4
click at [984, 403] on div "232 244 298 268 264 246 294 260 270 2 2" at bounding box center [640, 326] width 1281 height 522
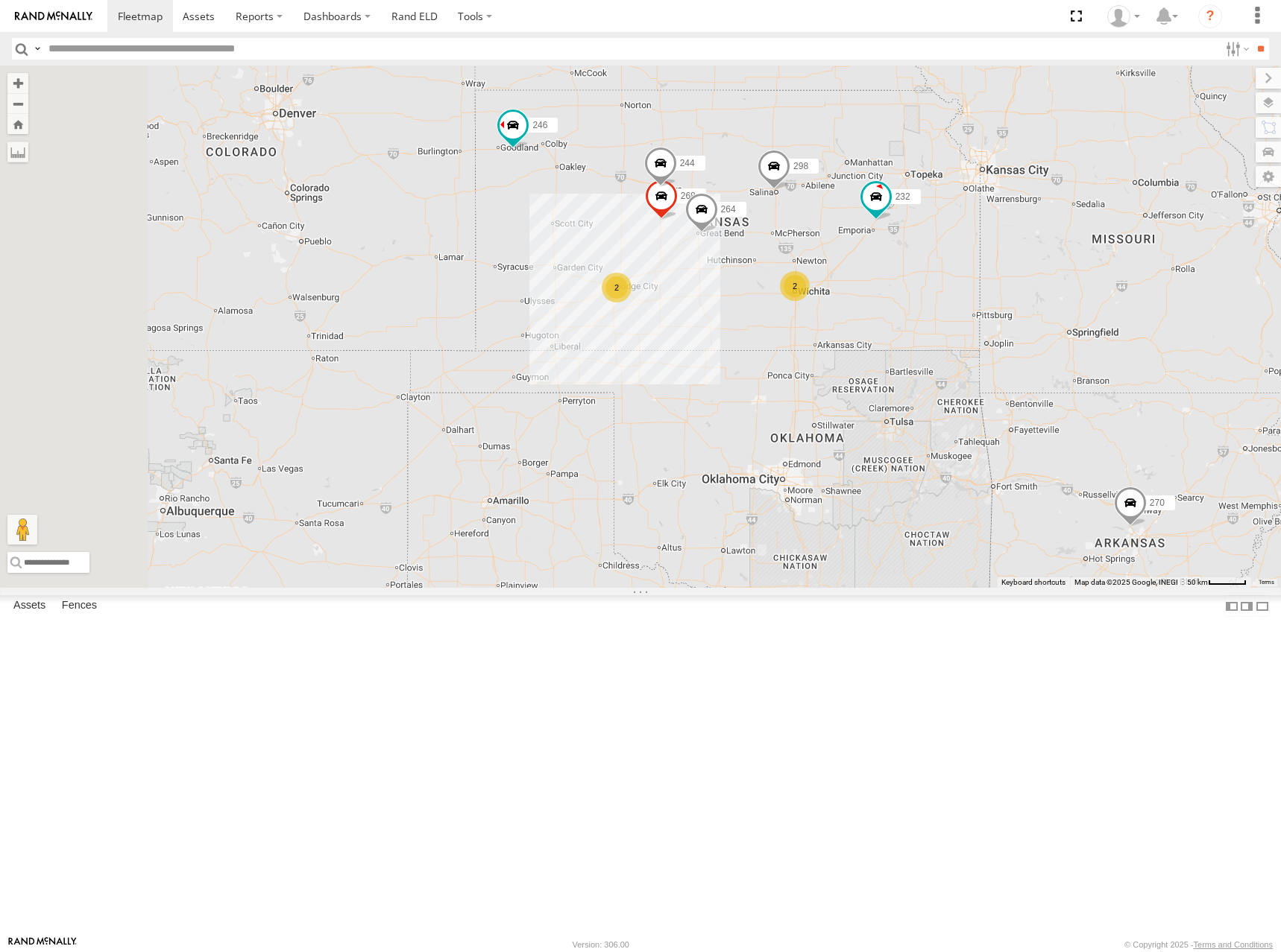
drag, startPoint x: 901, startPoint y: 336, endPoint x: 1013, endPoint y: 390, distance: 124.3
click at [1013, 390] on div "232 244 298 268 264 246 294 260 270 2 2" at bounding box center [640, 326] width 1281 height 522
click at [1008, 273] on div "232 244 298 268 264 246 294 260 270 2 2" at bounding box center [640, 326] width 1281 height 522
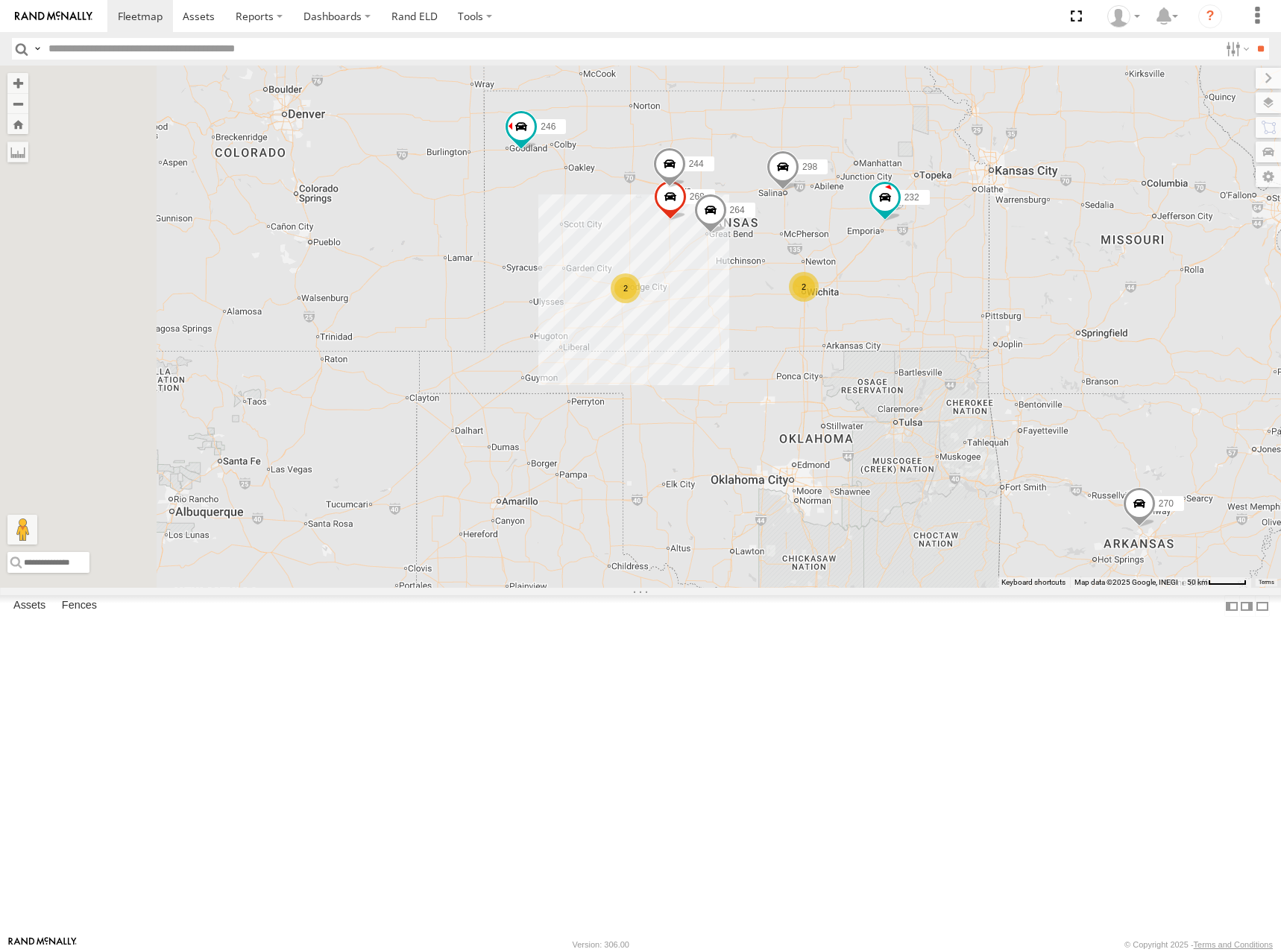
click at [1020, 412] on div "232 244 298 268 264 246 294 260 270 2 2" at bounding box center [640, 326] width 1281 height 522
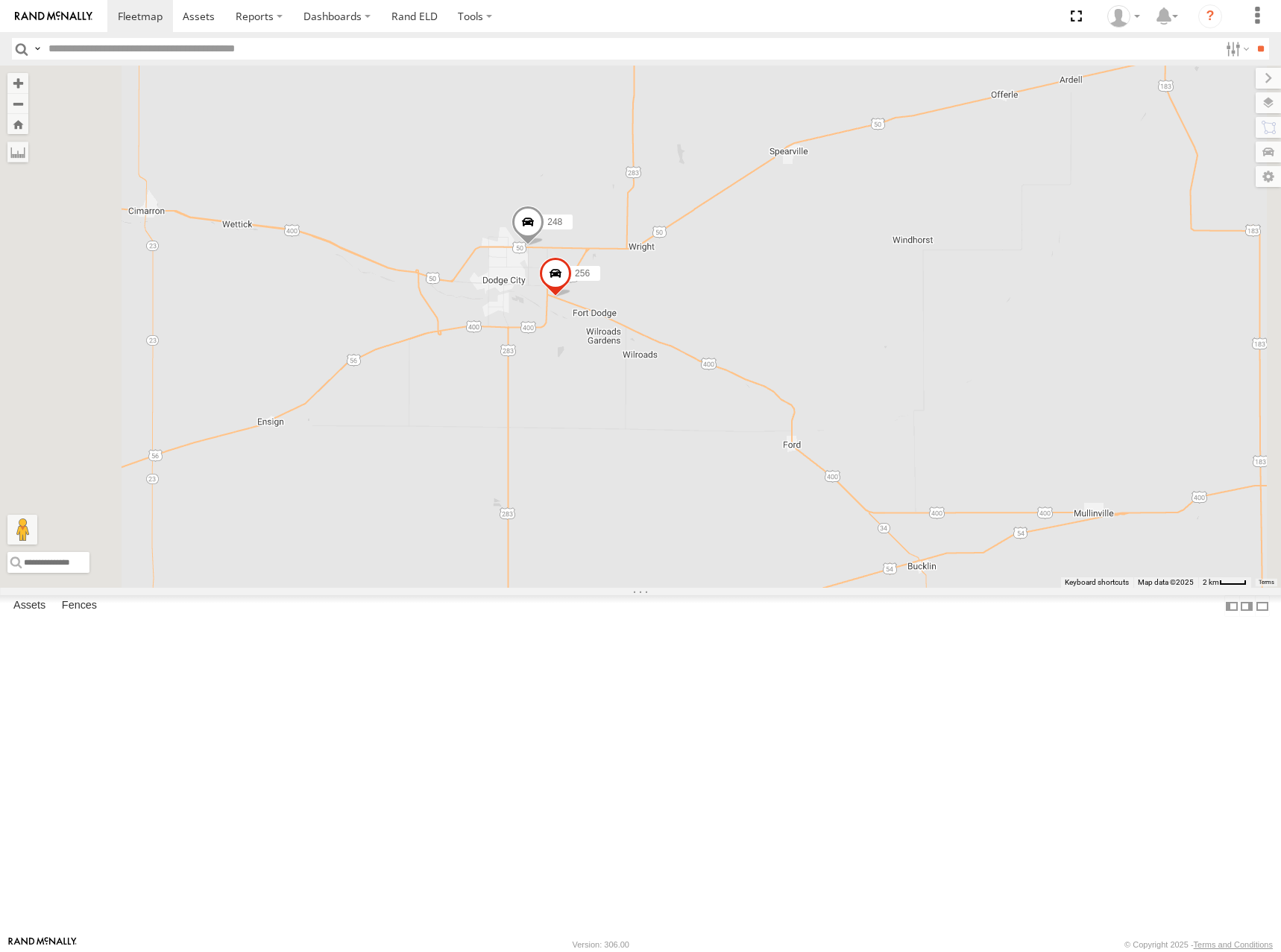
drag, startPoint x: 884, startPoint y: 431, endPoint x: 933, endPoint y: 437, distance: 49.4
click at [933, 437] on div "232 244 298 268 264 246 294 260 270 256 248" at bounding box center [640, 326] width 1281 height 522
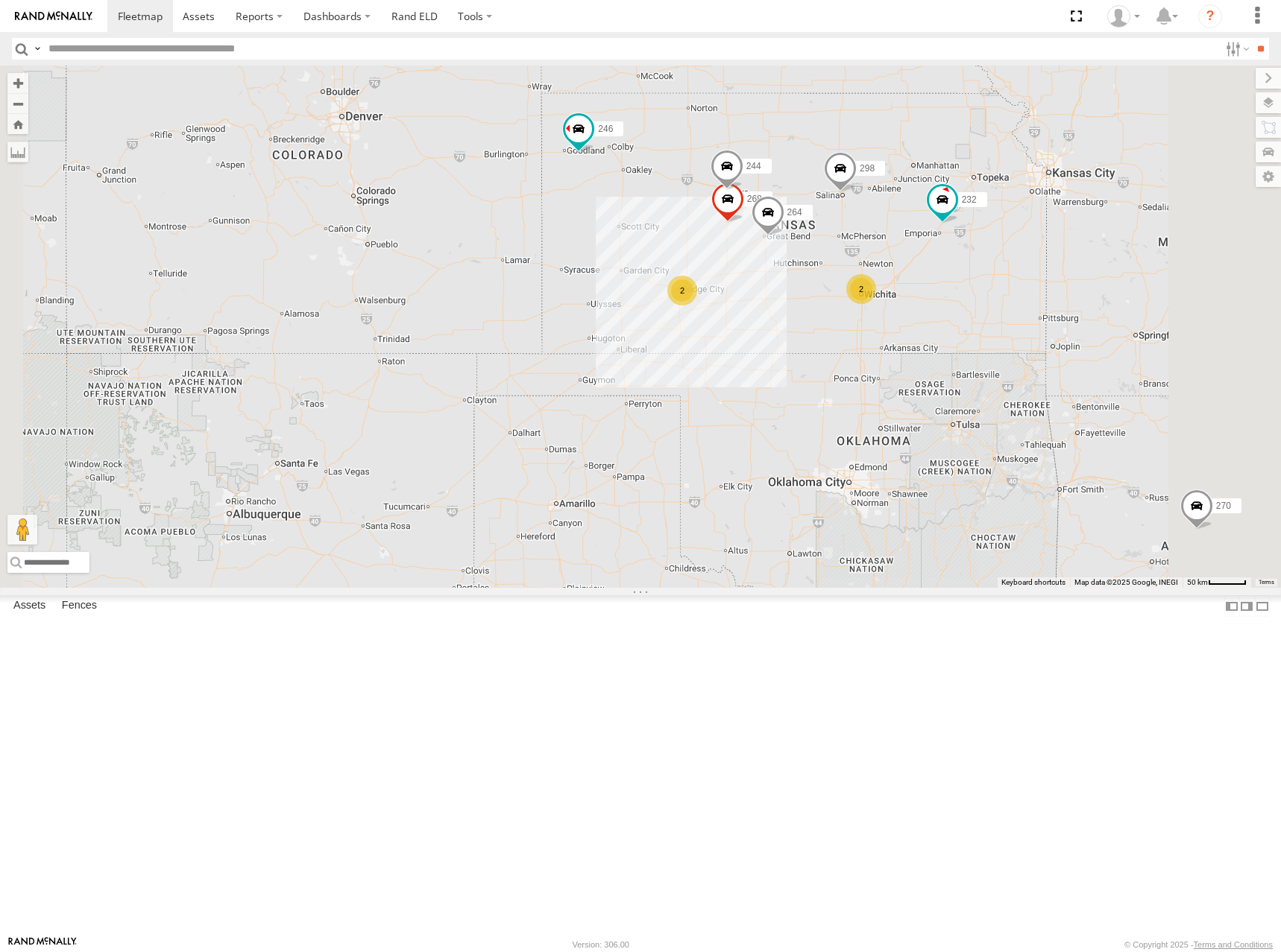
drag, startPoint x: 1091, startPoint y: 407, endPoint x: 1018, endPoint y: 438, distance: 79.3
click at [1019, 438] on div "232 244 298 268 264 246 294 260 270 2 2" at bounding box center [640, 326] width 1281 height 522
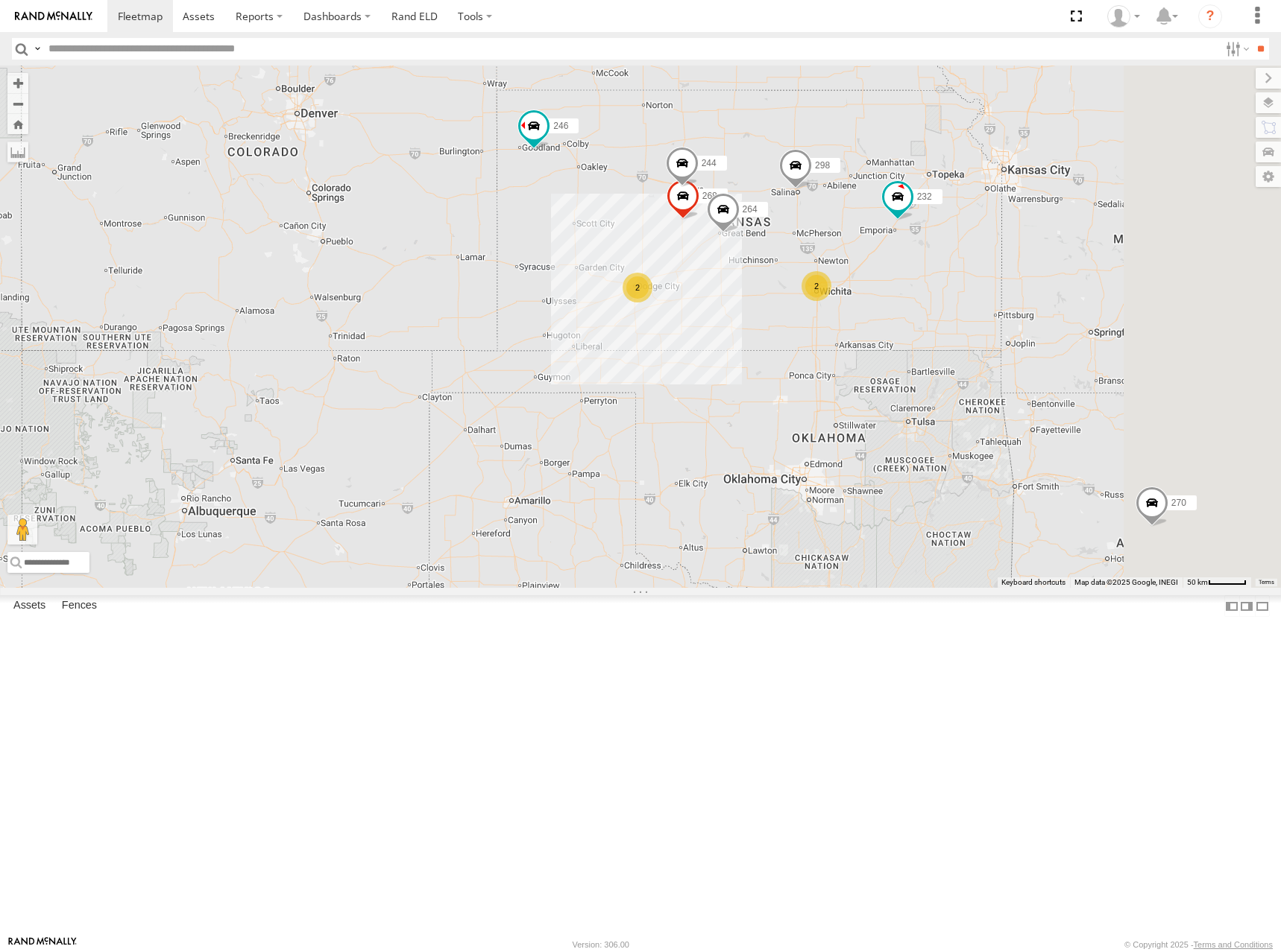
drag, startPoint x: 1025, startPoint y: 315, endPoint x: 953, endPoint y: 300, distance: 73.5
click at [953, 300] on div "232 244 298 268 264 246 294 260 270 2 2" at bounding box center [640, 326] width 1281 height 522
